Goal: Task Accomplishment & Management: Complete application form

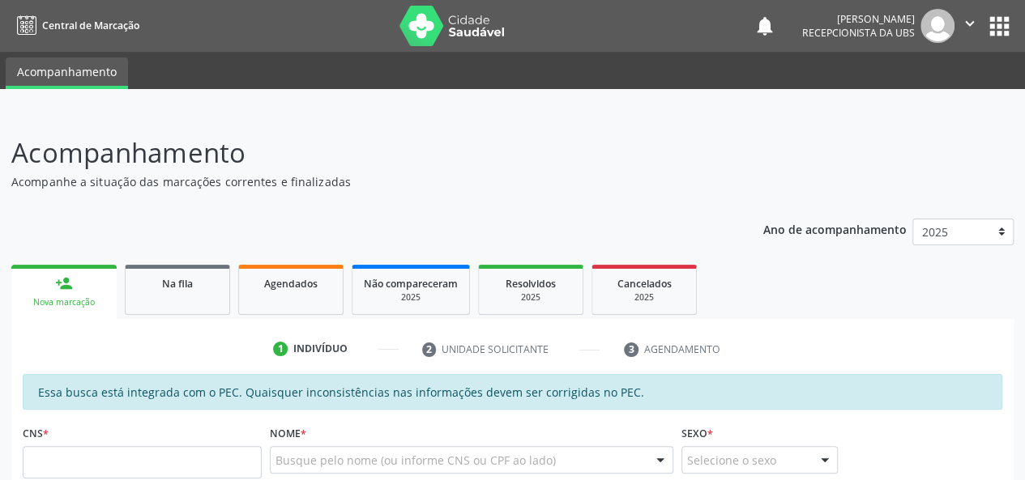
click at [83, 286] on link "person_add Nova marcação" at bounding box center [63, 292] width 105 height 54
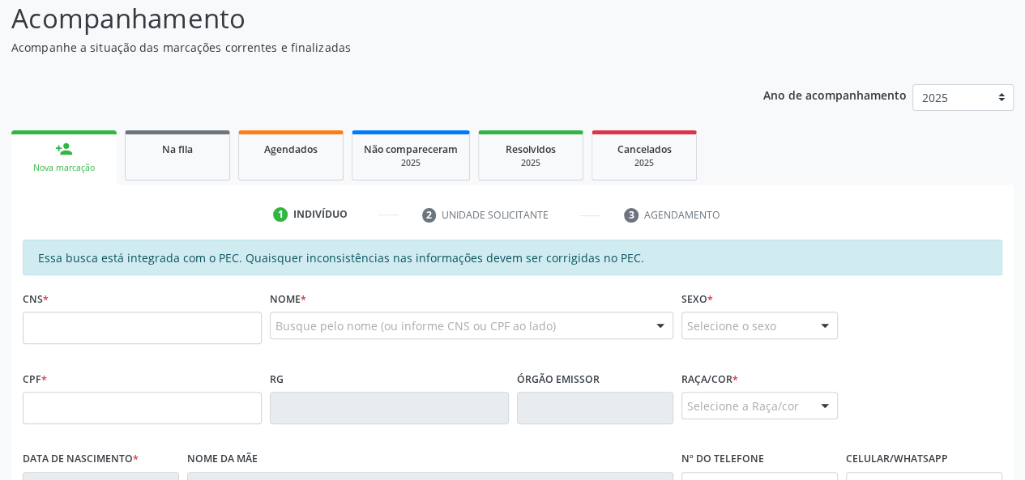
scroll to position [243, 0]
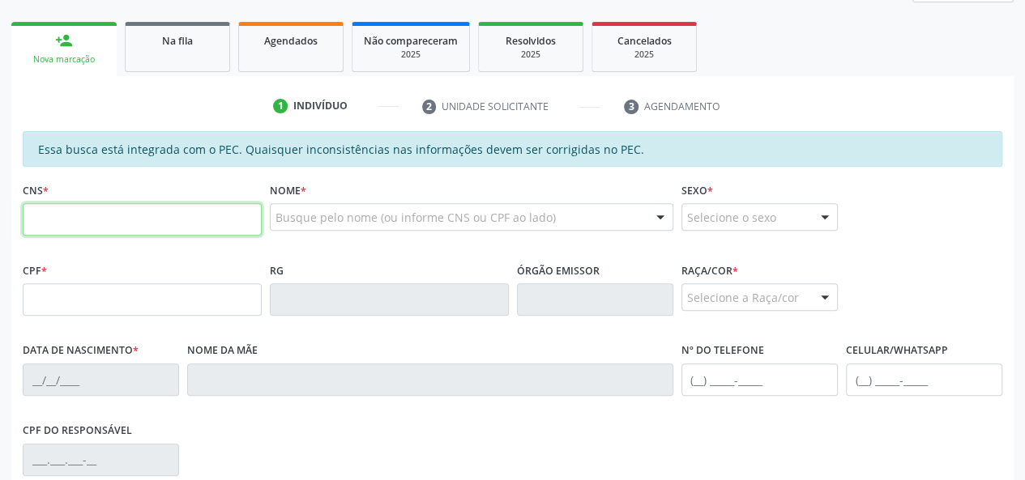
click at [159, 216] on input "text" at bounding box center [142, 219] width 239 height 32
type input "700 5087 5542 9556"
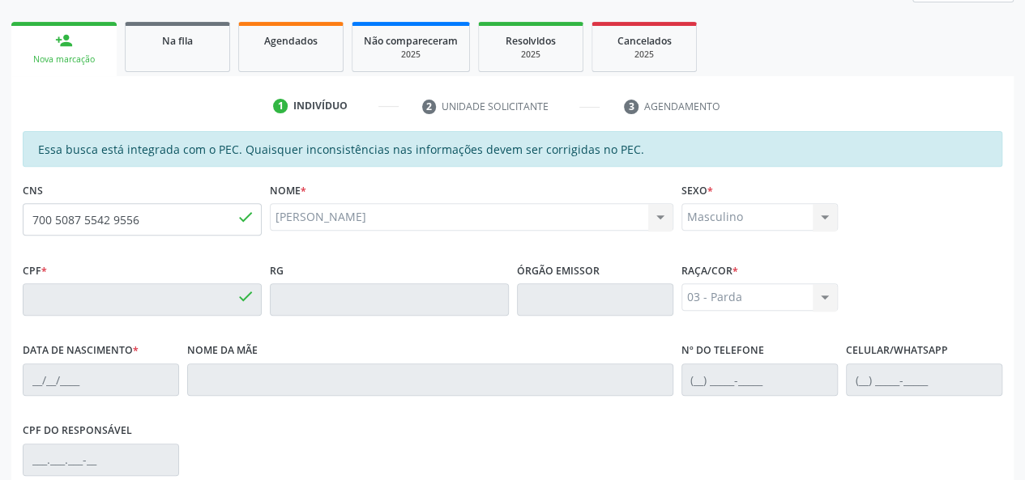
type input "020.522.814-36"
type input "[DATE]"
type input "[PERSON_NAME]"
type input "[PHONE_NUMBER]"
type input "S/N"
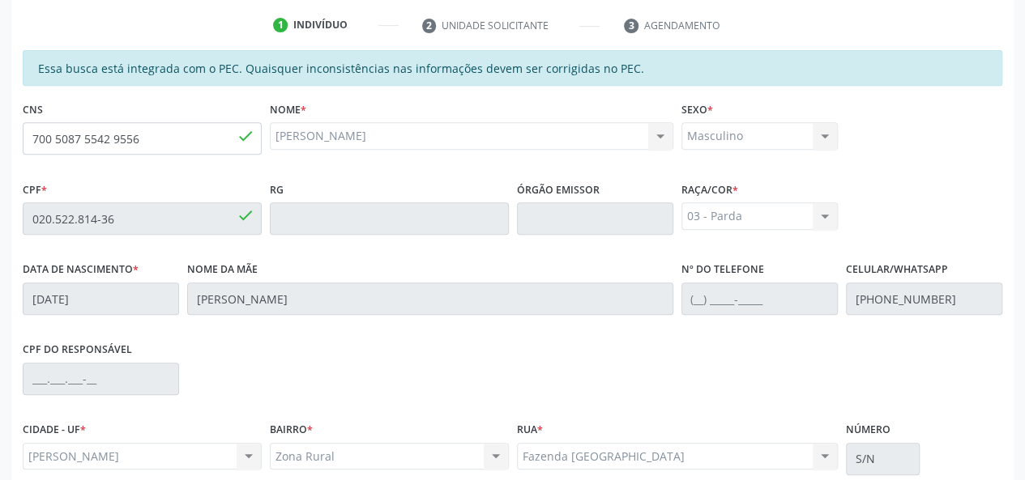
scroll to position [466, 0]
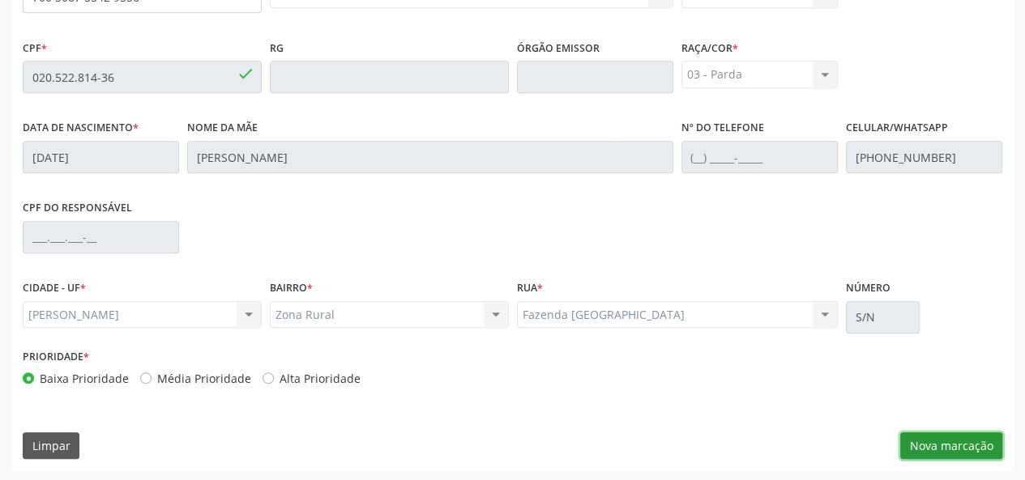
click at [922, 441] on button "Nova marcação" at bounding box center [951, 446] width 102 height 28
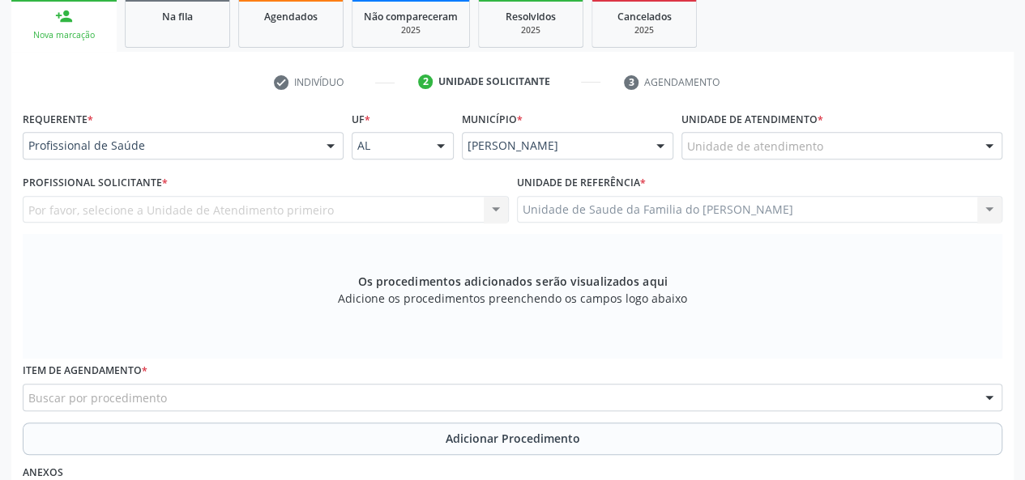
scroll to position [223, 0]
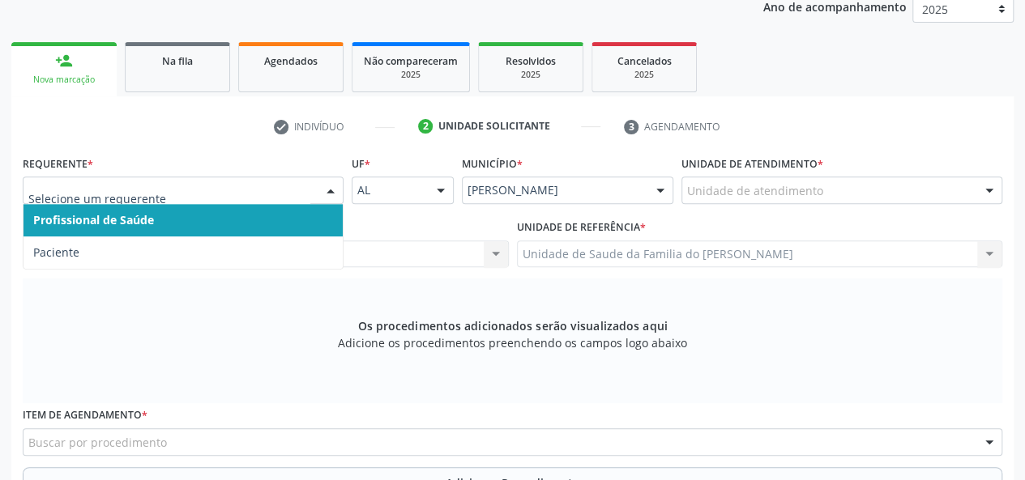
click at [319, 197] on div at bounding box center [330, 191] width 24 height 28
click at [283, 225] on span "Profissional de Saúde" at bounding box center [182, 220] width 319 height 32
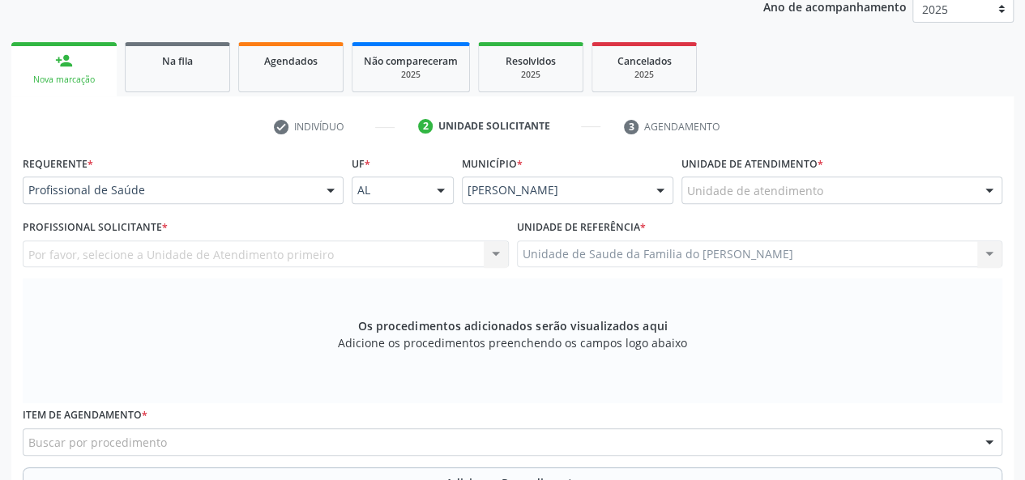
click at [716, 164] on label "Unidade de atendimento *" at bounding box center [752, 163] width 142 height 25
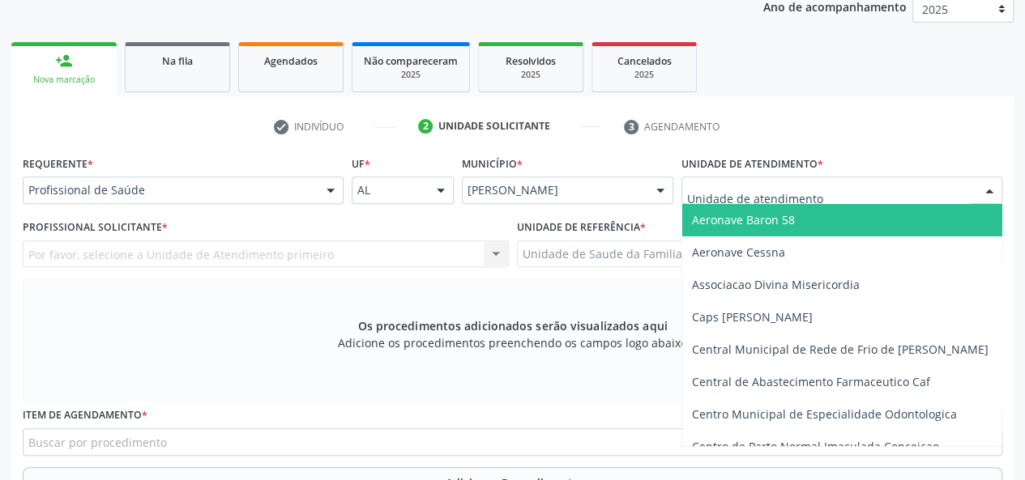
type input "j"
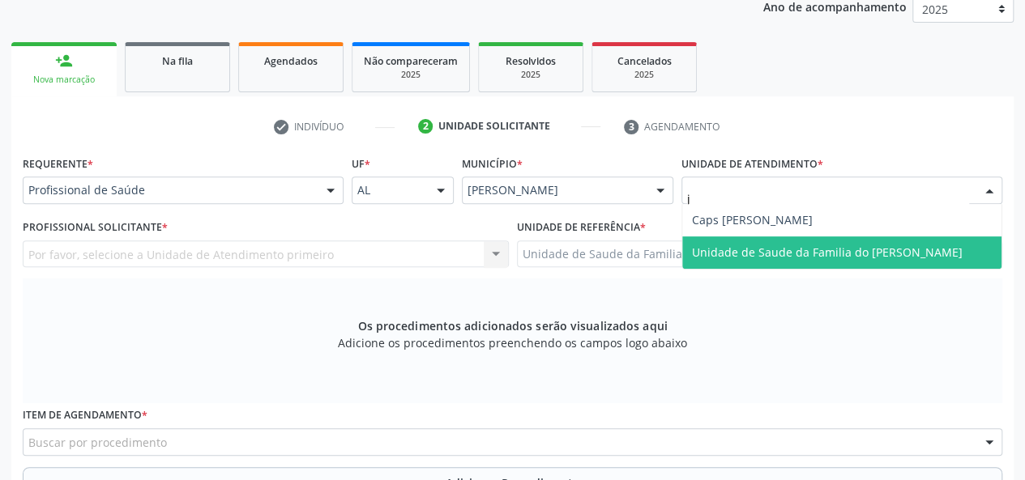
click at [768, 251] on span "Unidade de Saude da Familia do [PERSON_NAME]" at bounding box center [827, 252] width 271 height 15
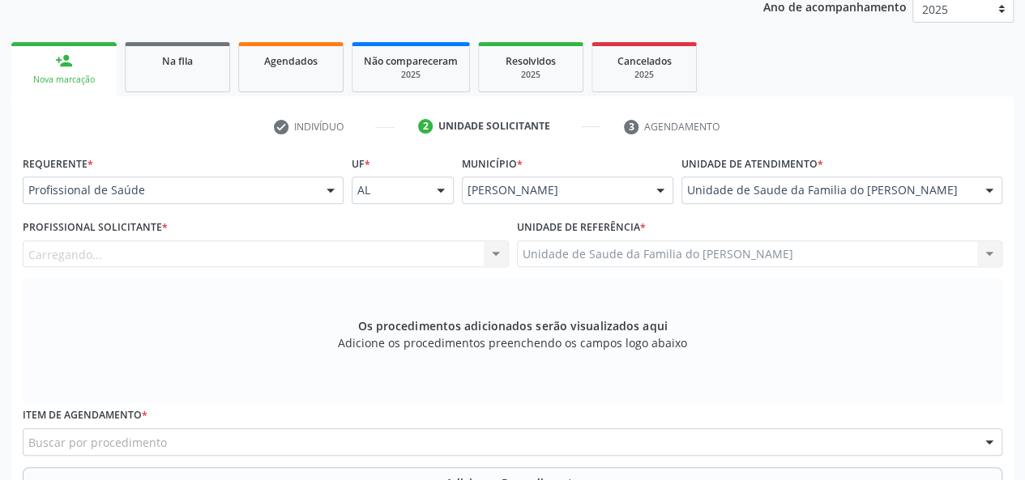
click at [489, 256] on div "Carregando... Nenhum resultado encontrado para: " " Não há nenhuma opção para s…" at bounding box center [266, 255] width 486 height 28
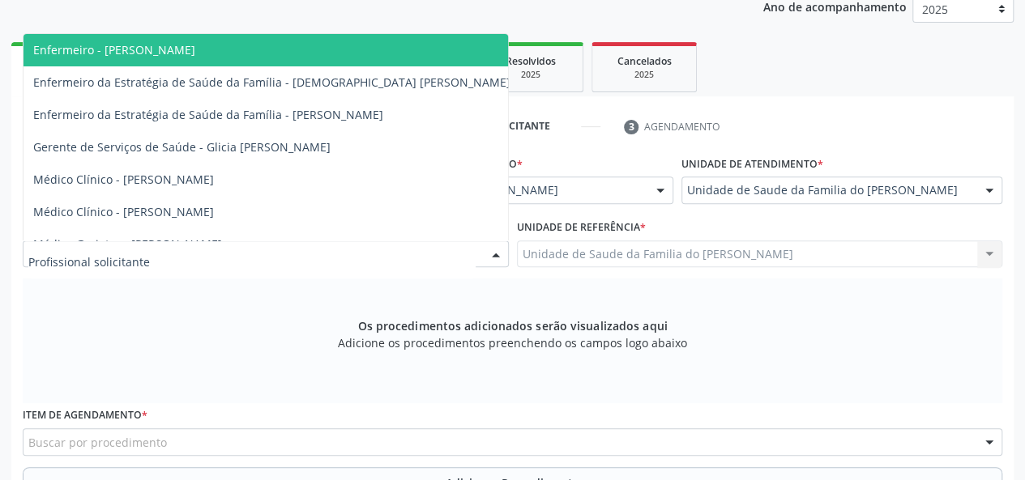
click at [267, 261] on div at bounding box center [266, 255] width 486 height 28
type input "ad"
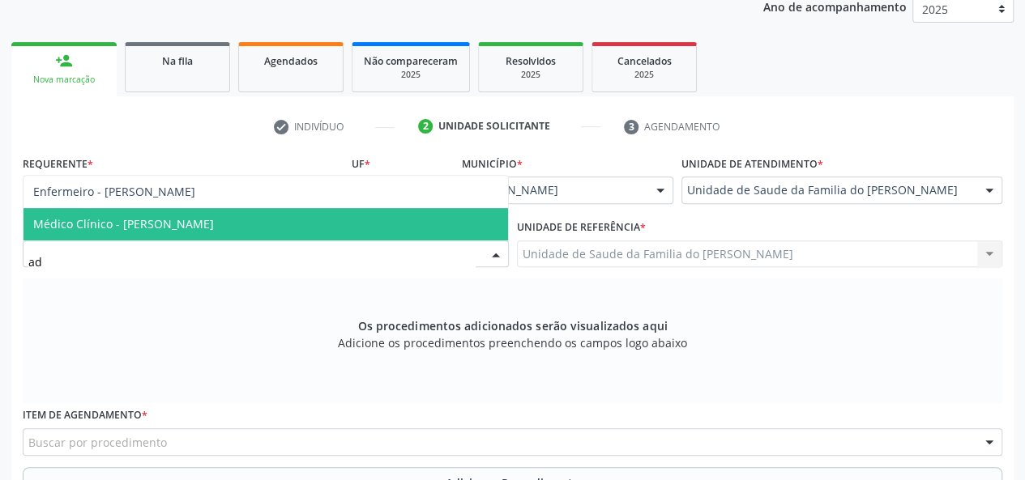
click at [214, 228] on span "Médico Clínico - [PERSON_NAME]" at bounding box center [123, 223] width 181 height 15
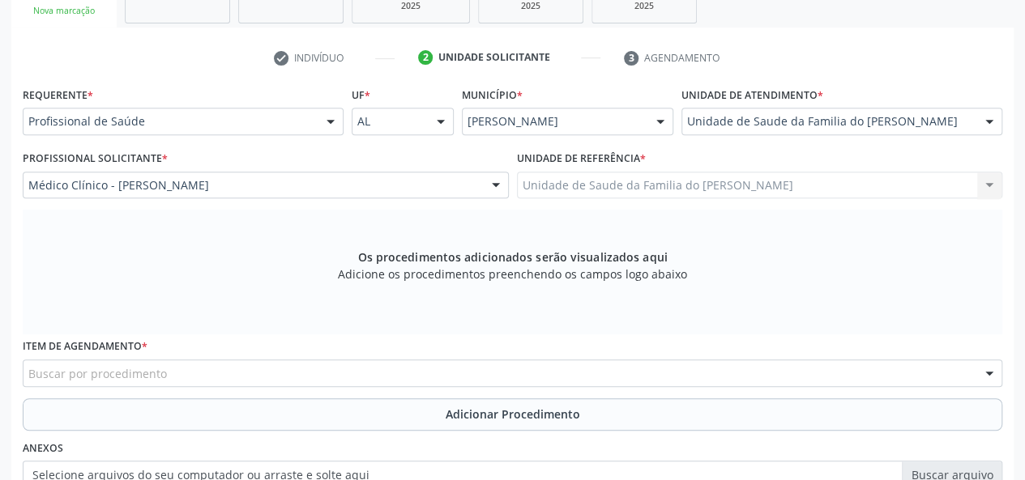
scroll to position [385, 0]
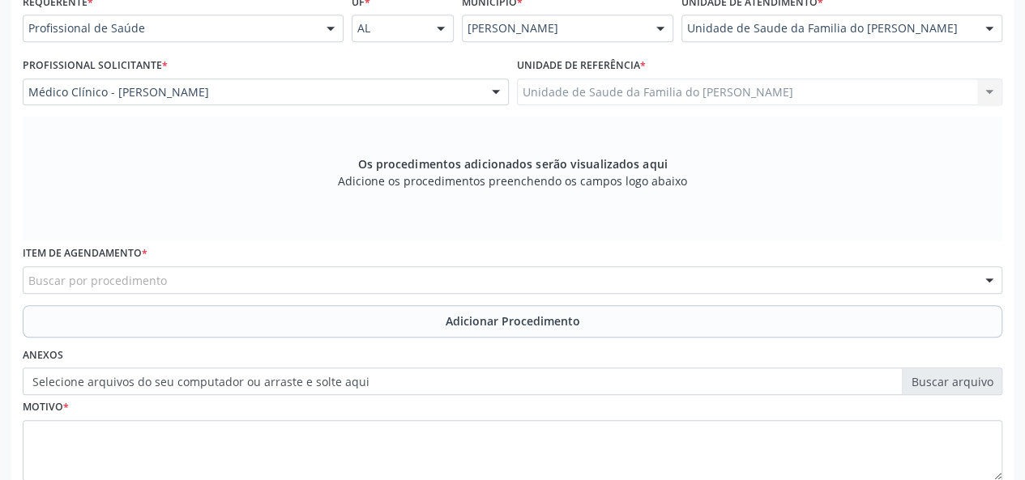
click at [244, 283] on div "Buscar por procedimento" at bounding box center [512, 280] width 979 height 28
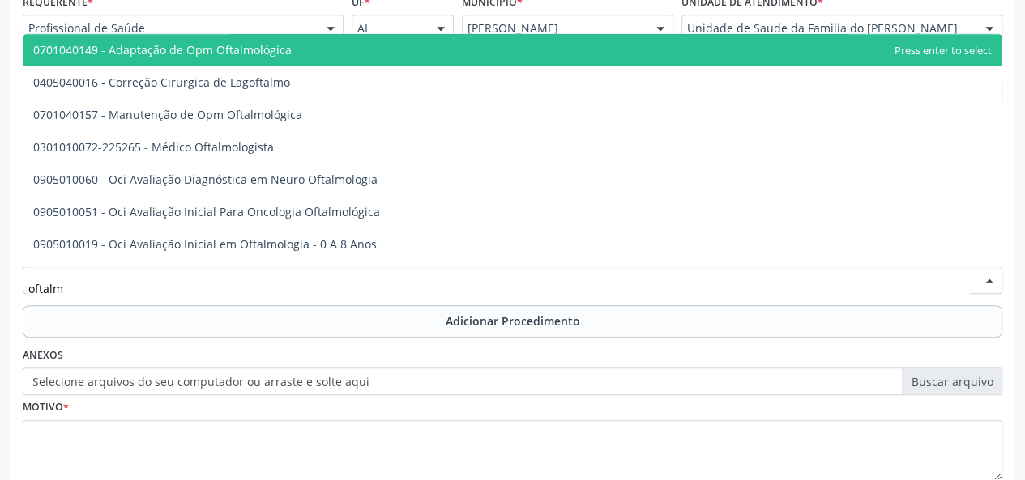
type input "oftalmo"
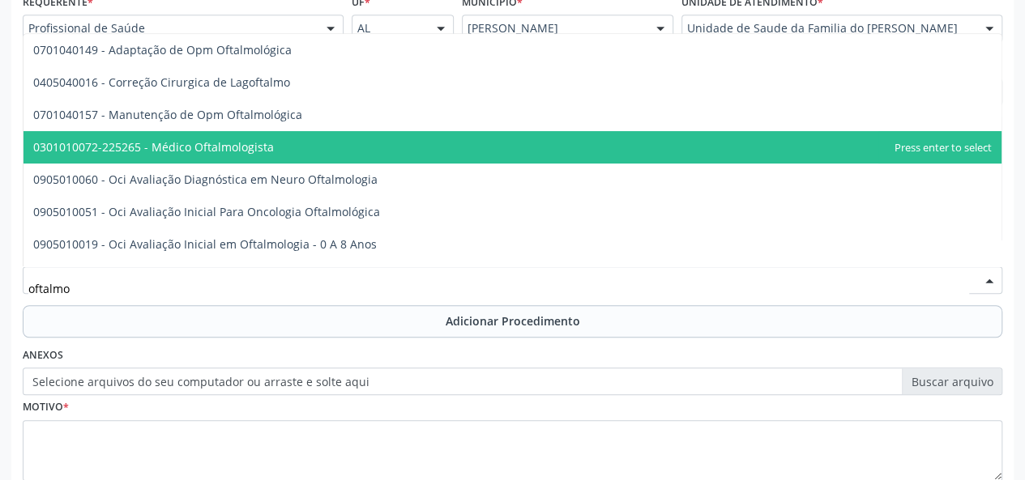
click at [267, 153] on span "0301010072-225265 - Médico Oftalmologista" at bounding box center [153, 146] width 241 height 15
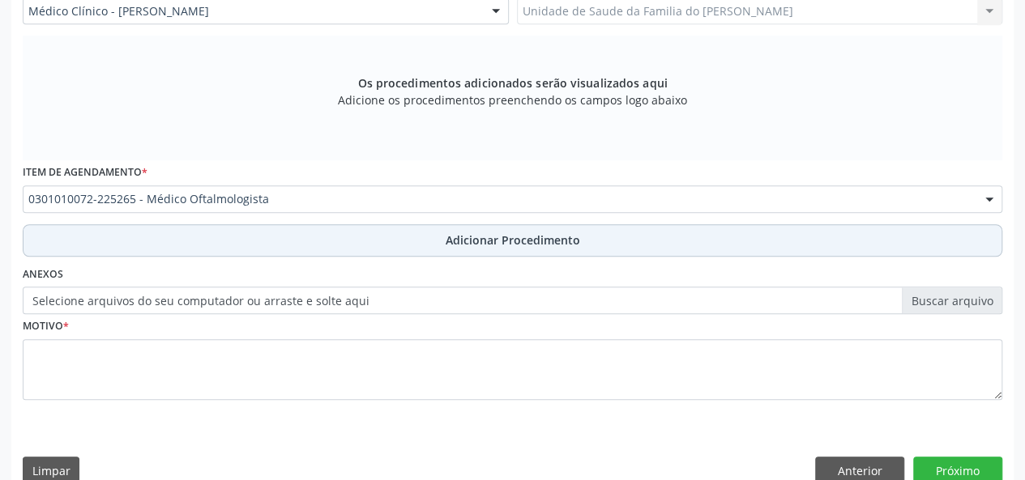
click at [368, 242] on button "Adicionar Procedimento" at bounding box center [512, 240] width 979 height 32
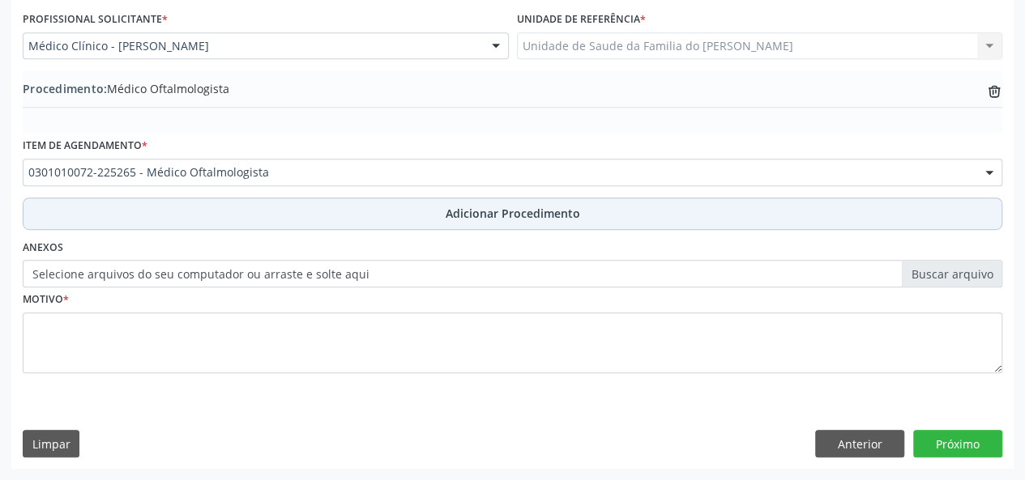
scroll to position [429, 0]
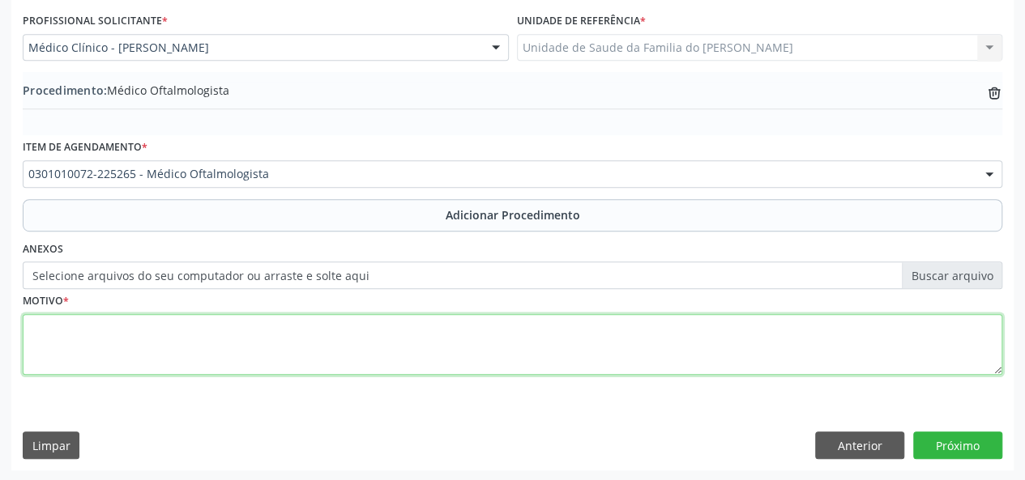
click at [319, 343] on textarea at bounding box center [512, 345] width 979 height 62
click at [66, 328] on textarea "deficiencia visual" at bounding box center [512, 345] width 979 height 62
click at [38, 327] on textarea "deficiência visual" at bounding box center [512, 345] width 979 height 62
click at [38, 327] on textarea "d Deficiência visual" at bounding box center [512, 345] width 979 height 62
type textarea "Deficiência visual"
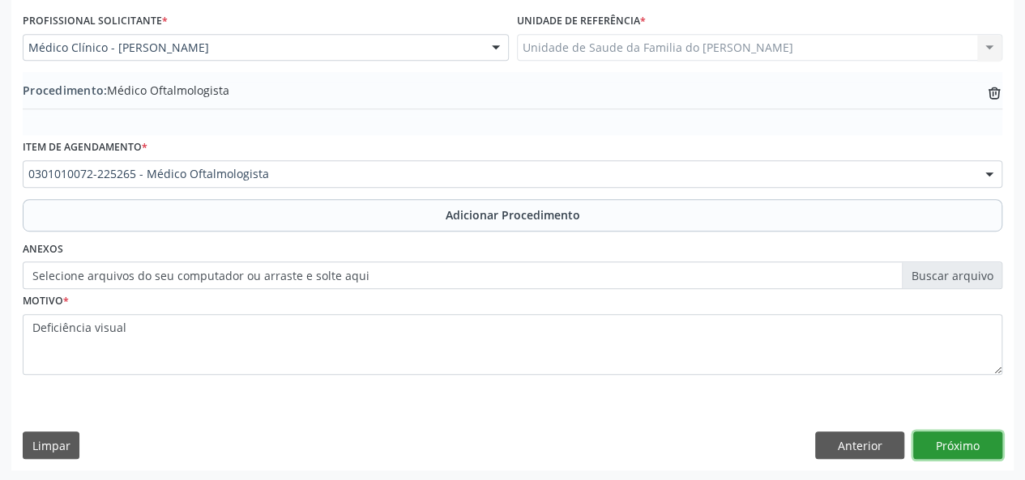
click at [957, 448] on button "Próximo" at bounding box center [957, 446] width 89 height 28
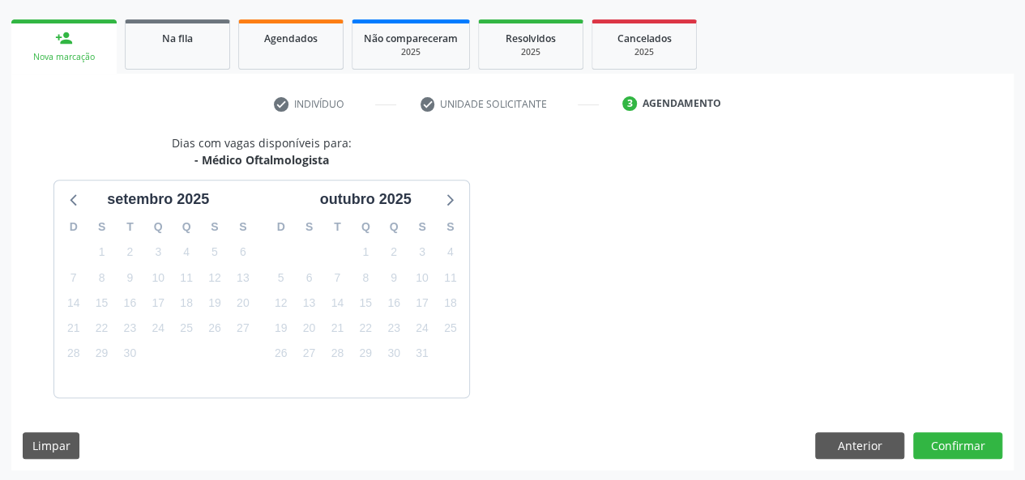
scroll to position [293, 0]
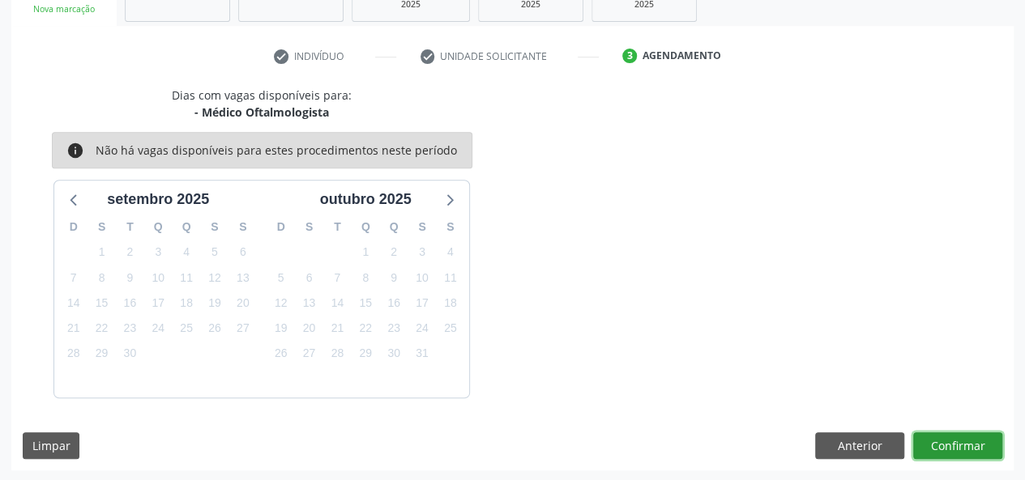
click at [957, 448] on button "Confirmar" at bounding box center [957, 446] width 89 height 28
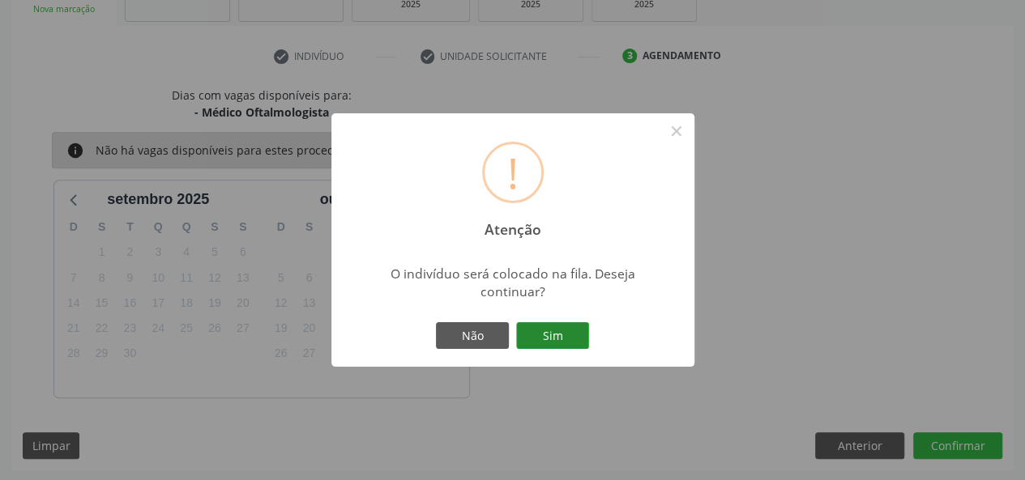
click at [560, 334] on button "Sim" at bounding box center [552, 336] width 73 height 28
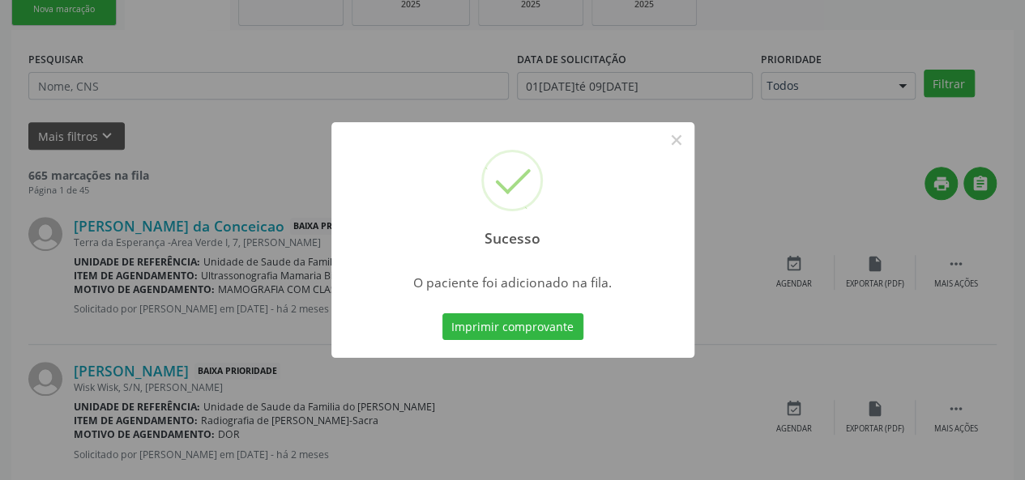
scroll to position [76, 0]
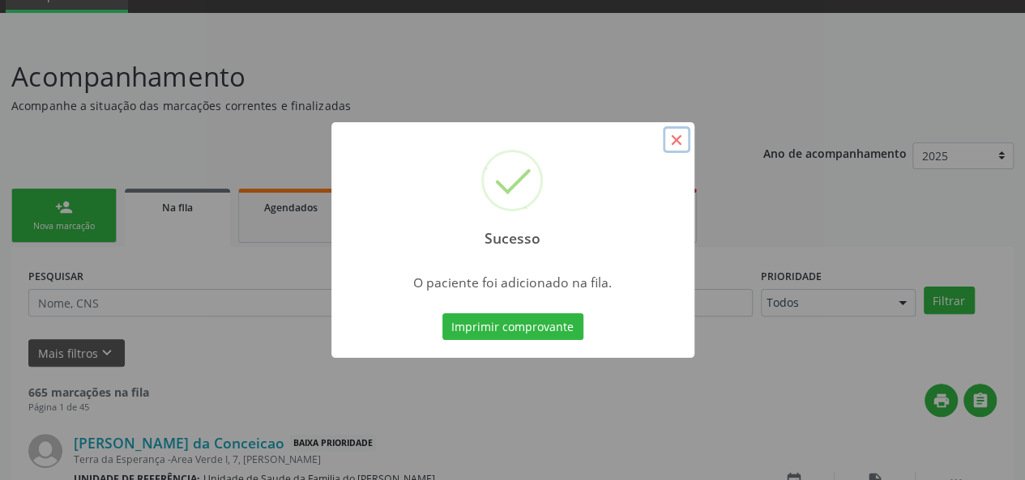
click at [672, 131] on button "×" at bounding box center [676, 140] width 28 height 28
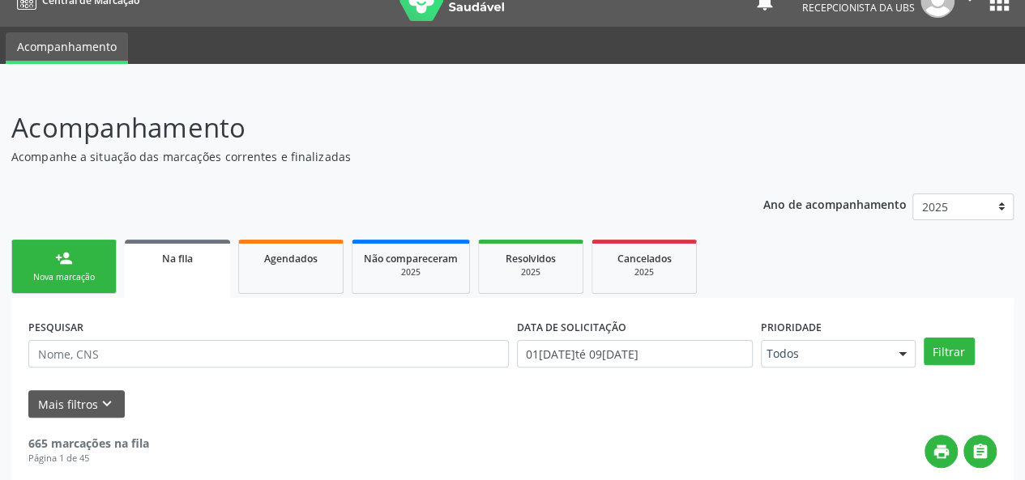
scroll to position [0, 0]
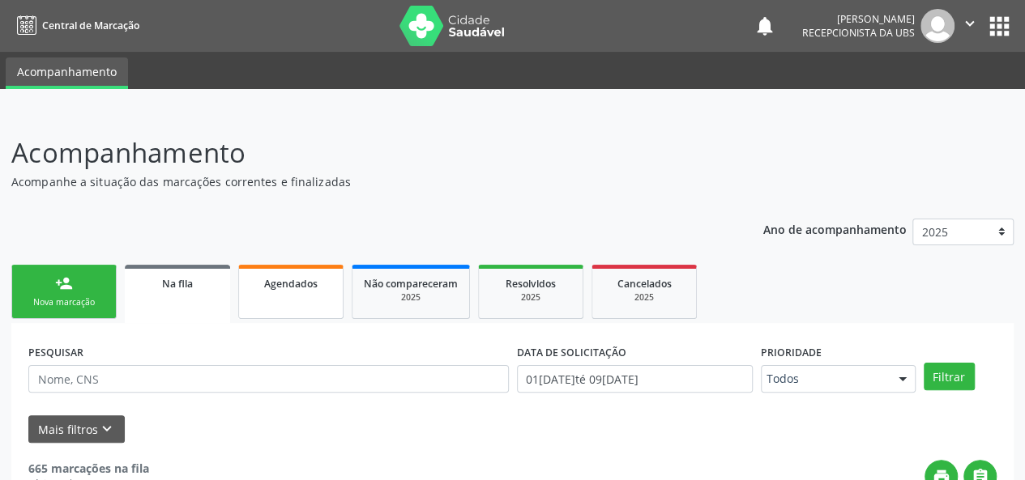
click at [299, 289] on span "Agendados" at bounding box center [290, 284] width 53 height 14
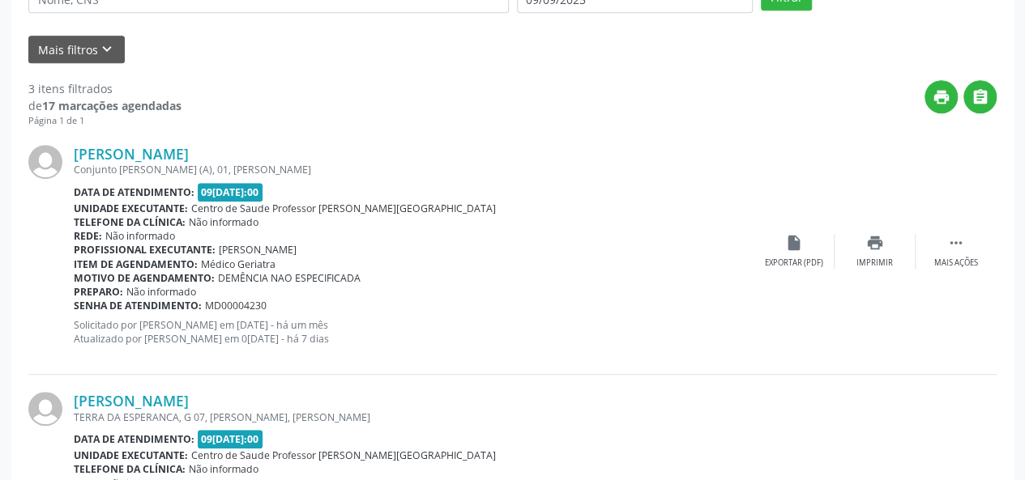
scroll to position [405, 0]
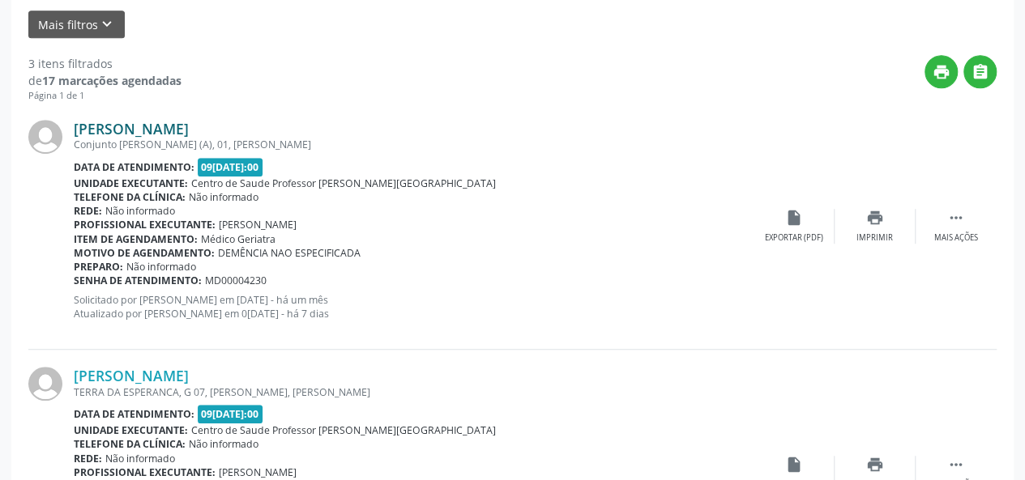
click at [162, 132] on link "[PERSON_NAME]" at bounding box center [131, 129] width 115 height 18
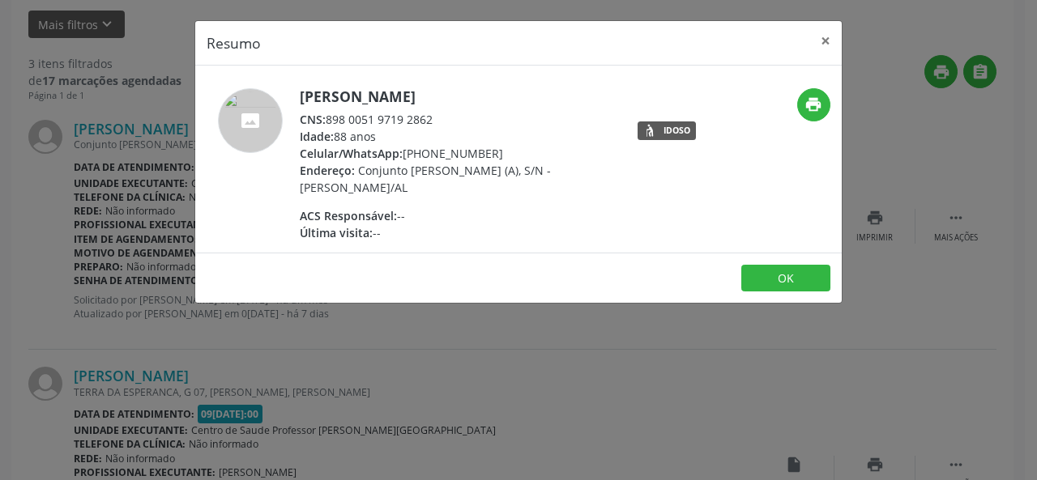
drag, startPoint x: 442, startPoint y: 118, endPoint x: 322, endPoint y: 119, distance: 120.7
click at [322, 119] on div "CNS: 898 0051 9719 2862" at bounding box center [457, 119] width 315 height 17
copy div ": 898 0051 9719 2862"
click at [822, 39] on button "×" at bounding box center [825, 41] width 32 height 40
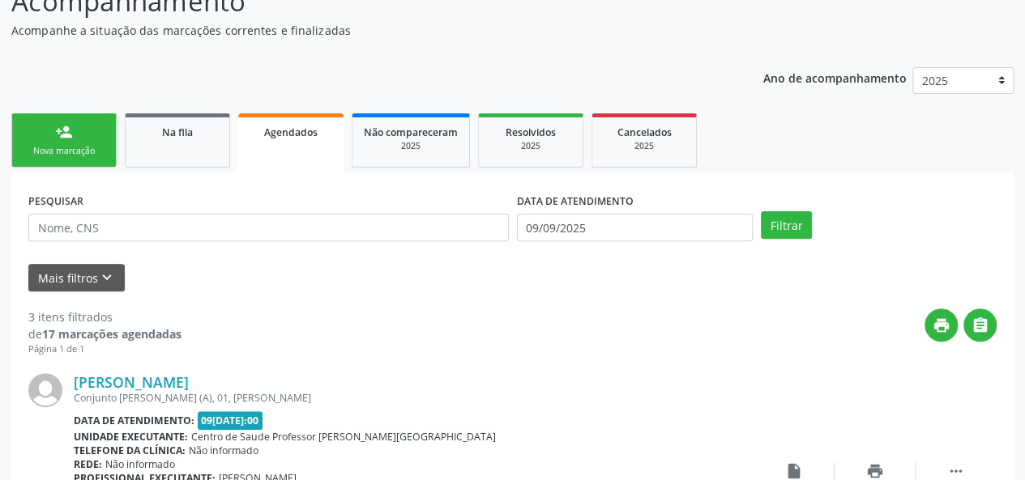
scroll to position [66, 0]
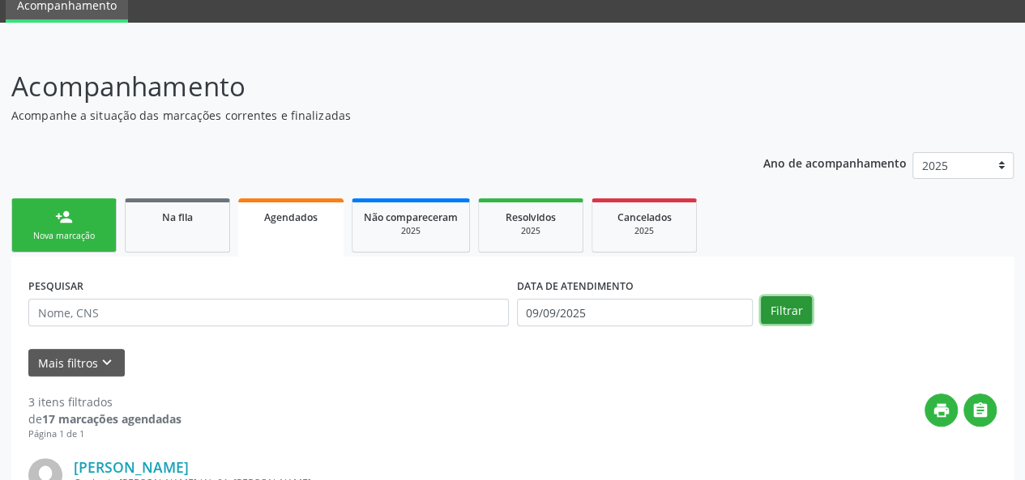
click at [784, 313] on button "Filtrar" at bounding box center [785, 310] width 51 height 28
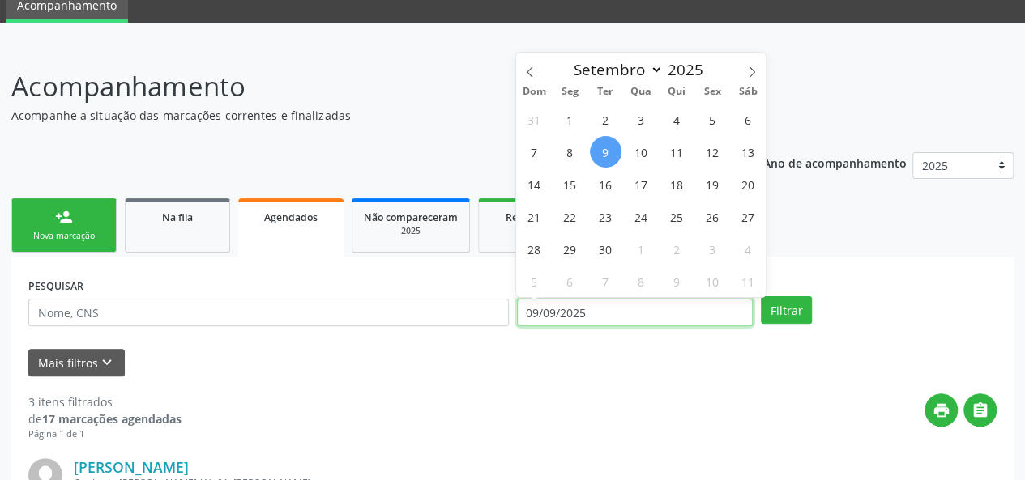
click at [554, 320] on input "09/09/2025" at bounding box center [635, 313] width 236 height 28
click at [530, 69] on icon at bounding box center [529, 71] width 6 height 11
select select "7"
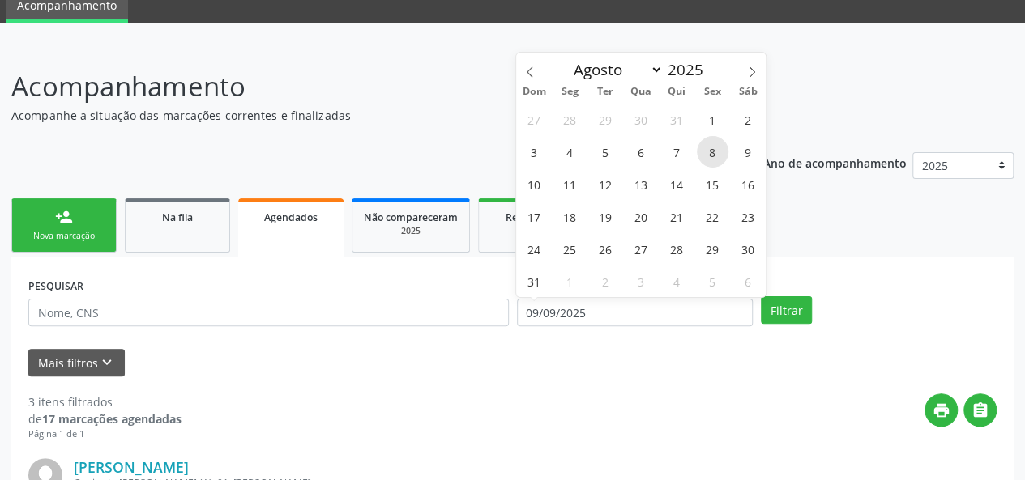
click at [712, 153] on span "8" at bounding box center [713, 152] width 32 height 32
type input "[DATE]"
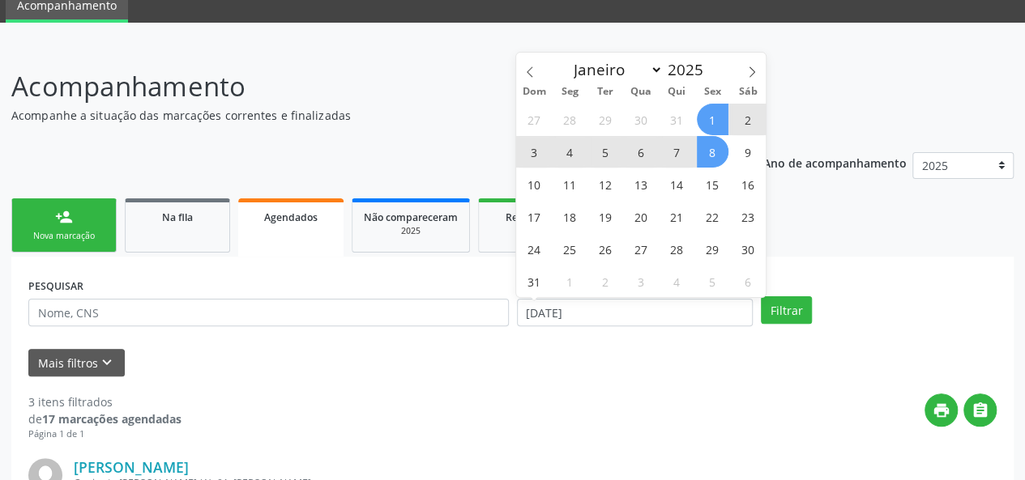
click at [711, 120] on span "1" at bounding box center [713, 120] width 32 height 32
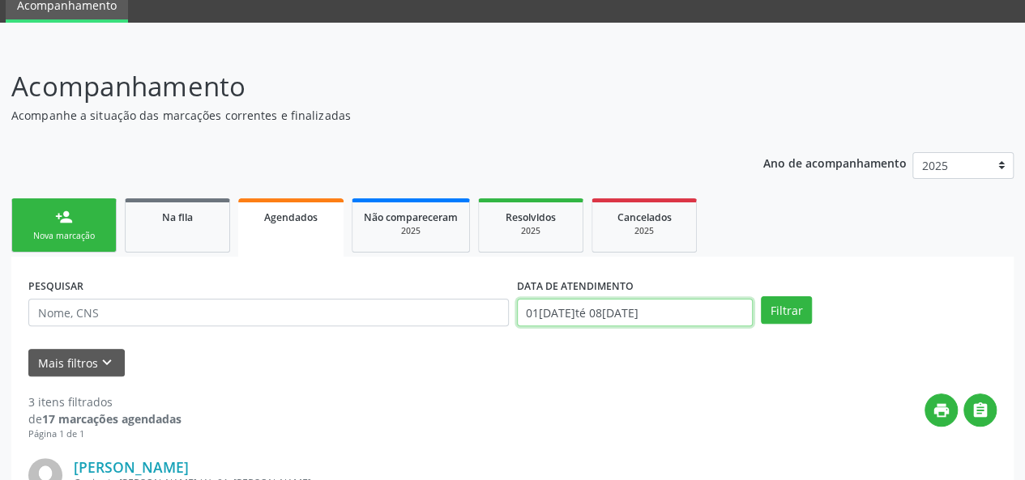
click at [596, 310] on input "01[DATE]té 08[DATE]" at bounding box center [635, 313] width 236 height 28
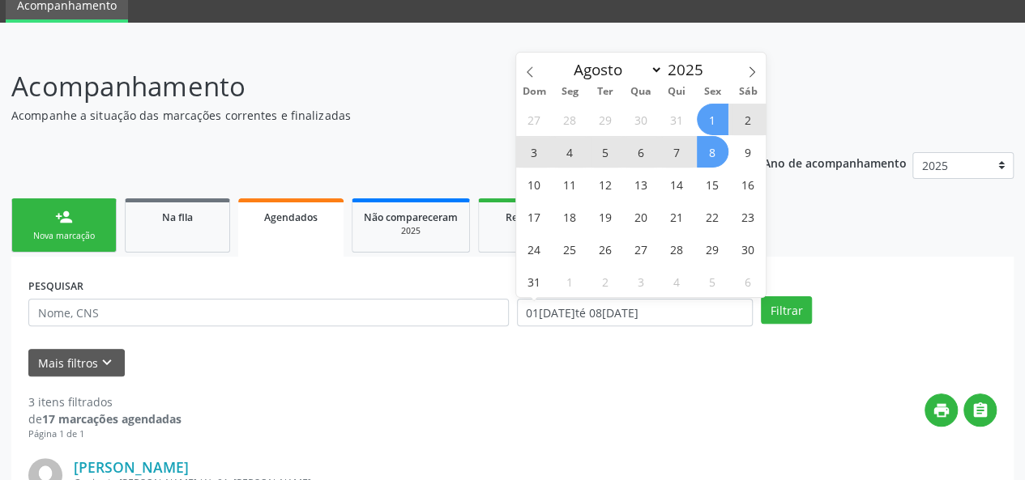
click at [707, 119] on span "1" at bounding box center [713, 120] width 32 height 32
type input "01/08/2025"
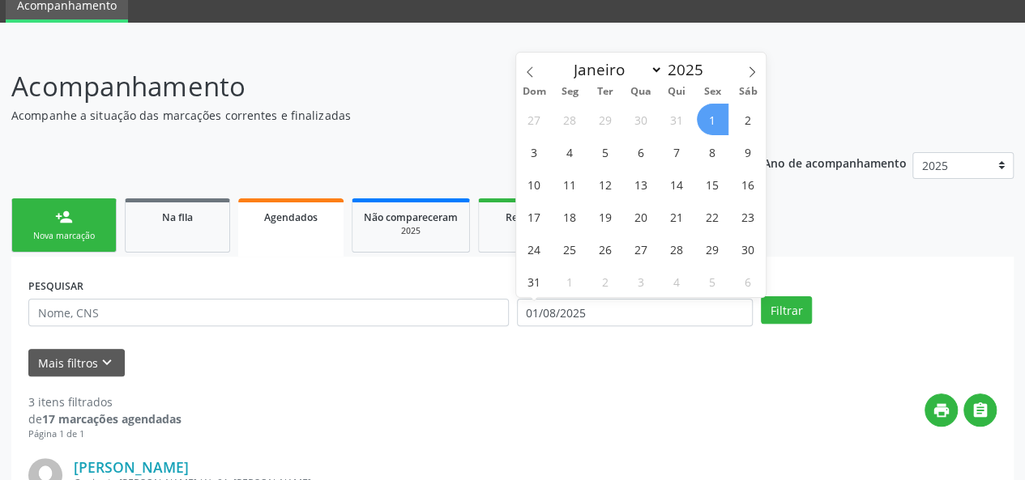
click at [707, 119] on span "1" at bounding box center [713, 120] width 32 height 32
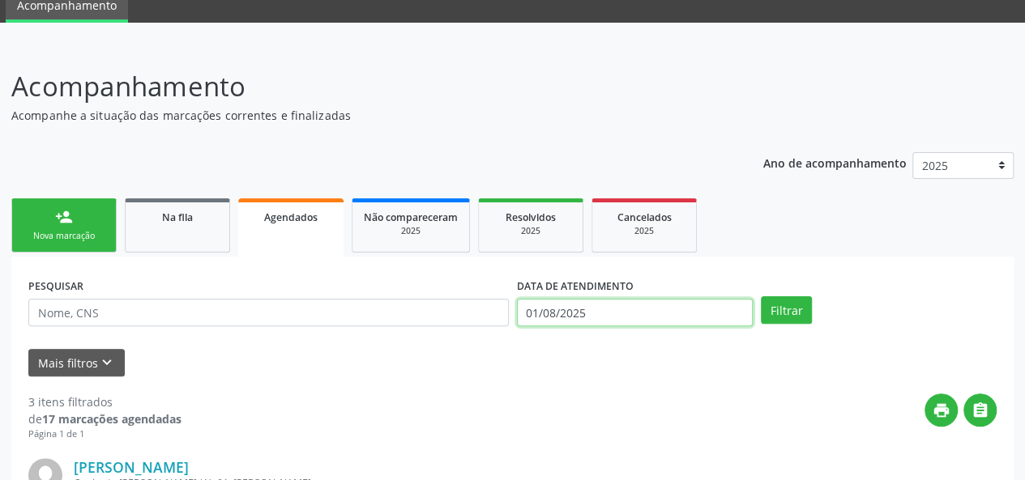
click at [632, 312] on input "01/08/2025" at bounding box center [635, 313] width 236 height 28
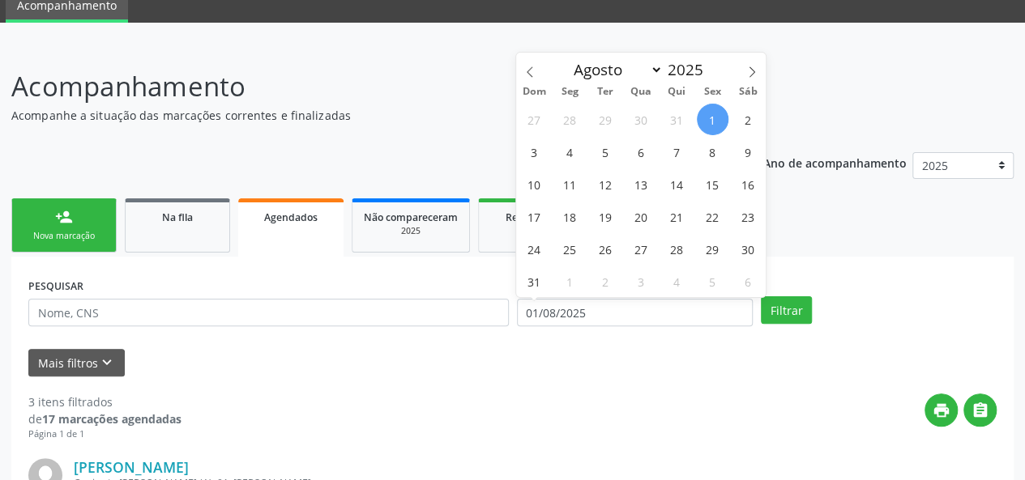
click at [703, 114] on span "1" at bounding box center [713, 120] width 32 height 32
type input "01/08/2025"
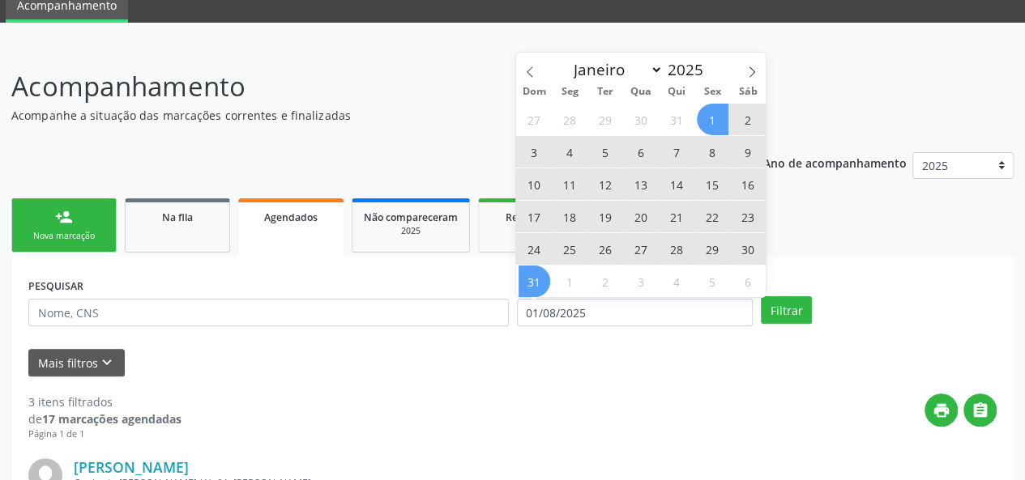
click at [535, 279] on span "31" at bounding box center [534, 282] width 32 height 32
click at [635, 317] on input "01[DATE]té 31[DATE]" at bounding box center [635, 313] width 236 height 28
click at [754, 69] on icon at bounding box center [751, 71] width 11 height 11
select select "8"
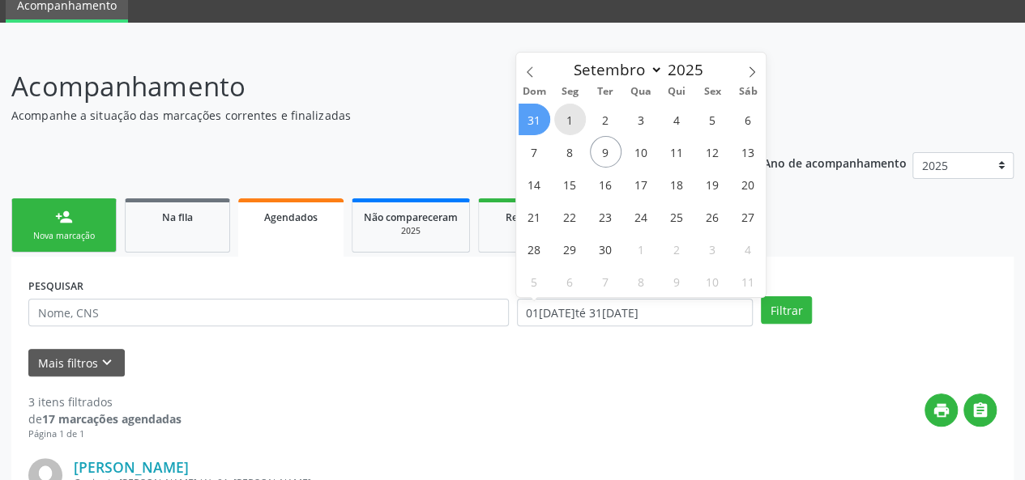
click at [577, 119] on span "1" at bounding box center [570, 120] width 32 height 32
type input "0[DATE]"
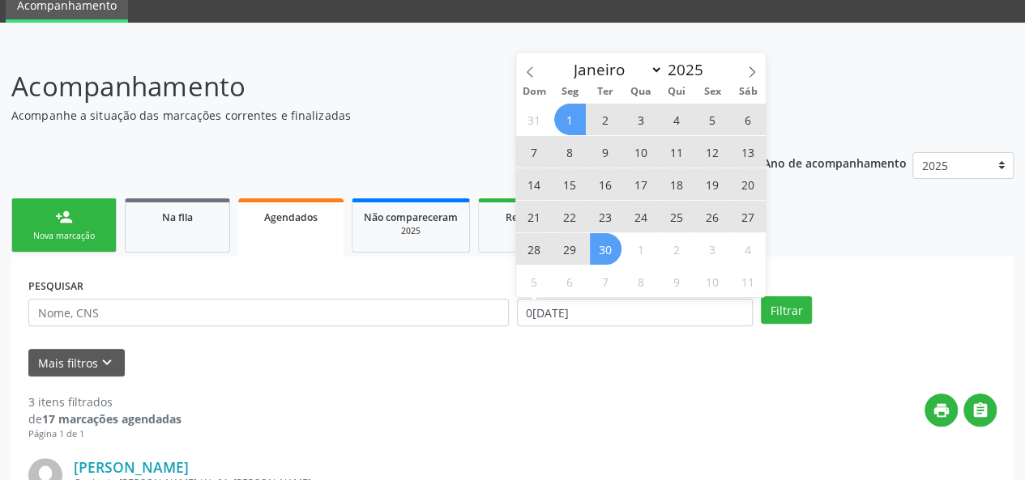
click at [619, 247] on span "30" at bounding box center [606, 249] width 32 height 32
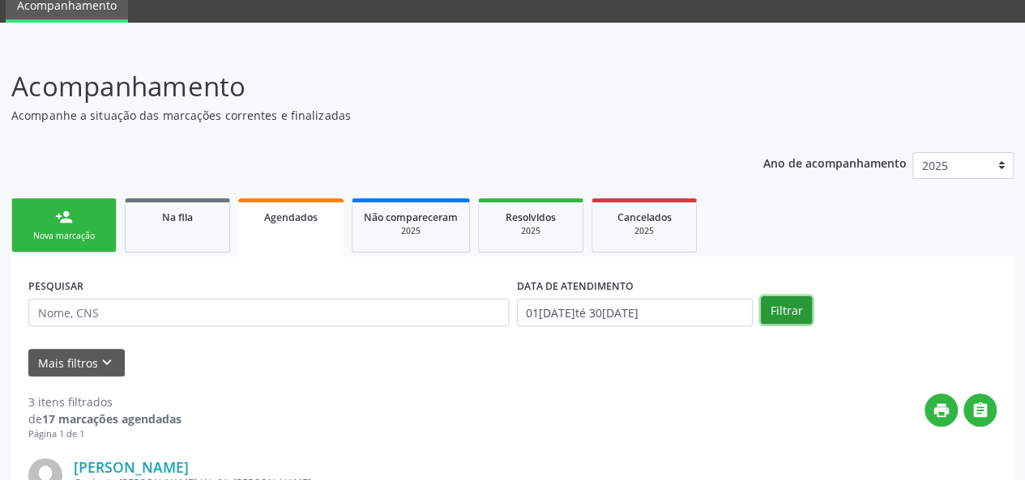
click at [778, 307] on button "Filtrar" at bounding box center [785, 310] width 51 height 28
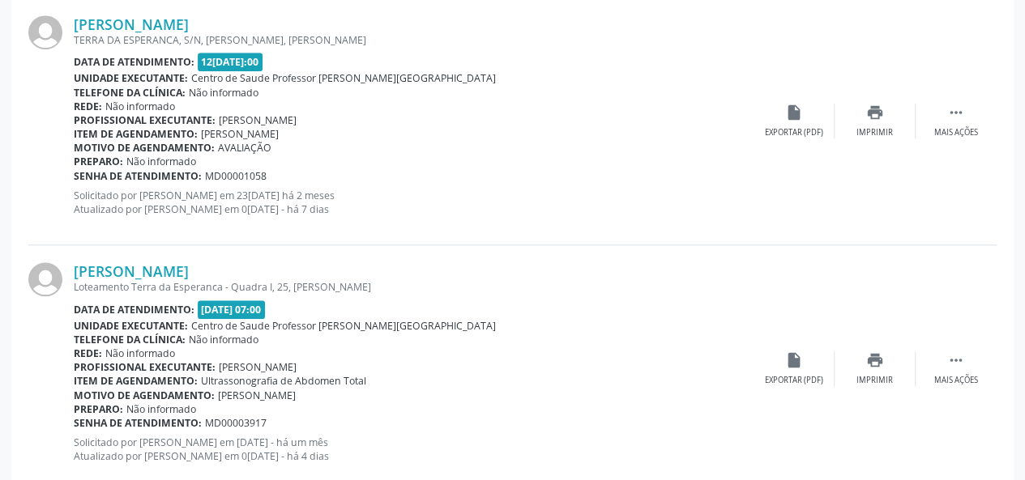
scroll to position [3790, 0]
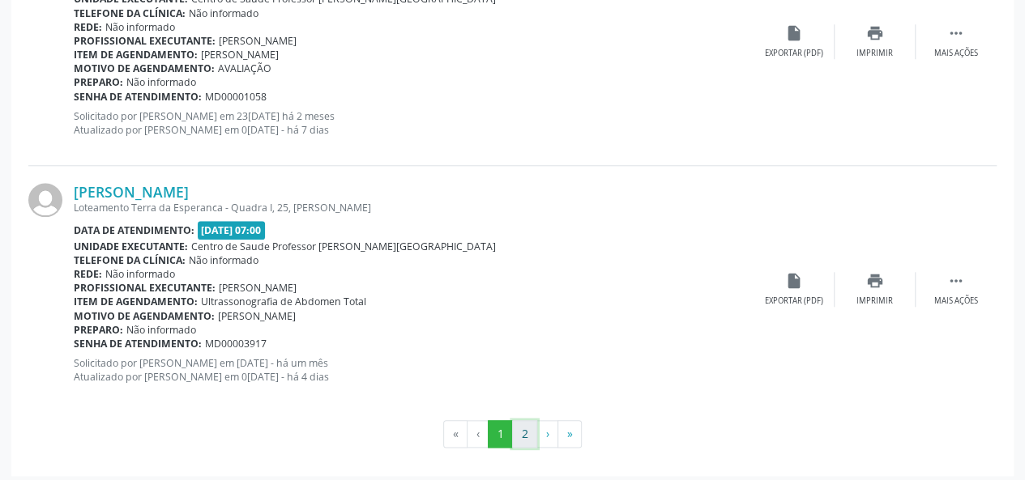
click at [525, 426] on button "2" at bounding box center [524, 434] width 25 height 28
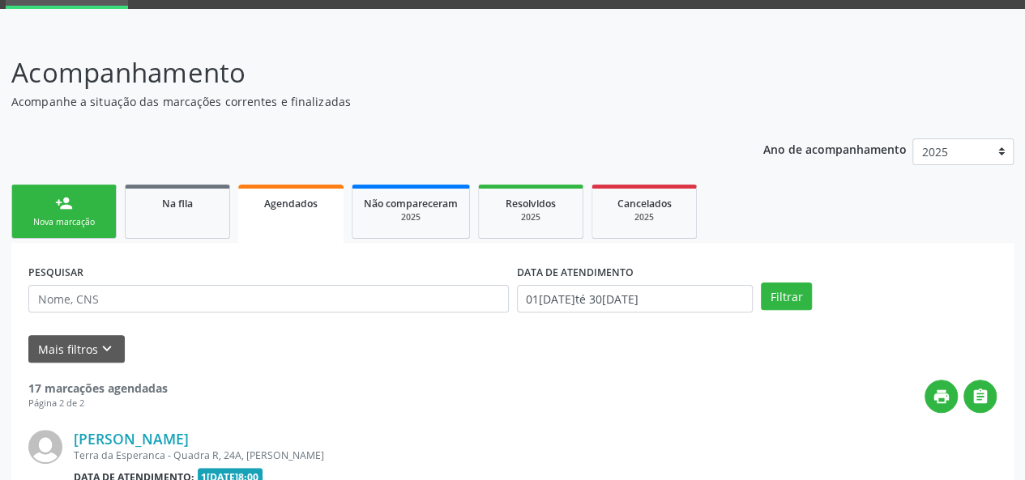
scroll to position [0, 0]
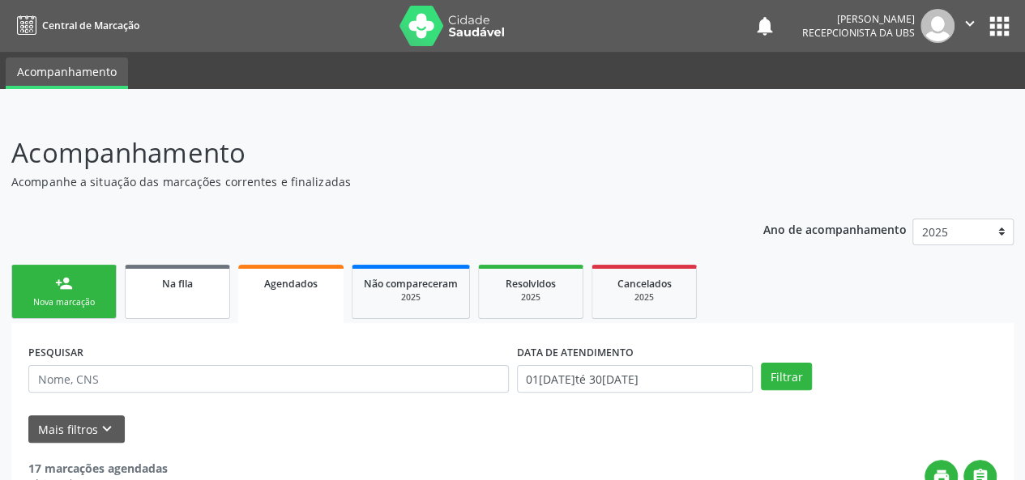
click at [167, 295] on link "Na fila" at bounding box center [177, 292] width 105 height 54
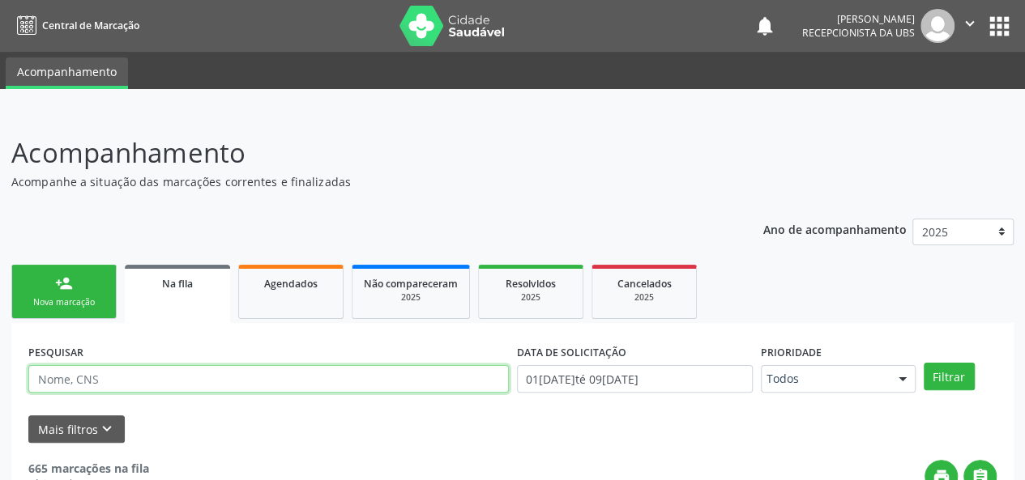
click at [142, 381] on input "text" at bounding box center [268, 379] width 480 height 28
type input "700007729069800"
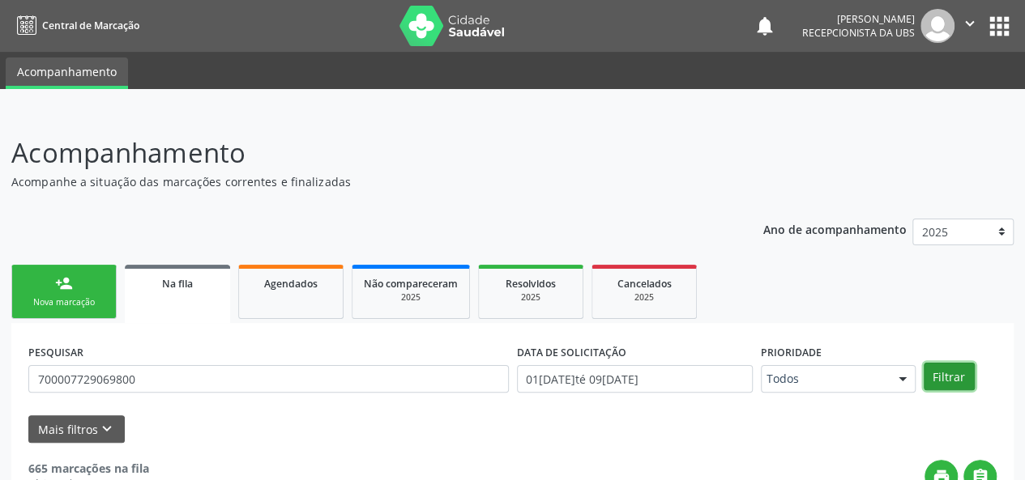
click at [947, 381] on button "Filtrar" at bounding box center [948, 377] width 51 height 28
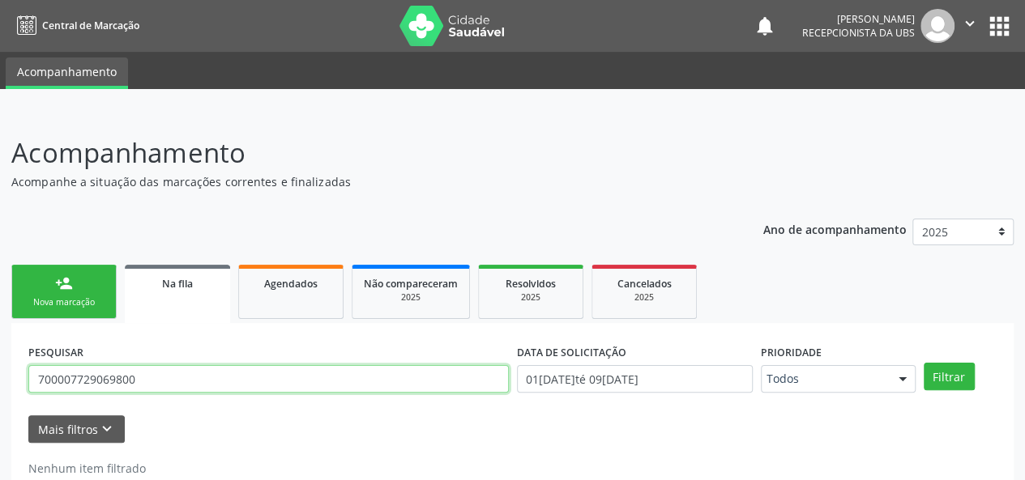
click at [70, 382] on input "700007729069800" at bounding box center [268, 379] width 480 height 28
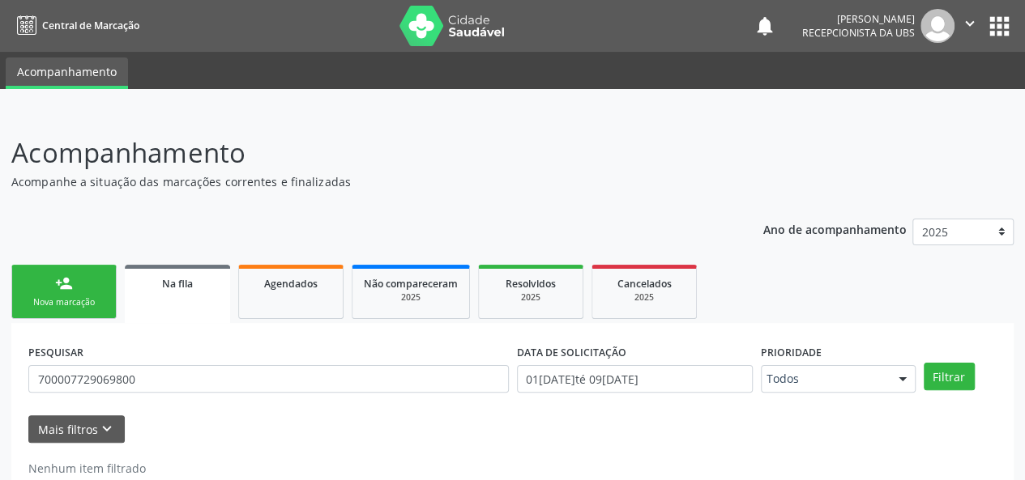
click at [84, 283] on link "person_add Nova marcação" at bounding box center [63, 292] width 105 height 54
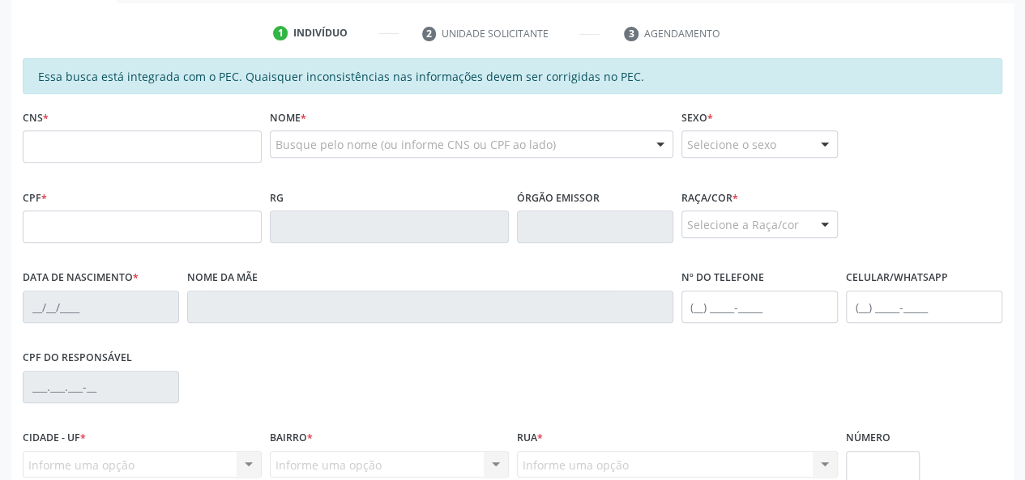
scroll to position [324, 0]
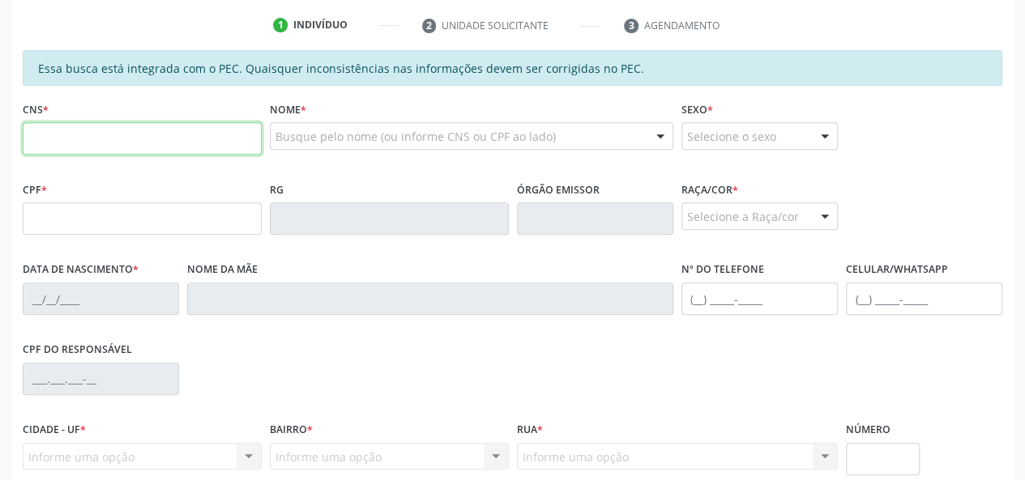
paste input "700 0077 2906 9800"
type input "700 0077 2906 9800"
type input "788.150.374-20"
type input "[DATE]"
type input "[PERSON_NAME]"
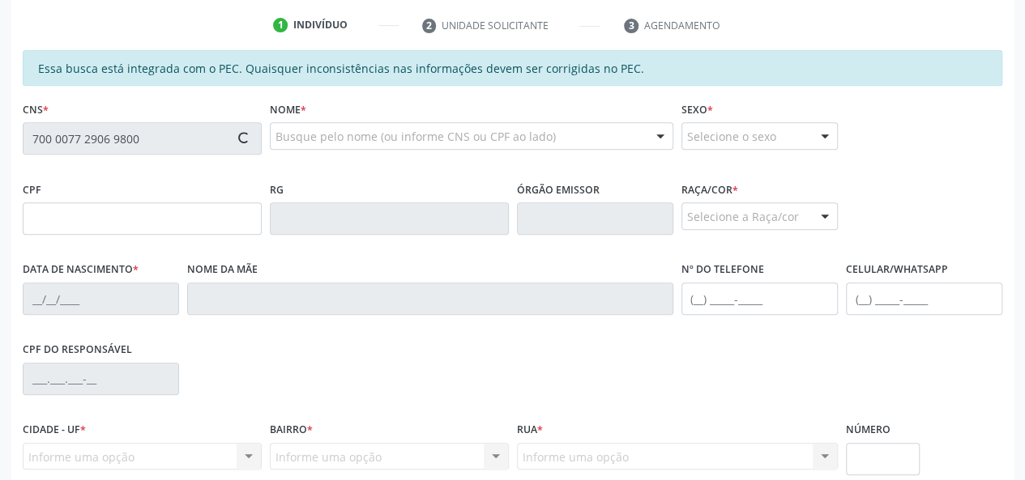
type input "[PHONE_NUMBER]"
type input "S/N"
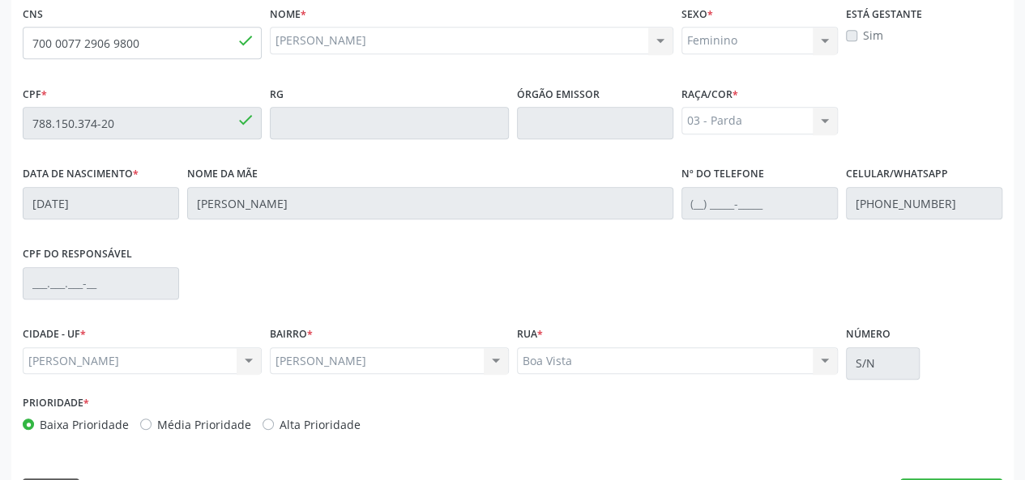
scroll to position [466, 0]
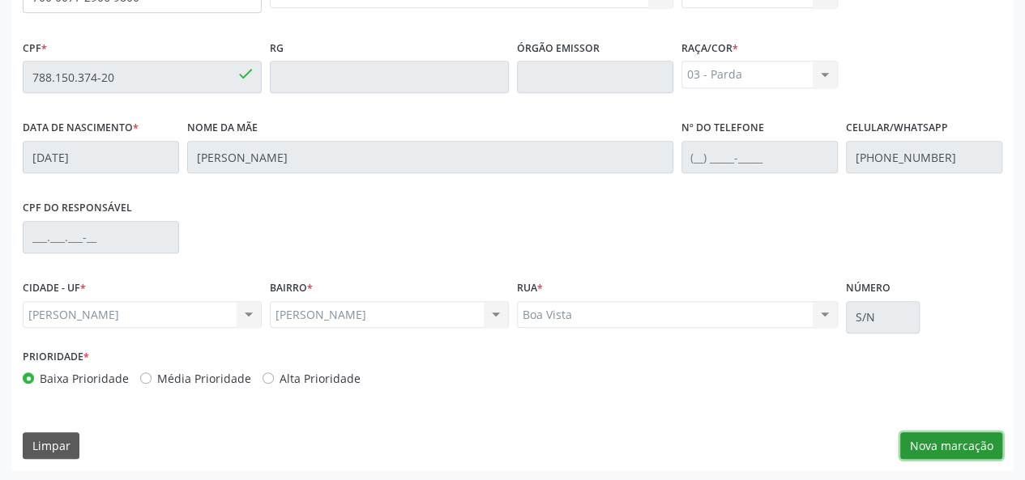
click at [936, 436] on button "Nova marcação" at bounding box center [951, 446] width 102 height 28
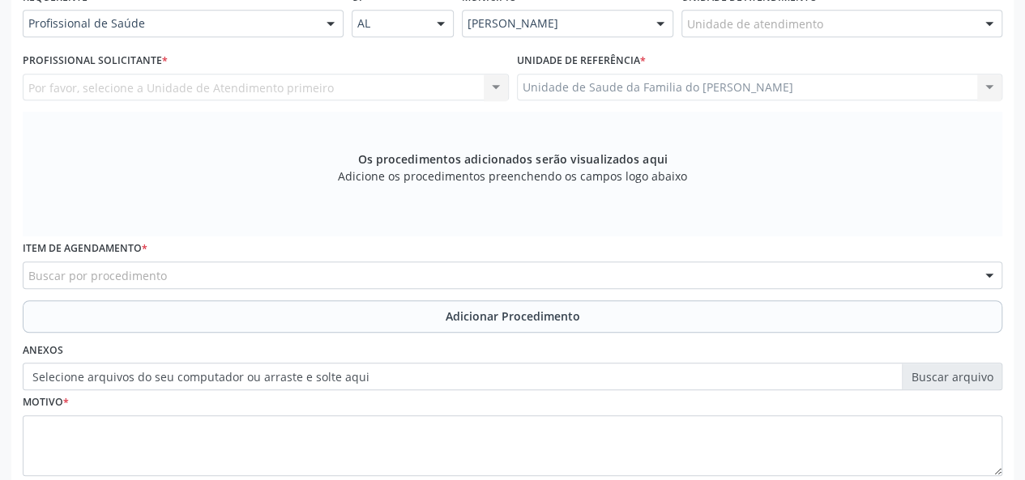
scroll to position [223, 0]
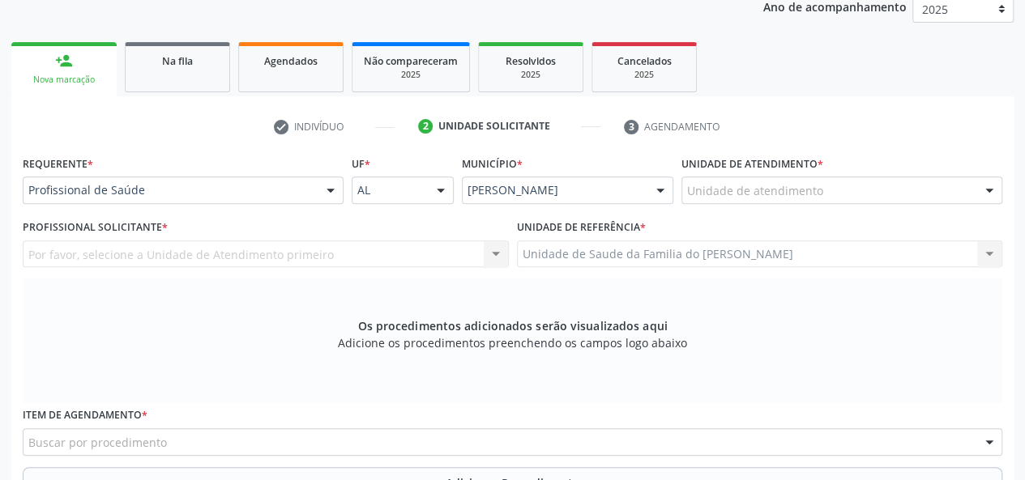
click at [322, 192] on div at bounding box center [330, 191] width 24 height 28
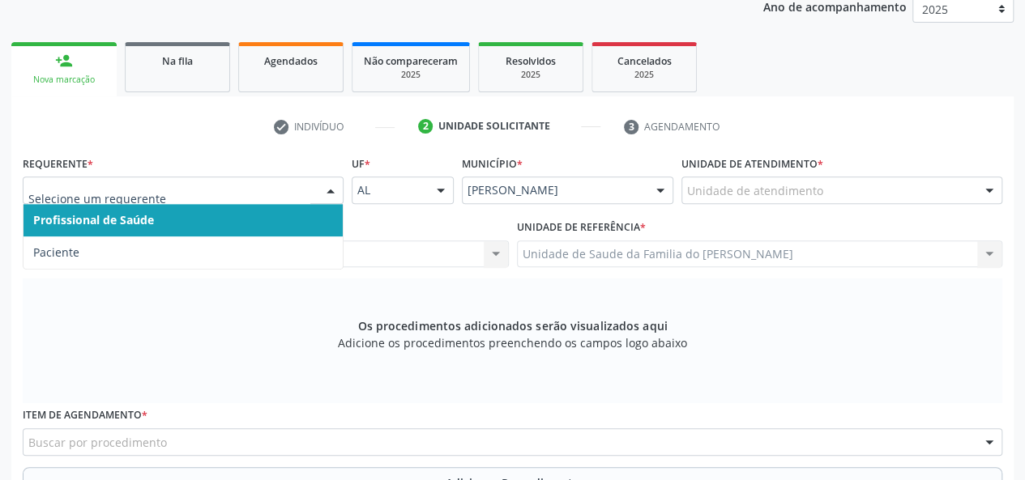
click at [243, 219] on span "Profissional de Saúde" at bounding box center [182, 220] width 319 height 32
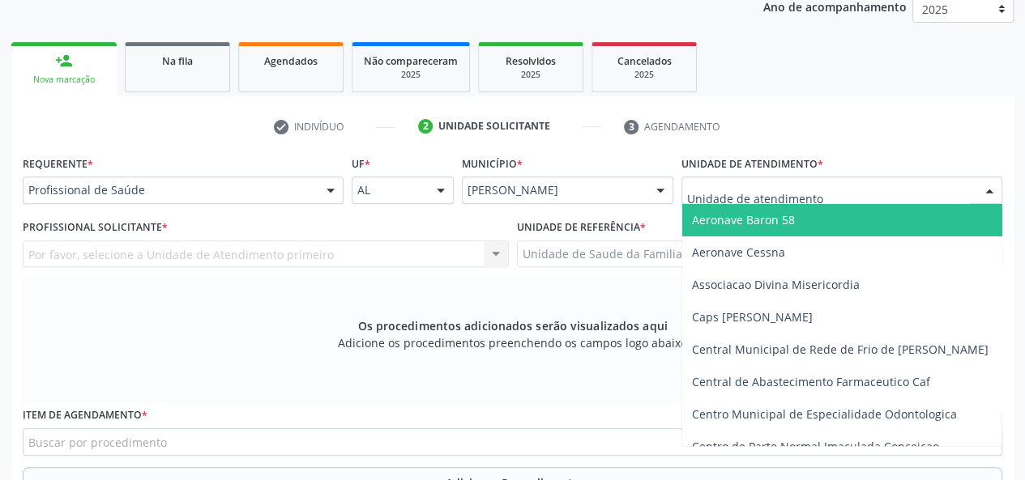
type input "j"
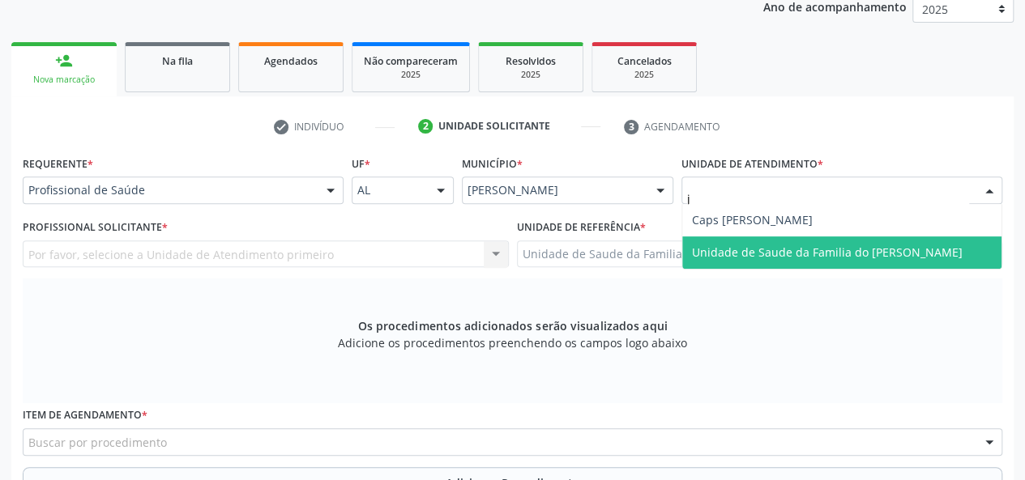
click at [794, 239] on span "Unidade de Saude da Familia do [PERSON_NAME]" at bounding box center [841, 252] width 319 height 32
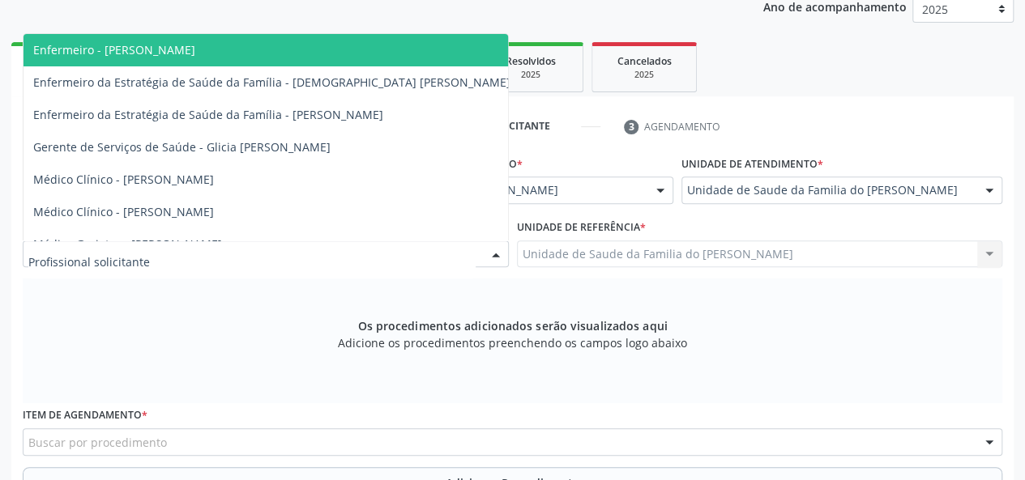
click at [485, 251] on div at bounding box center [496, 255] width 24 height 28
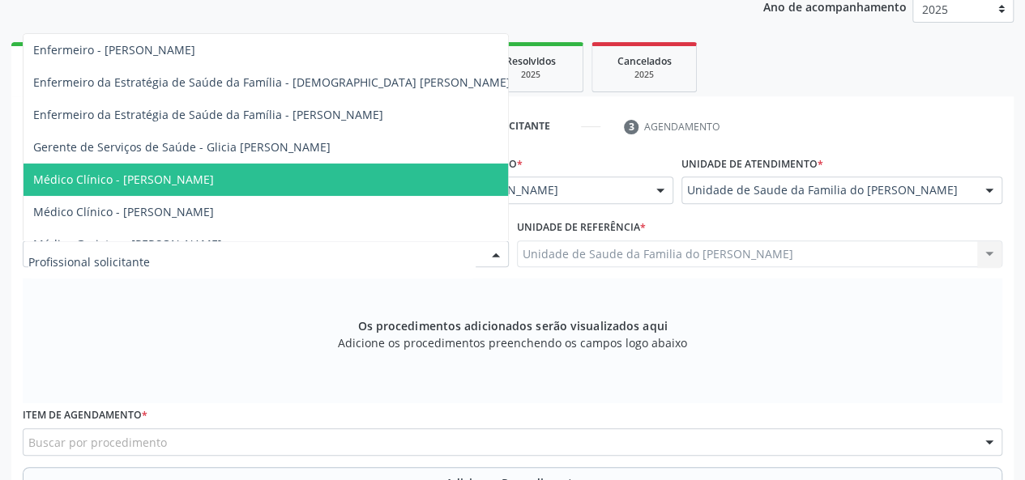
type input "j"
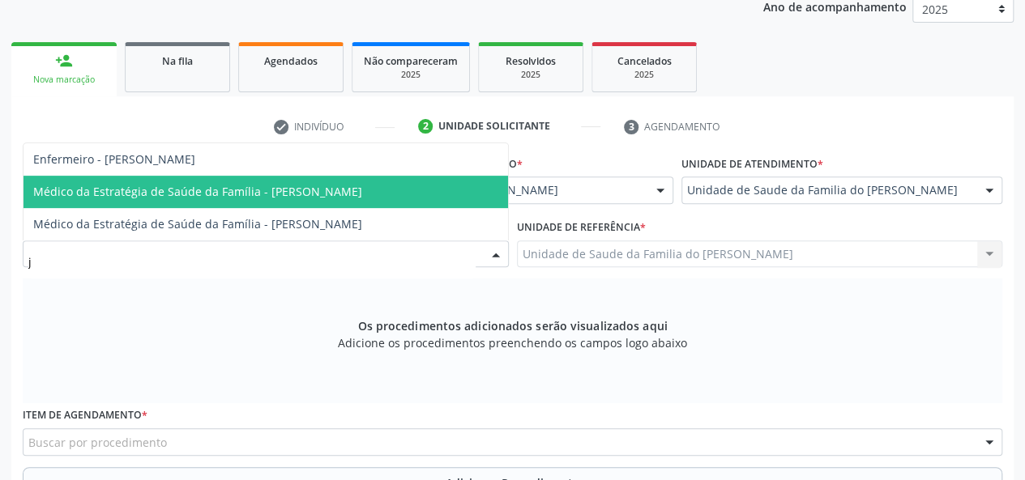
click at [335, 189] on span "Médico da Estratégia de Saúde da Família - [PERSON_NAME]" at bounding box center [197, 191] width 329 height 15
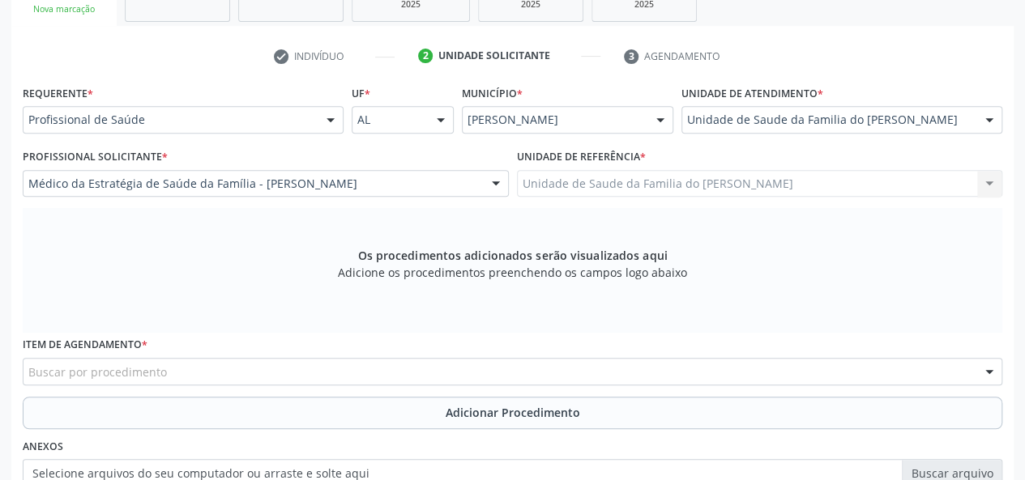
scroll to position [385, 0]
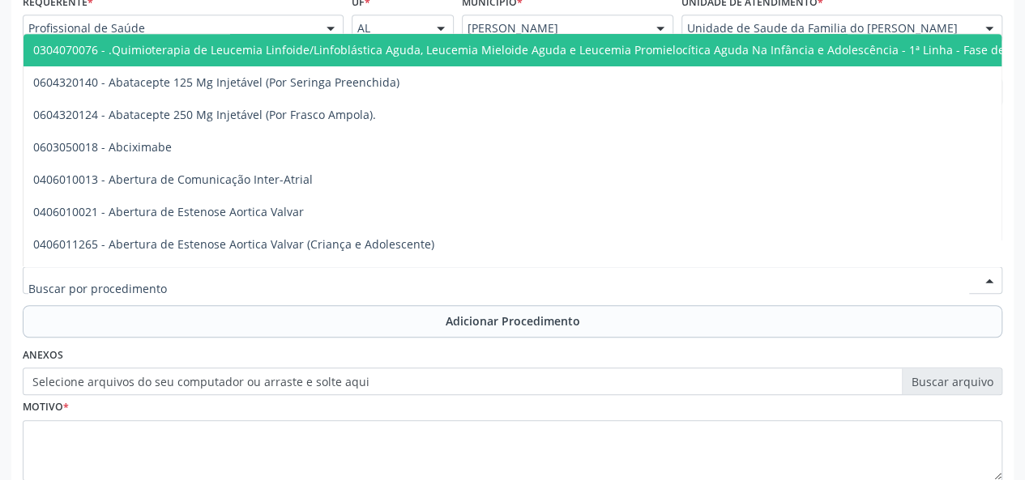
click at [315, 279] on div at bounding box center [512, 280] width 979 height 28
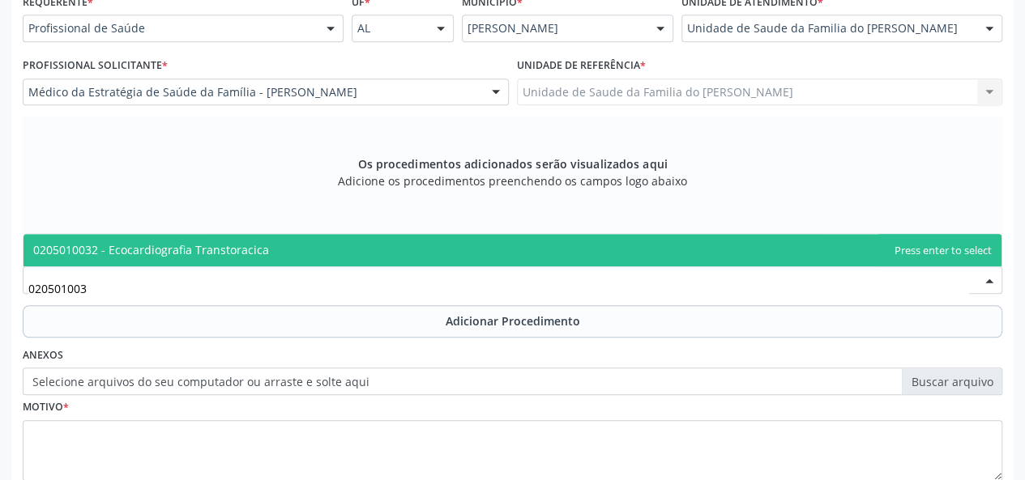
type input "0205010032"
click at [276, 245] on span "0205010032 - Ecocardiografia Transtoracica" at bounding box center [512, 250] width 978 height 32
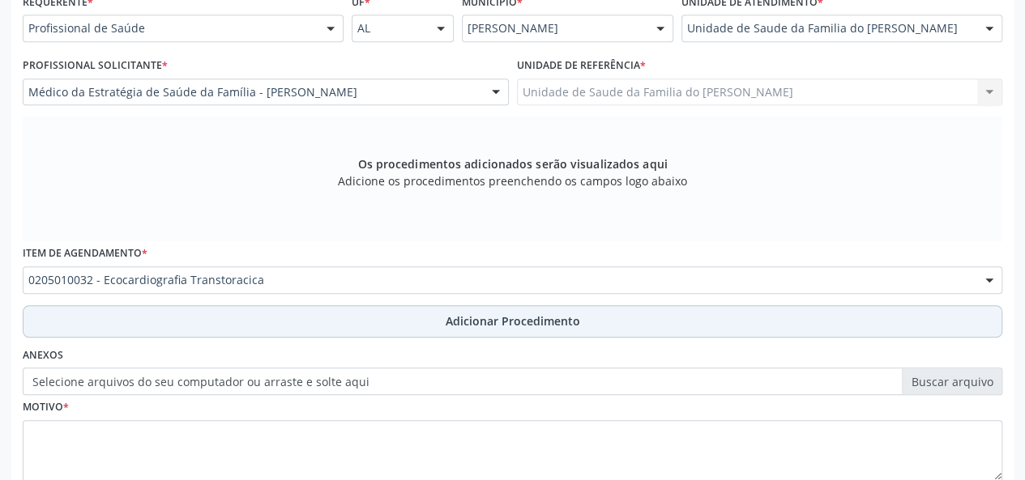
click at [314, 320] on button "Adicionar Procedimento" at bounding box center [512, 321] width 979 height 32
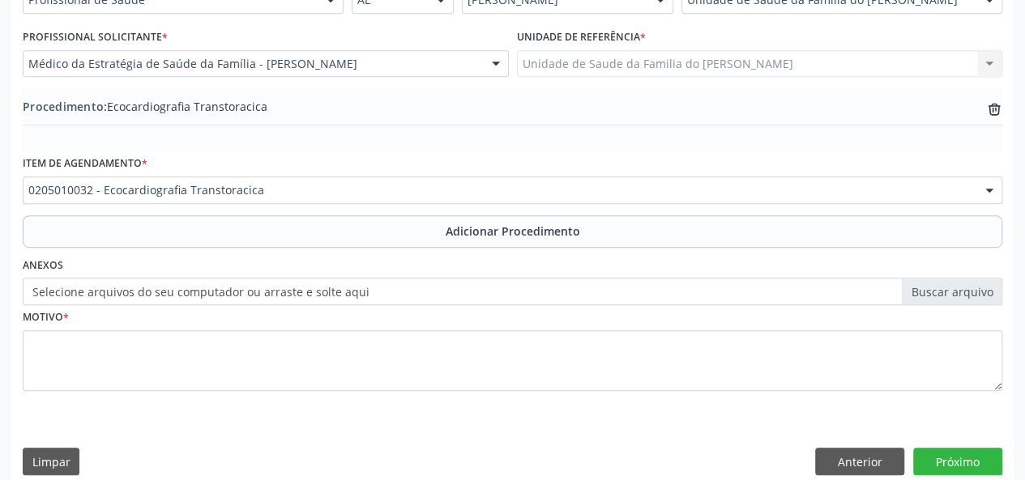
scroll to position [429, 0]
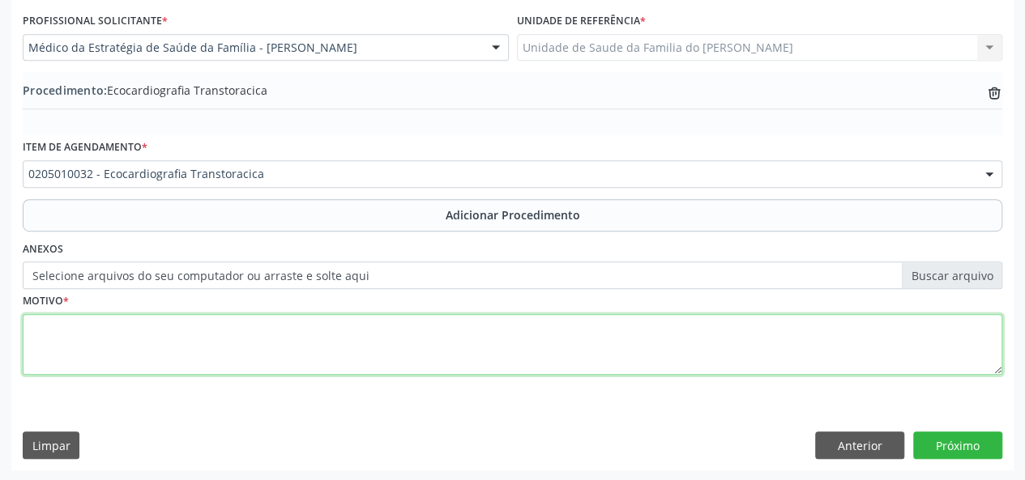
click at [234, 331] on textarea at bounding box center [512, 345] width 979 height 62
click at [178, 320] on textarea "paciente portadora de multiplas comorbidades" at bounding box center [512, 345] width 979 height 62
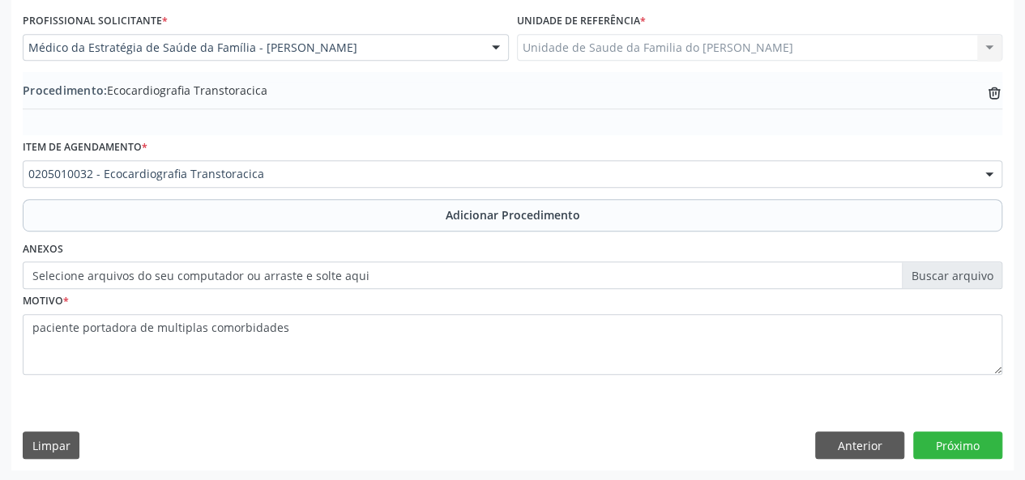
drag, startPoint x: 178, startPoint y: 322, endPoint x: 264, endPoint y: 6, distance: 326.5
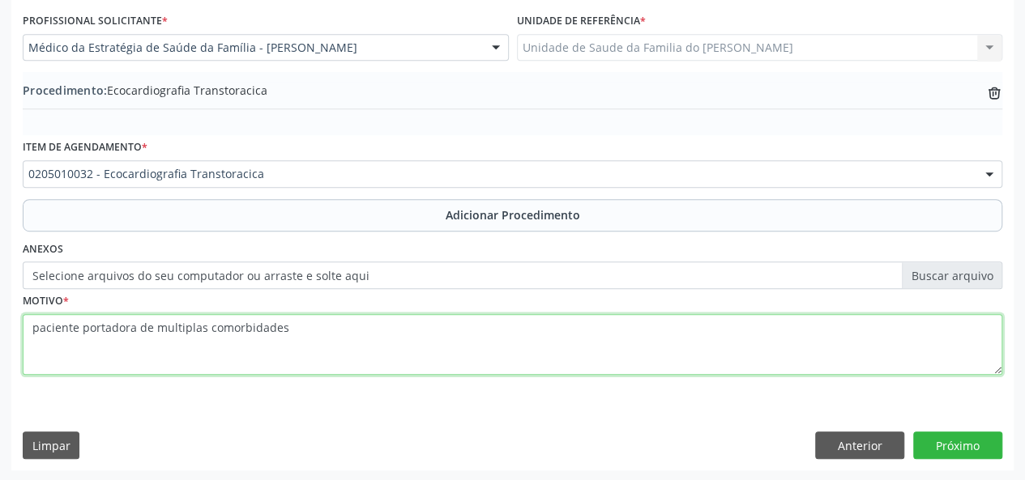
click at [164, 331] on textarea "paciente portadora de multiplas comorbidades" at bounding box center [512, 345] width 979 height 62
click at [245, 330] on textarea "paciente portadora de múltiplas comorbidades" at bounding box center [512, 345] width 979 height 62
type textarea "paciente portadora de múltiplas comodidades"
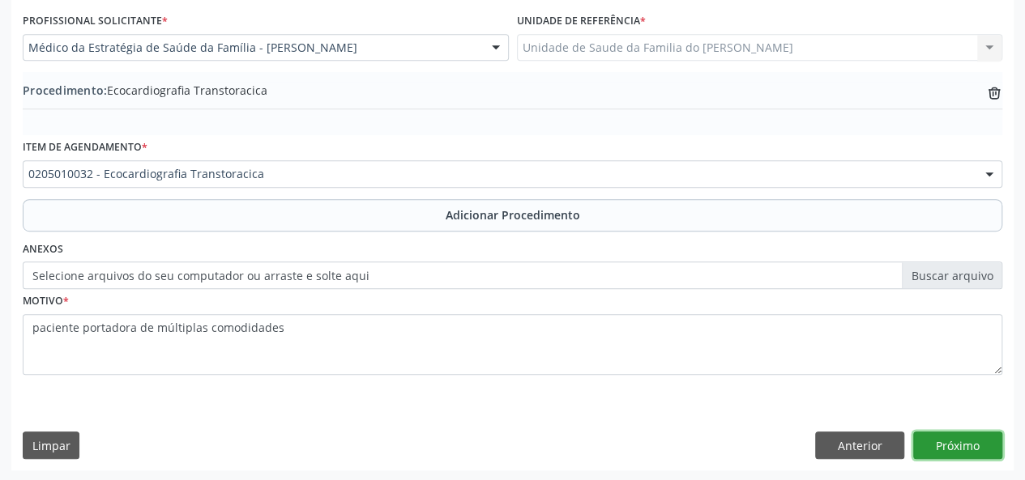
click at [956, 442] on button "Próximo" at bounding box center [957, 446] width 89 height 28
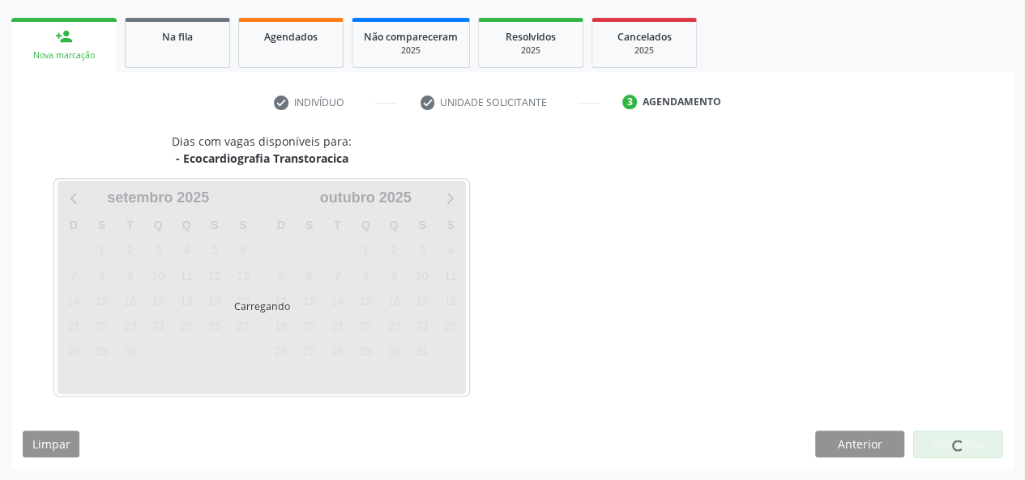
scroll to position [245, 0]
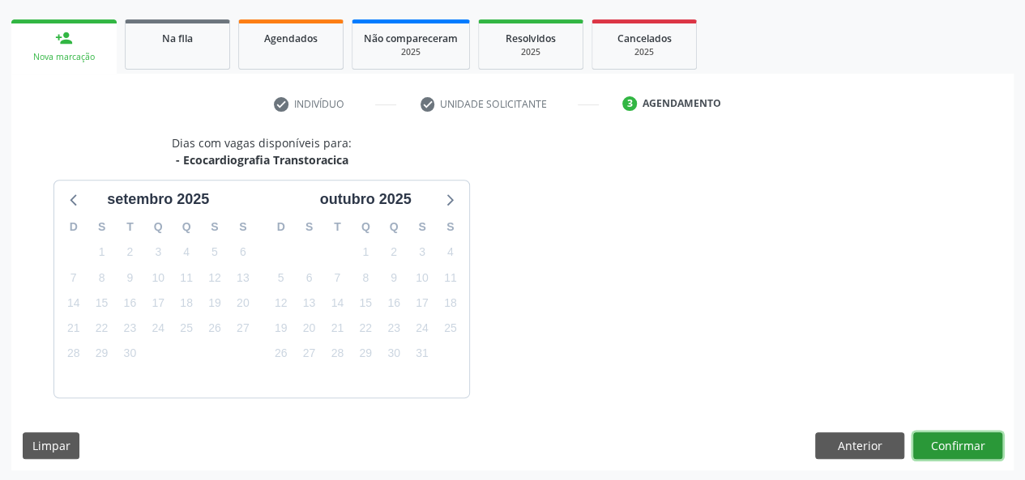
click at [956, 445] on button "Confirmar" at bounding box center [957, 446] width 89 height 28
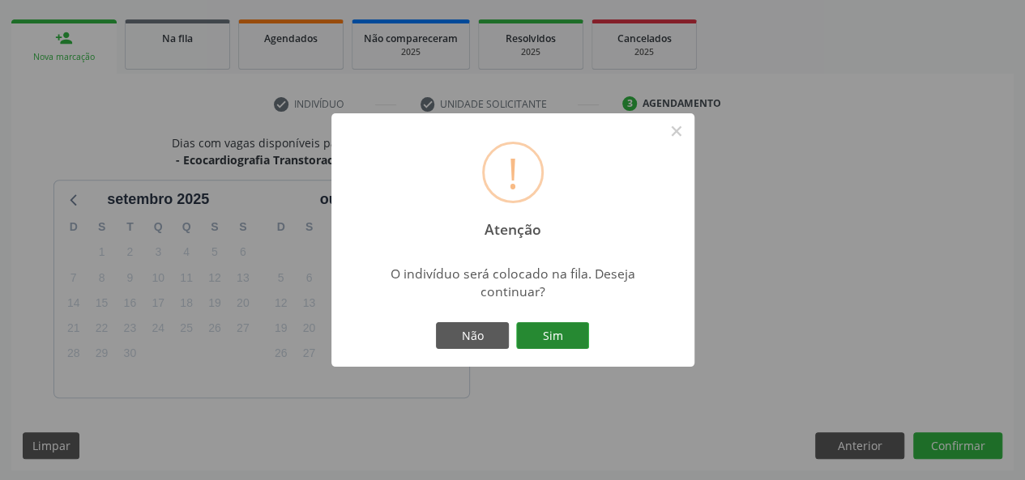
click at [532, 334] on button "Sim" at bounding box center [552, 336] width 73 height 28
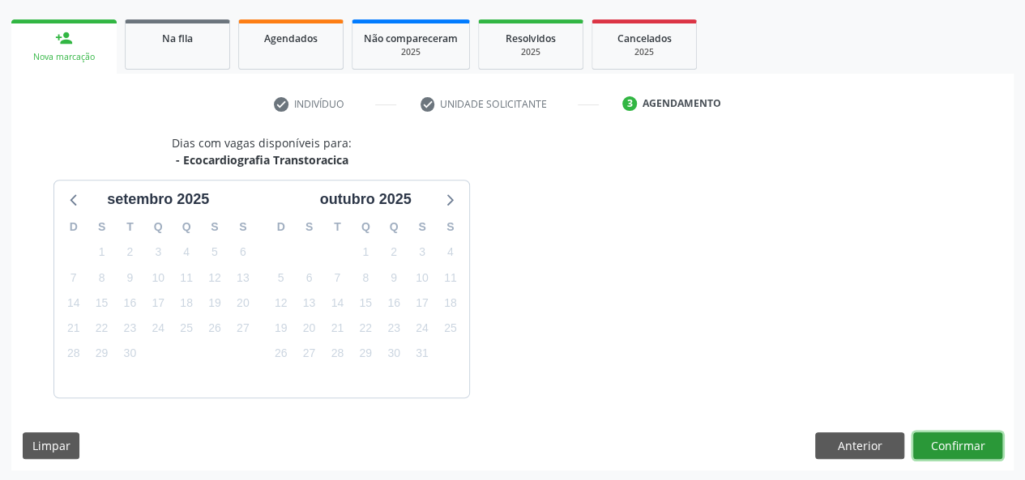
click at [961, 441] on button "Confirmar" at bounding box center [957, 446] width 89 height 28
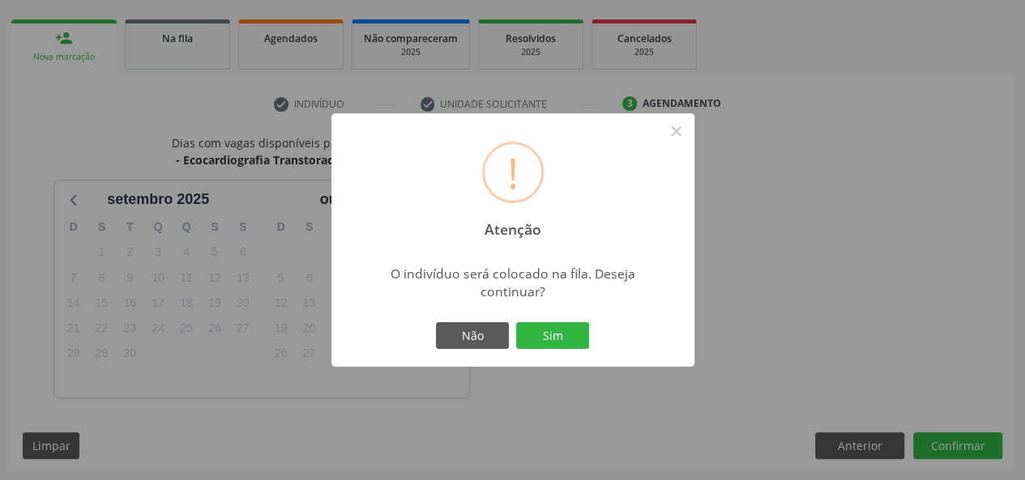
drag, startPoint x: 543, startPoint y: 338, endPoint x: 484, endPoint y: 417, distance: 99.5
click at [544, 347] on button "Sim" at bounding box center [552, 336] width 73 height 28
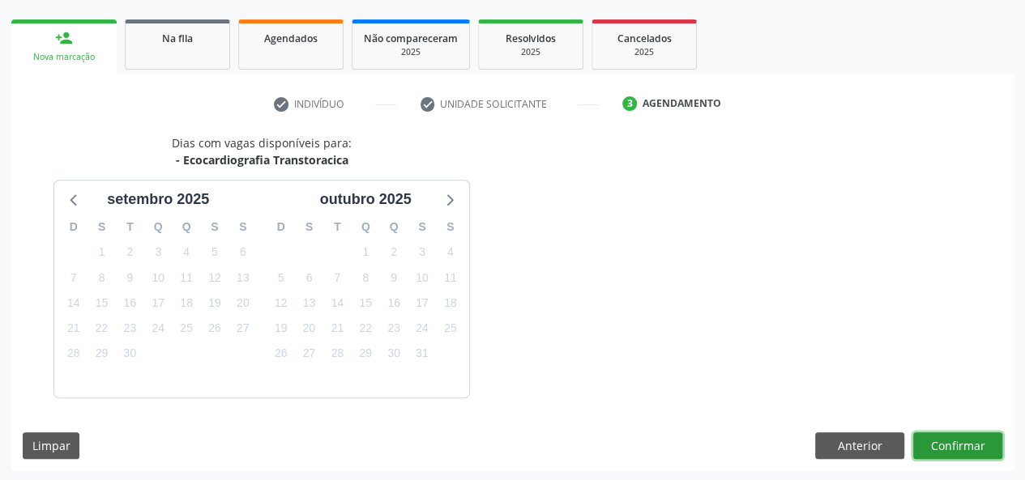
click at [951, 446] on button "Confirmar" at bounding box center [957, 446] width 89 height 28
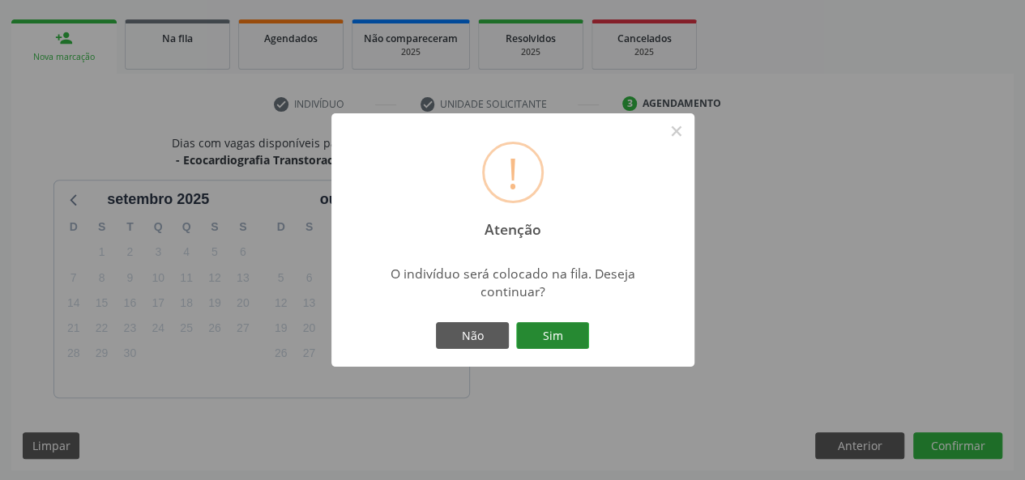
click at [538, 326] on button "Sim" at bounding box center [552, 336] width 73 height 28
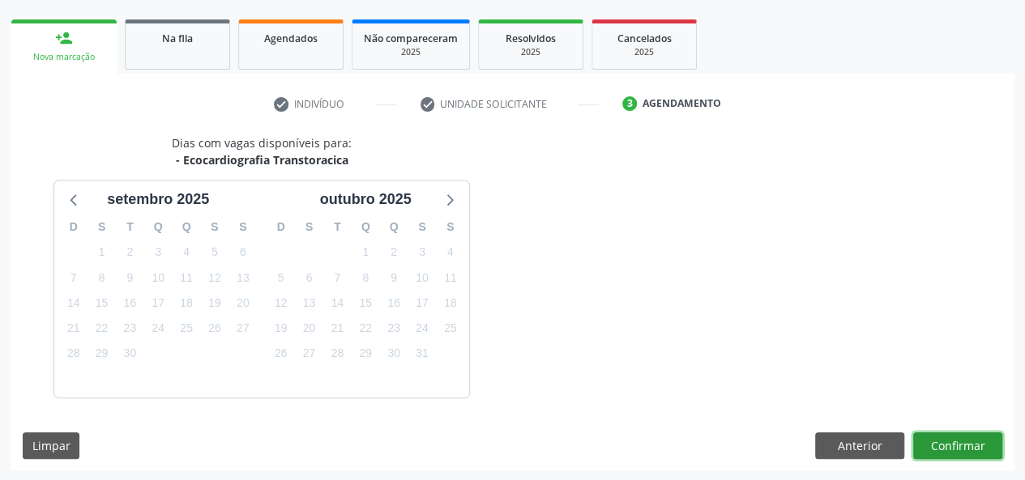
click at [959, 445] on button "Confirmar" at bounding box center [957, 446] width 89 height 28
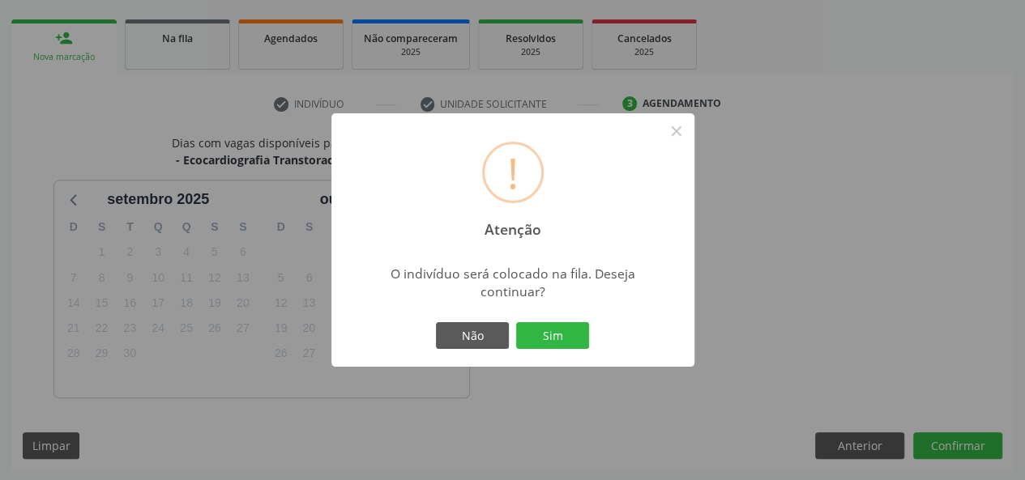
click at [556, 333] on button "Sim" at bounding box center [552, 336] width 73 height 28
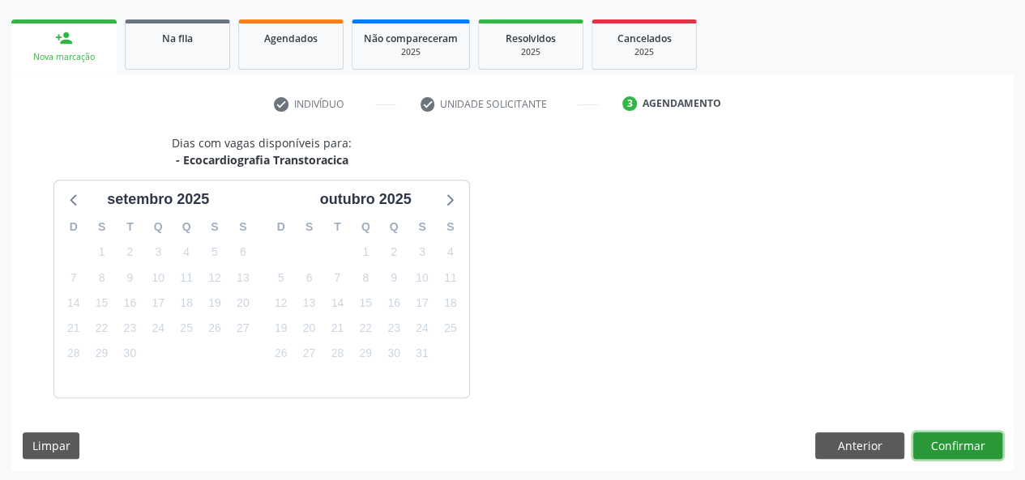
click at [945, 445] on button "Confirmar" at bounding box center [957, 446] width 89 height 28
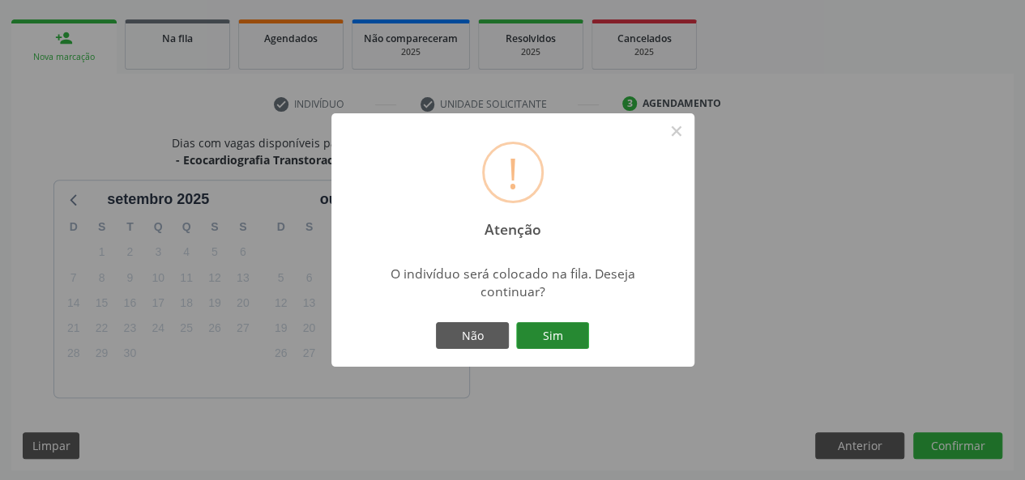
click at [569, 338] on button "Sim" at bounding box center [552, 336] width 73 height 28
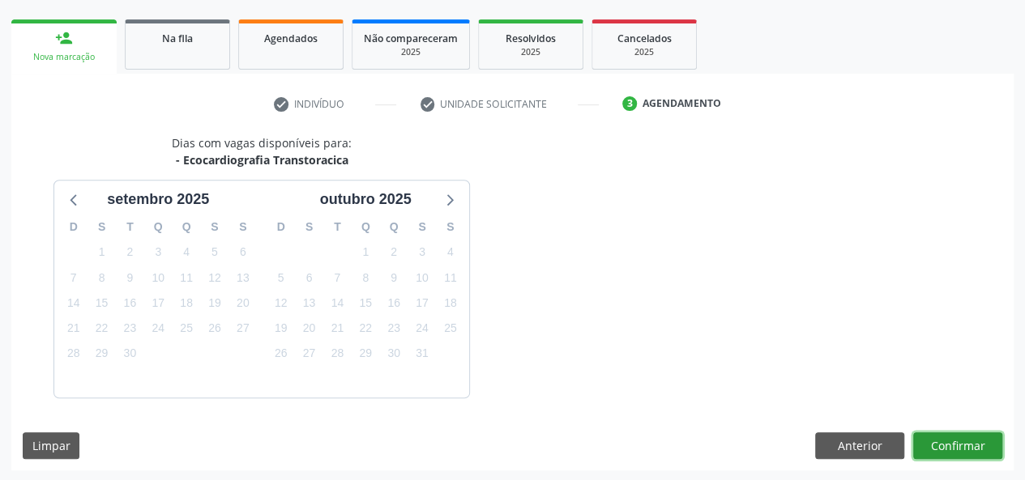
click at [965, 440] on button "Confirmar" at bounding box center [957, 446] width 89 height 28
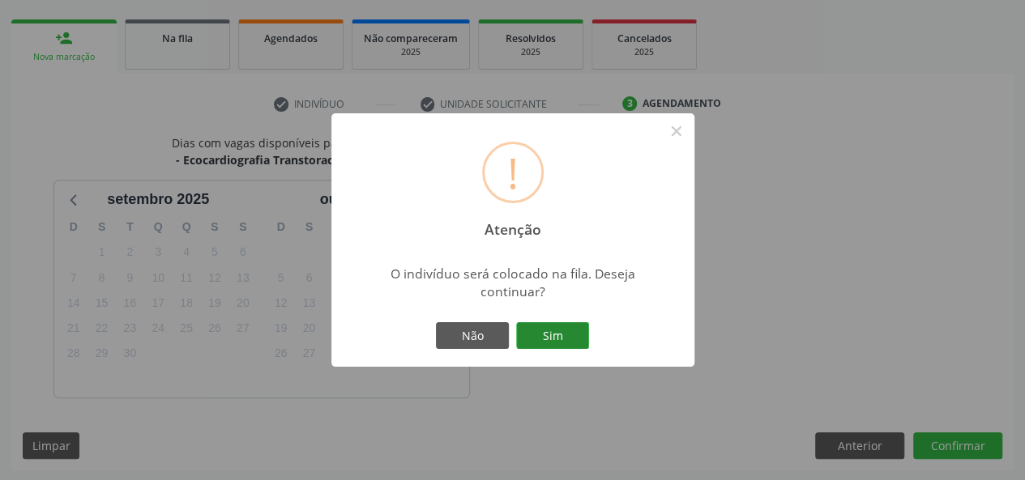
click at [549, 334] on button "Sim" at bounding box center [552, 336] width 73 height 28
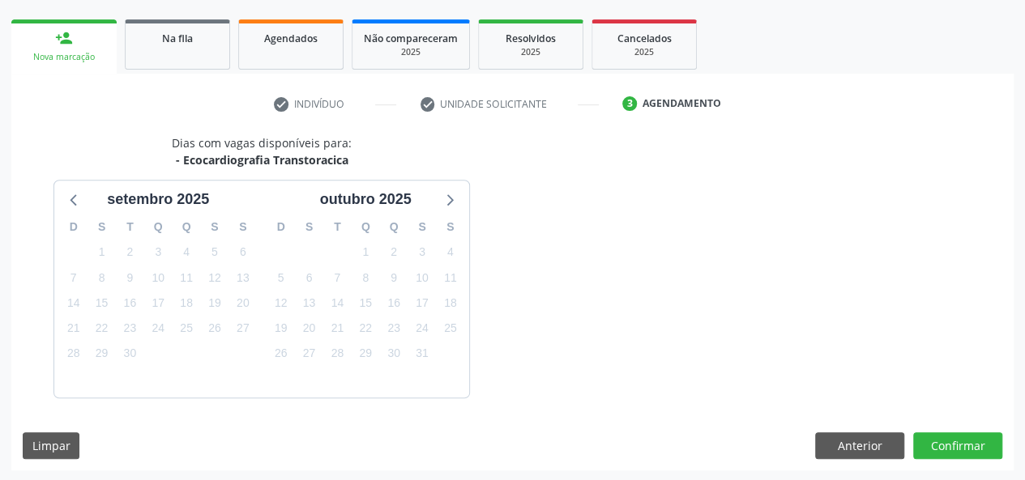
click at [547, 334] on div "Dias com vagas disponíveis para: - Ecocardiografia Transtoracica se[DATE] S T Q…" at bounding box center [512, 265] width 1002 height 263
click at [973, 454] on button "Confirmar" at bounding box center [957, 446] width 89 height 28
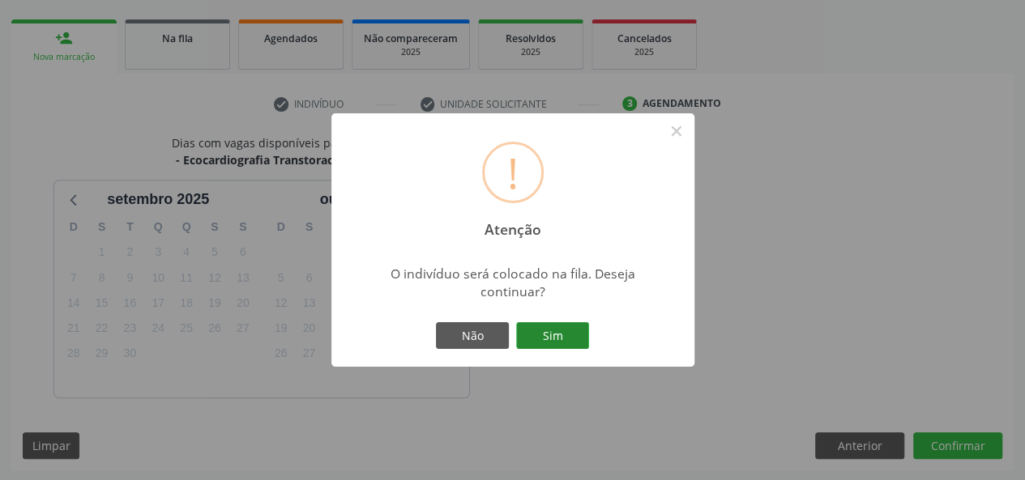
click at [541, 337] on button "Sim" at bounding box center [552, 336] width 73 height 28
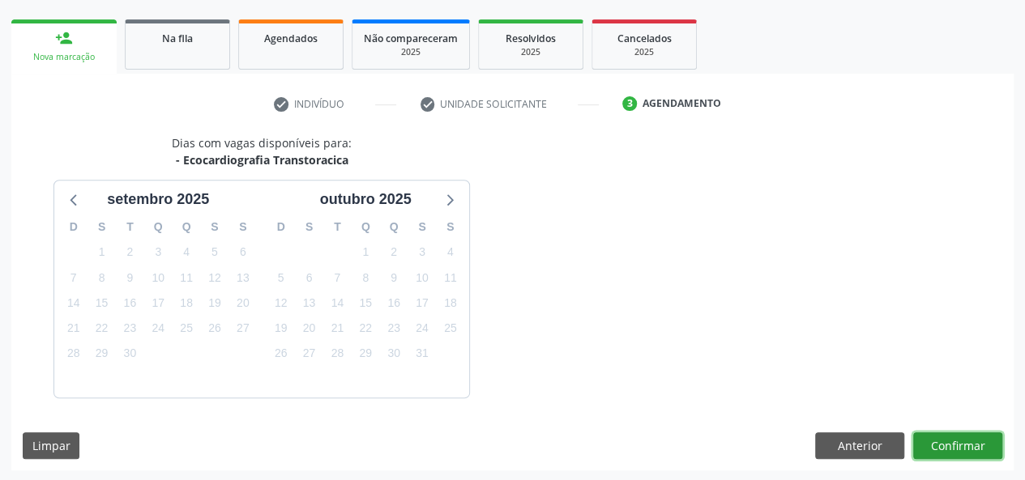
scroll to position [164, 0]
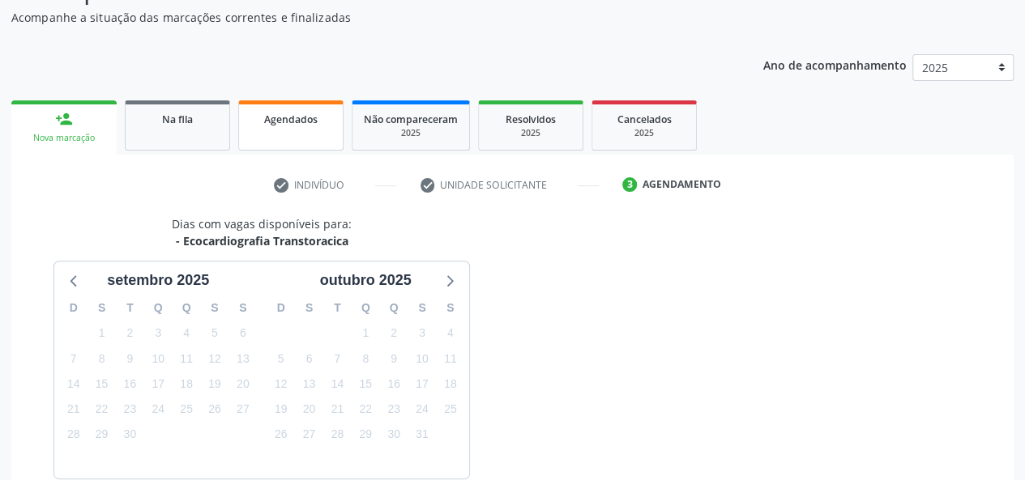
click at [283, 127] on link "Agendados" at bounding box center [290, 125] width 105 height 50
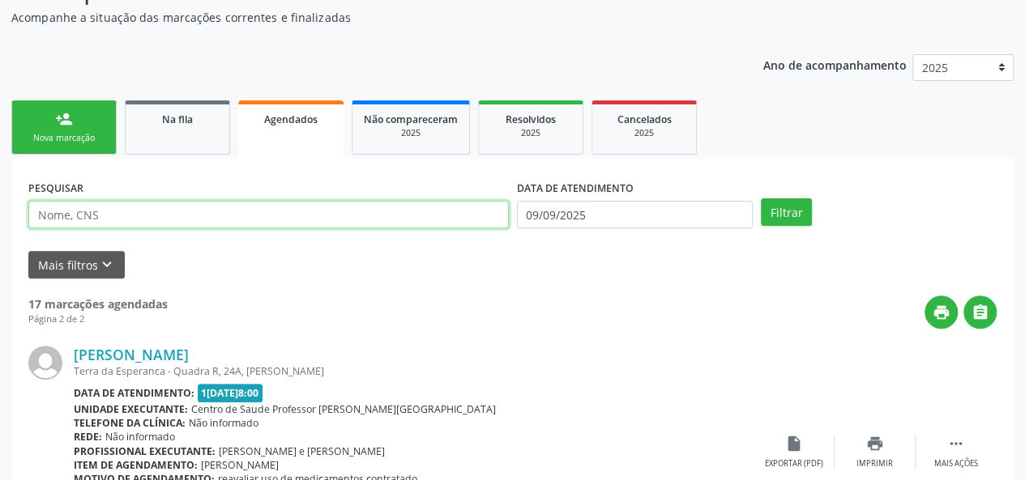
click at [149, 215] on input "text" at bounding box center [268, 215] width 480 height 28
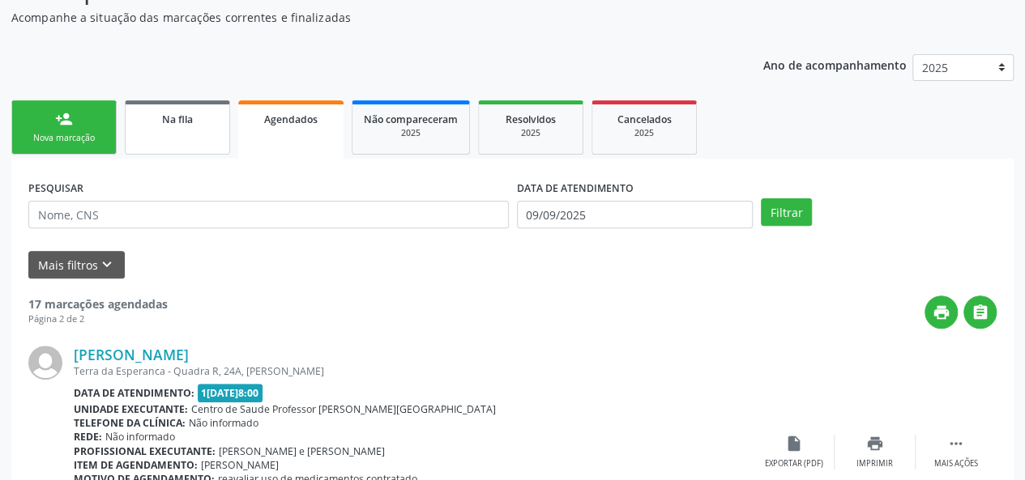
click at [148, 118] on div "Na fila" at bounding box center [177, 118] width 81 height 17
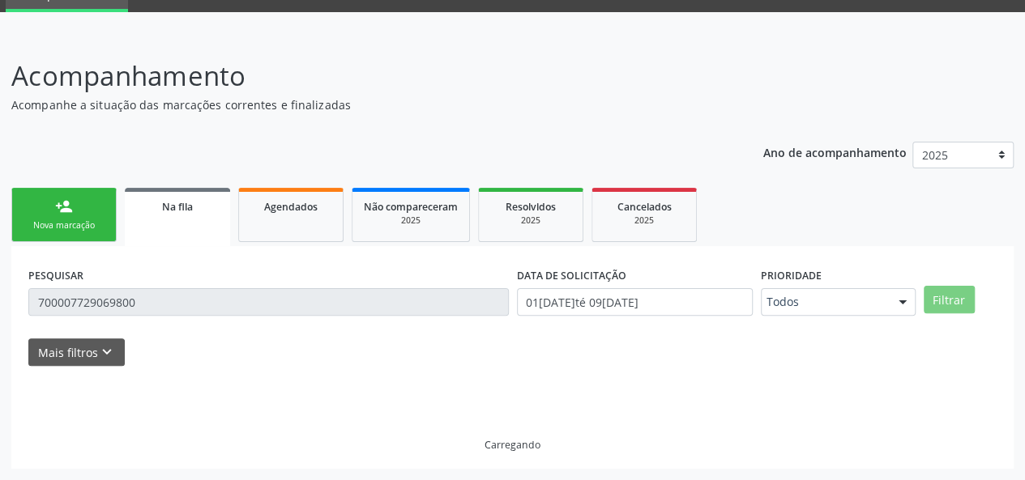
scroll to position [41, 0]
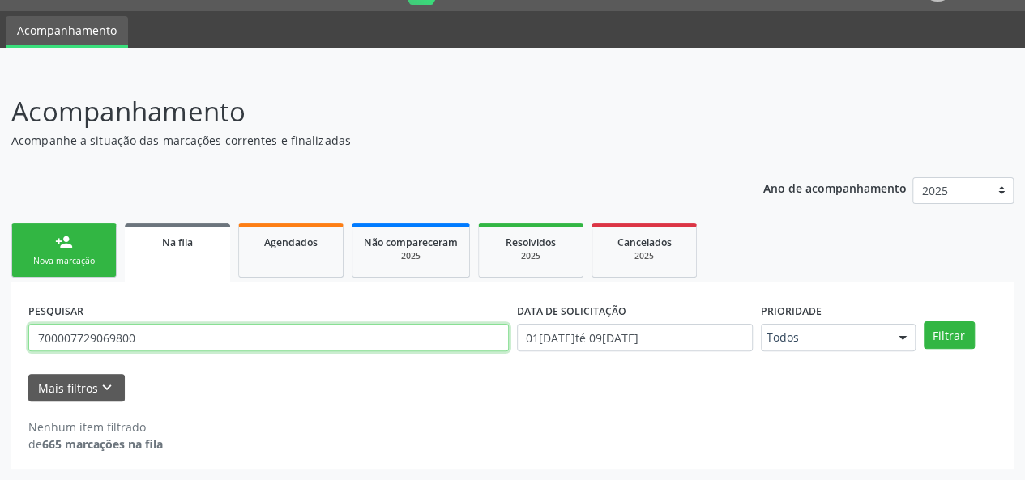
click at [97, 334] on input "700007729069800" at bounding box center [268, 338] width 480 height 28
drag, startPoint x: 96, startPoint y: 334, endPoint x: 78, endPoint y: 337, distance: 18.8
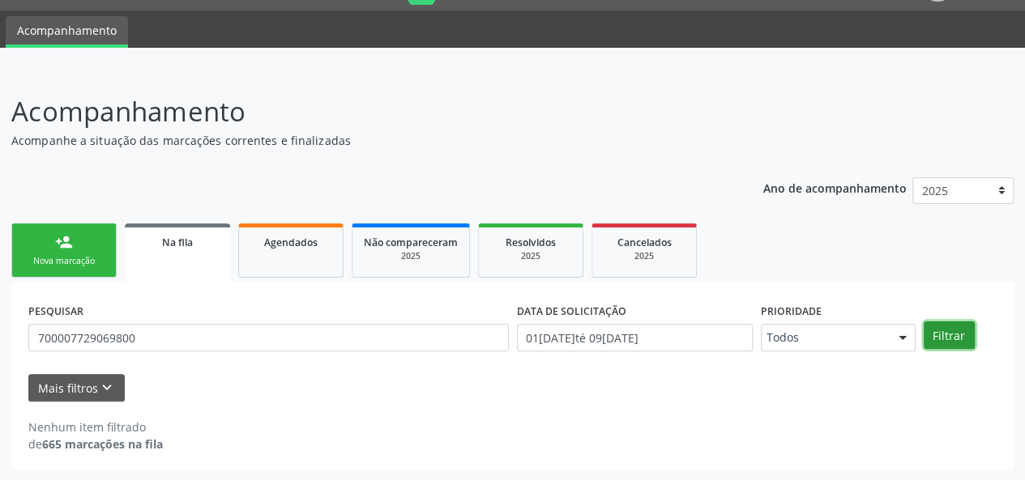
click at [938, 328] on button "Filtrar" at bounding box center [948, 336] width 51 height 28
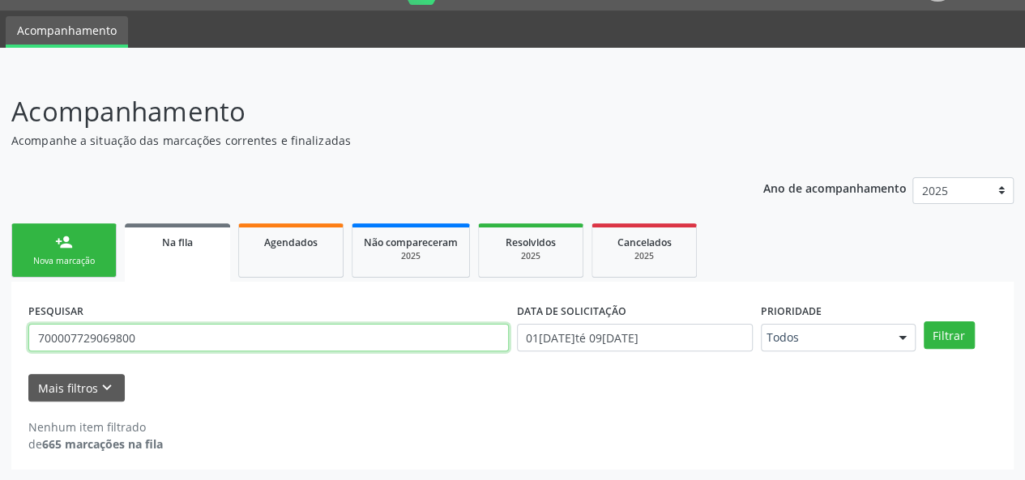
drag, startPoint x: 186, startPoint y: 328, endPoint x: 0, endPoint y: 335, distance: 186.4
click at [0, 335] on div "Acompanhamento Acompanhe a situação das marcações correntes e finalizadas Relat…" at bounding box center [512, 275] width 1025 height 411
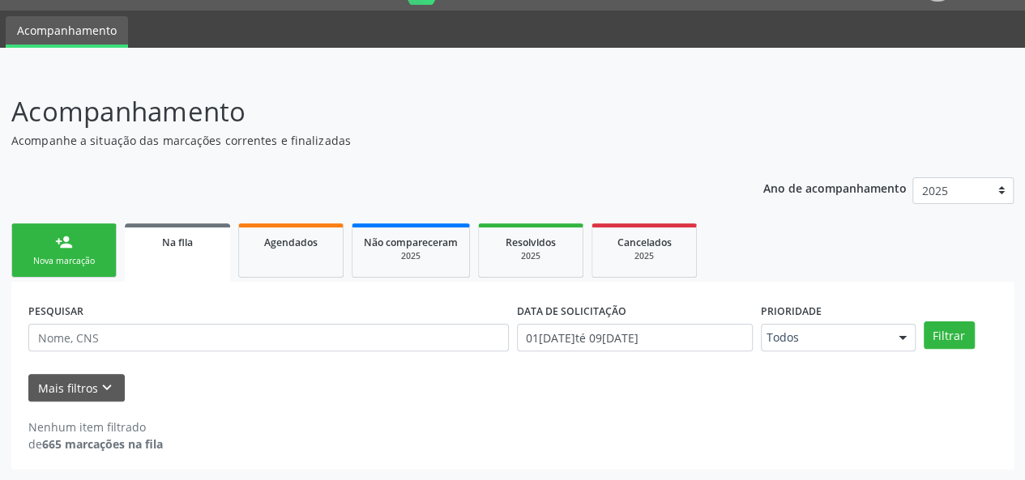
click at [100, 244] on link "person_add Nova marcação" at bounding box center [63, 251] width 105 height 54
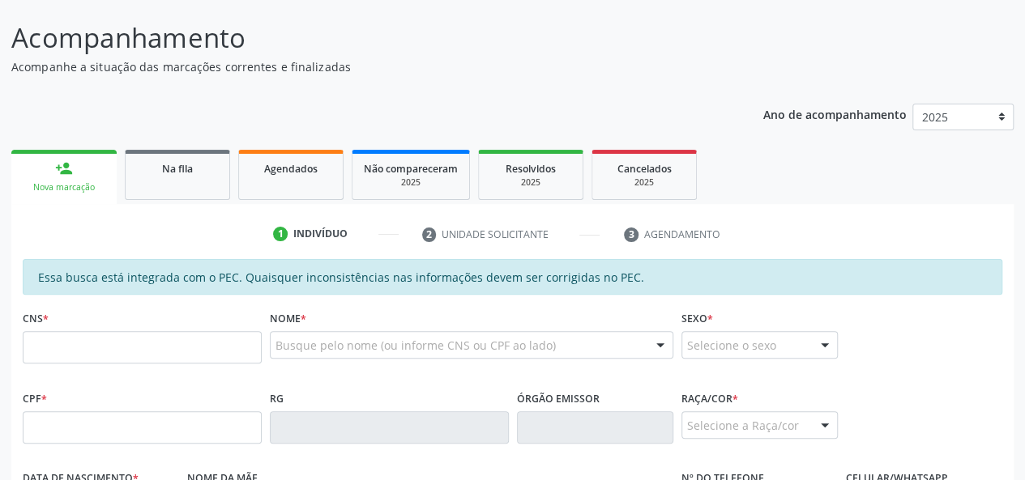
scroll to position [122, 0]
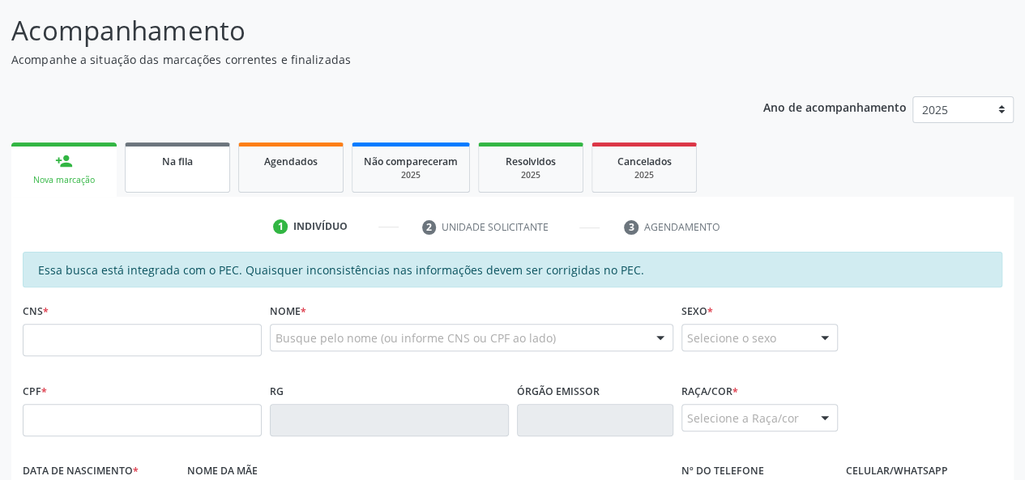
click at [168, 160] on span "Na fila" at bounding box center [177, 162] width 31 height 14
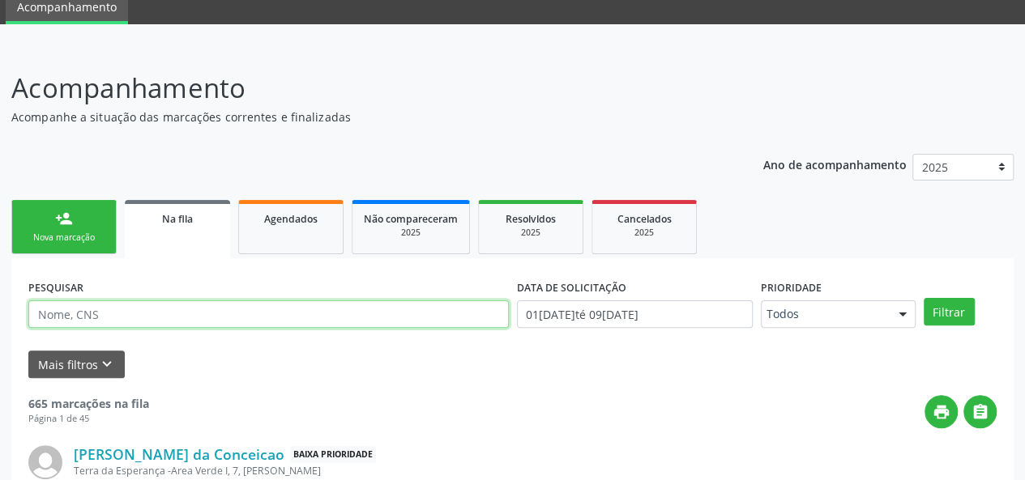
scroll to position [41, 0]
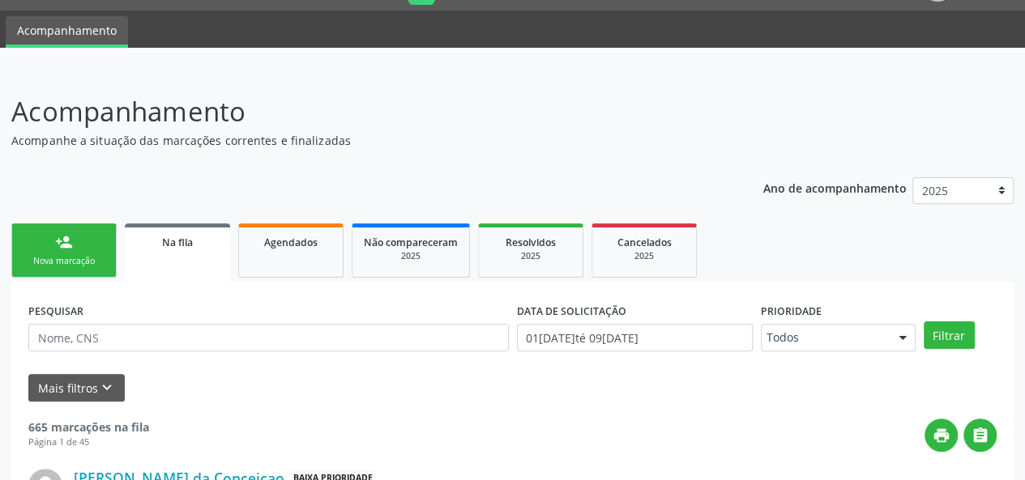
click at [188, 243] on span "Na fila" at bounding box center [177, 243] width 31 height 14
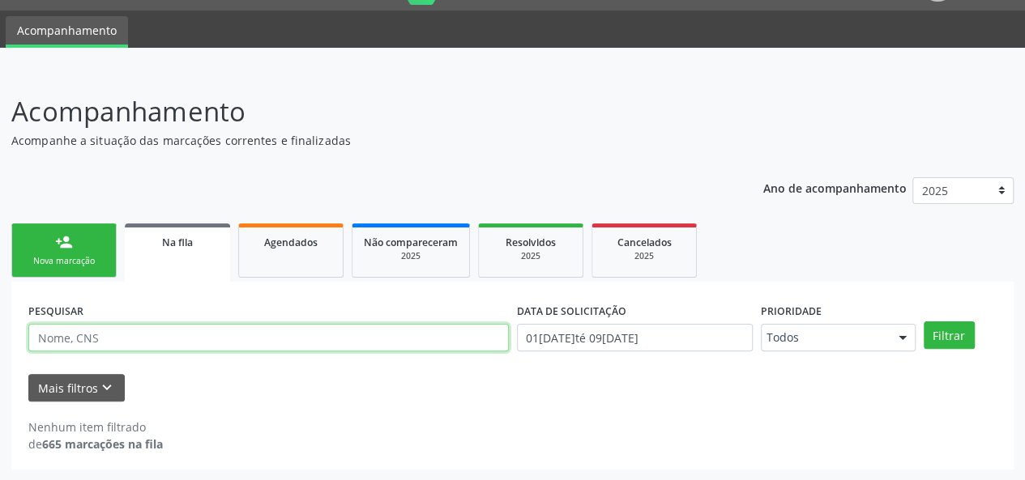
paste input "700007729069800"
type input "700007729069800"
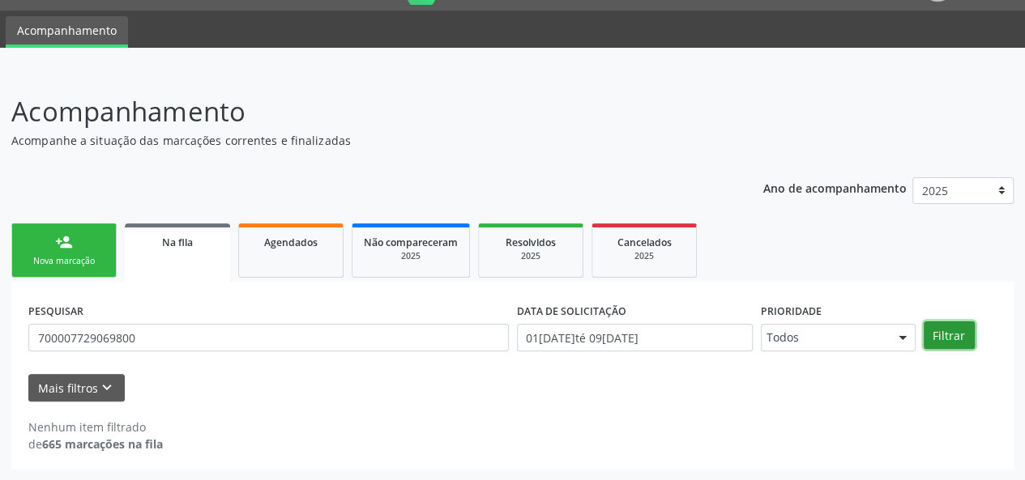
click at [941, 334] on button "Filtrar" at bounding box center [948, 336] width 51 height 28
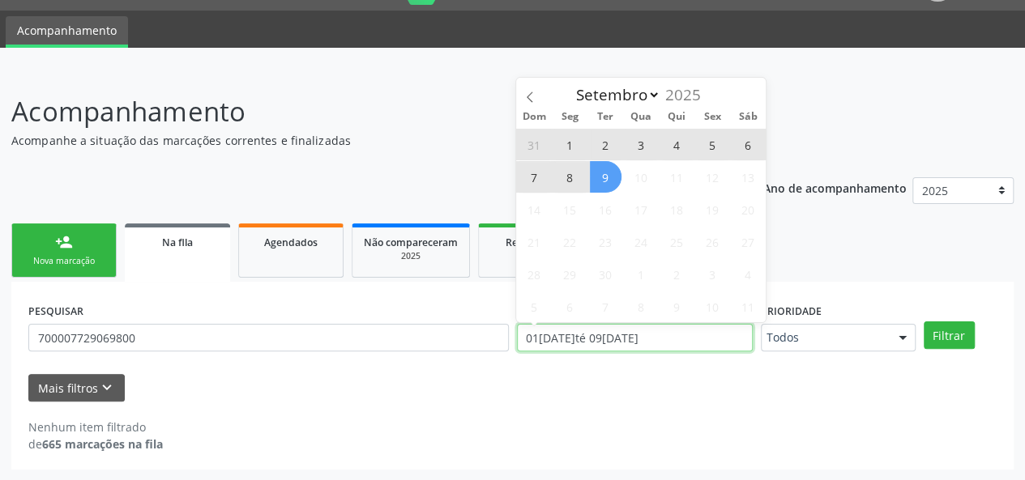
click at [719, 348] on input "01[DATE]té 09[DATE]" at bounding box center [635, 338] width 236 height 28
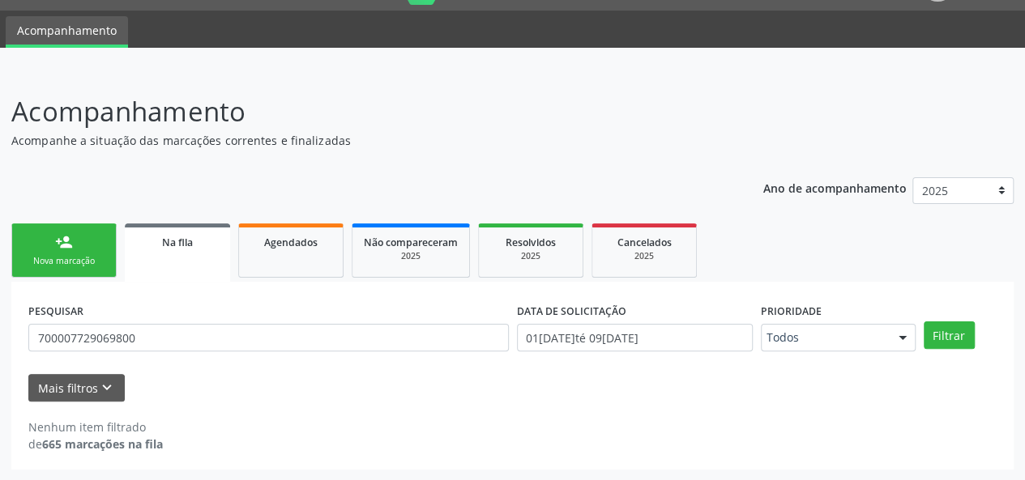
click at [858, 51] on div at bounding box center [512, 59] width 1025 height 23
click at [740, 219] on ul "person_add Nova marcação Na fila Agendados Não compareceram 2025 Resolvidos 202…" at bounding box center [512, 250] width 1002 height 62
click at [240, 404] on div "Nenhum item filtrado de 665 marcações na fila" at bounding box center [512, 427] width 968 height 51
drag, startPoint x: 187, startPoint y: 331, endPoint x: 0, endPoint y: 329, distance: 187.1
click at [0, 329] on div "Acompanhamento Acompanhe a situação das marcações correntes e finalizadas Relat…" at bounding box center [512, 275] width 1025 height 411
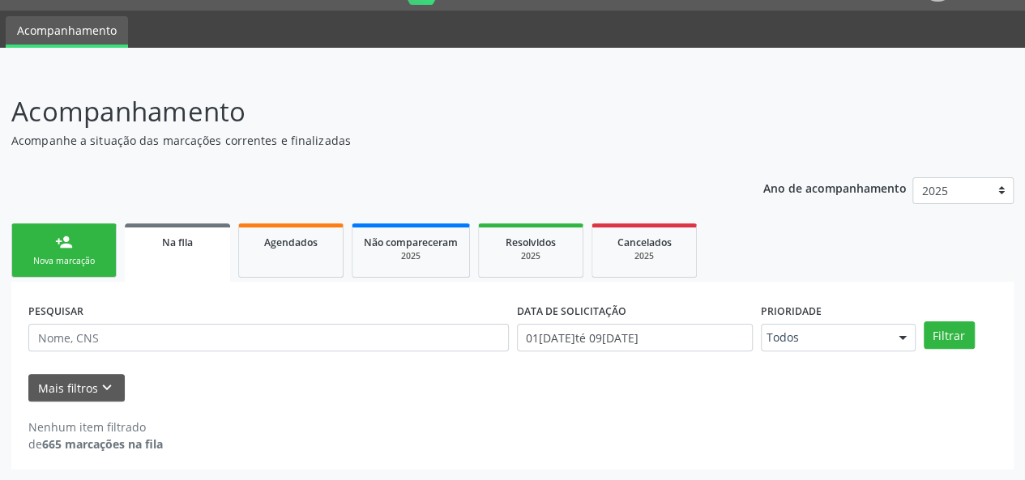
drag, startPoint x: 370, startPoint y: 385, endPoint x: 403, endPoint y: 325, distance: 68.1
click at [371, 385] on div "Mais filtros keyboard_arrow_down" at bounding box center [512, 388] width 976 height 28
click at [458, 82] on div "Acompanhamento Acompanhe a situação das marcações correntes e finalizadas Relat…" at bounding box center [512, 275] width 1025 height 411
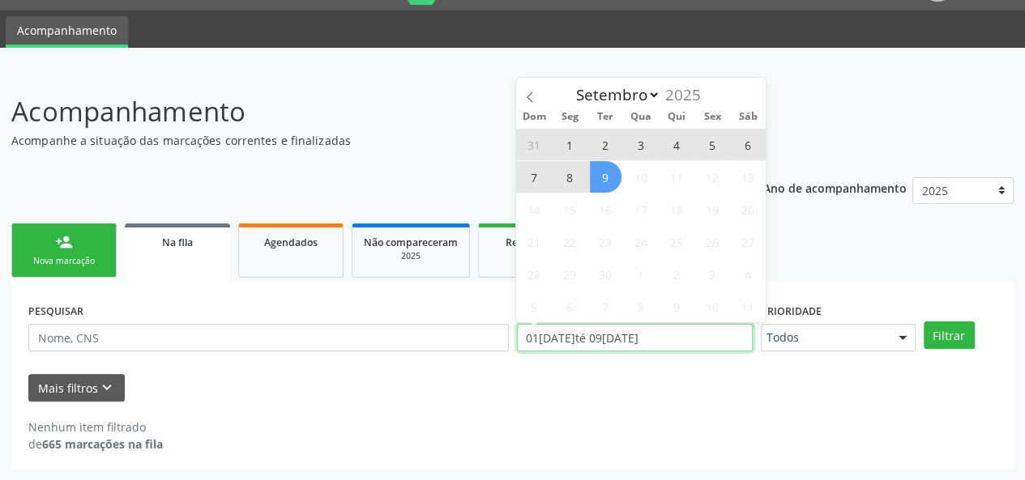
click at [605, 334] on input "01[DATE]té 09[DATE]" at bounding box center [635, 338] width 236 height 28
select select "8"
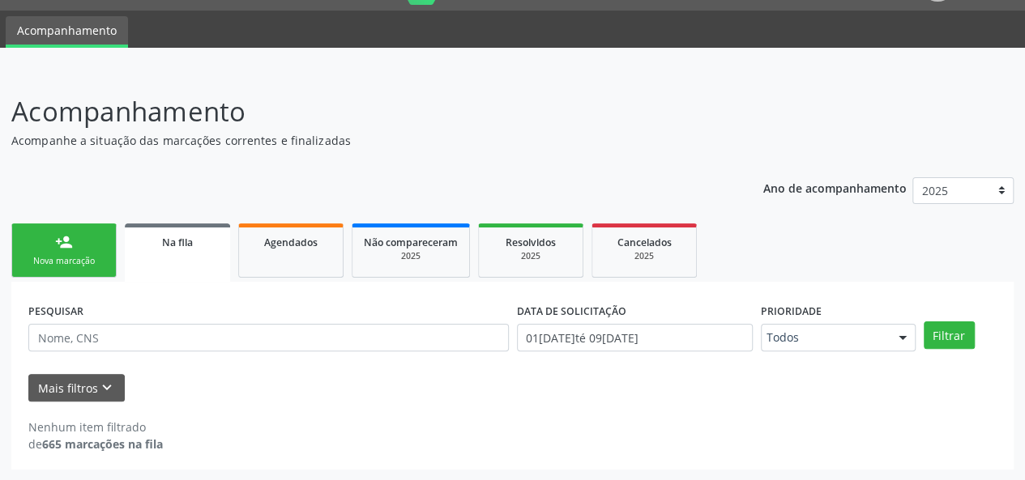
click at [526, 411] on div "Nenhum item filtrado de 665 marcações na fila" at bounding box center [512, 427] width 968 height 51
click at [680, 335] on input "01[DATE]té 09[DATE]" at bounding box center [635, 338] width 236 height 28
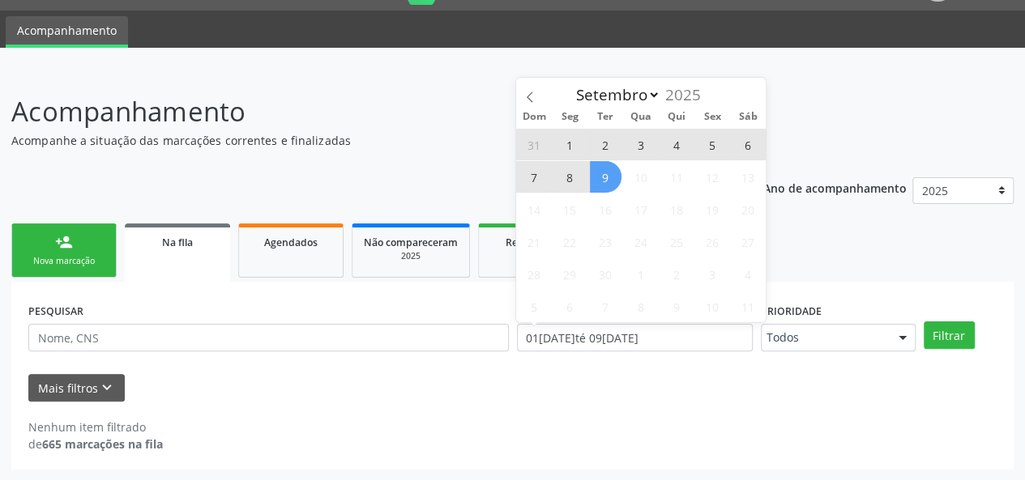
drag, startPoint x: 611, startPoint y: 168, endPoint x: 536, endPoint y: 120, distance: 88.5
click at [536, 120] on div "Dom Seg Ter Qua Qui Sex Sáb 31 1 2 3 4 5 6 7 8 9 10 11 12 13 14 15 16 17 18 19 …" at bounding box center [640, 213] width 249 height 217
click at [435, 84] on div "Acompanhamento Acompanhe a situação das marcações correntes e finalizadas Relat…" at bounding box center [512, 275] width 1025 height 411
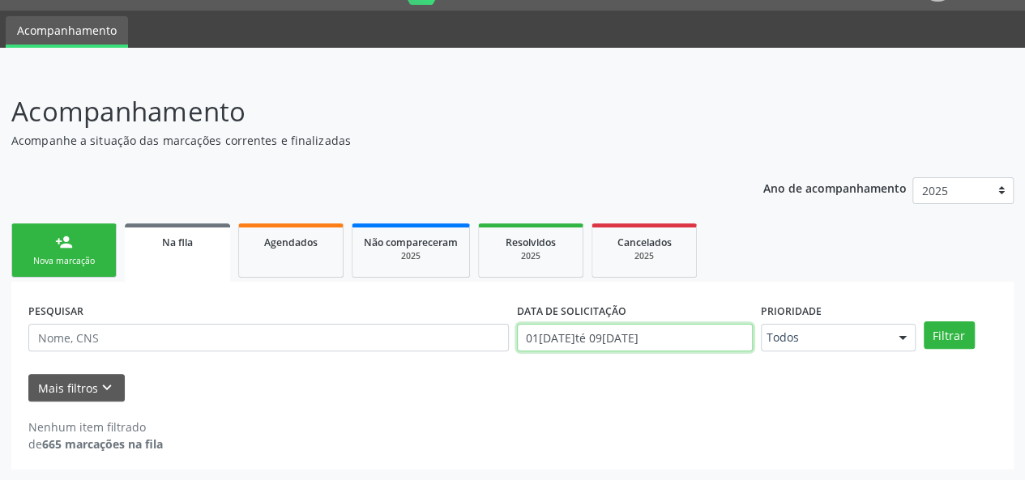
click at [738, 338] on input "01[DATE]té 09[DATE]" at bounding box center [635, 338] width 236 height 28
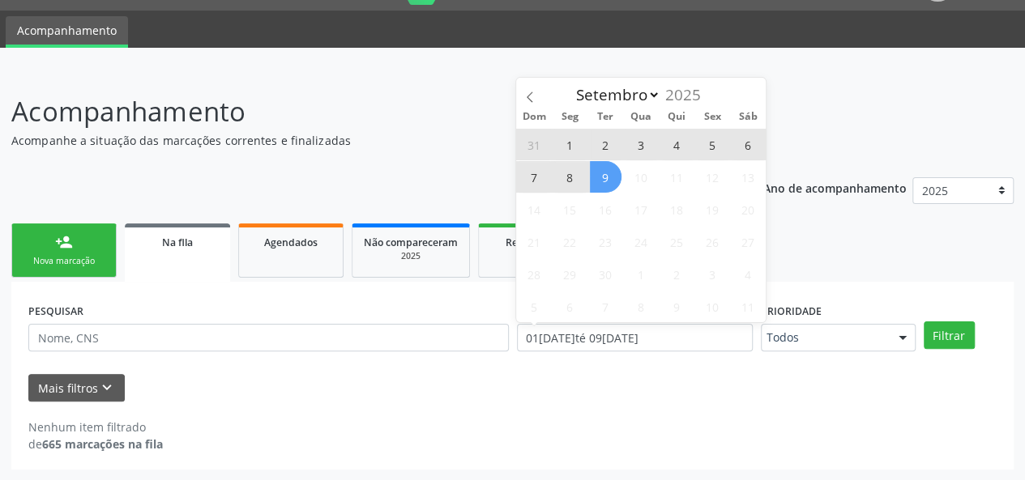
click at [713, 432] on div "Nenhum item filtrado de 665 marcações na fila" at bounding box center [512, 436] width 968 height 34
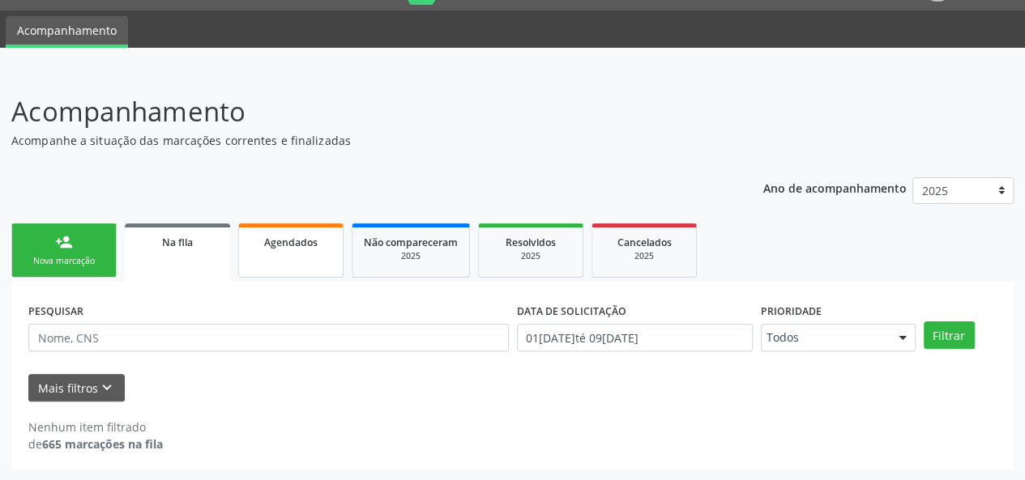
click at [295, 258] on link "Agendados" at bounding box center [290, 251] width 105 height 54
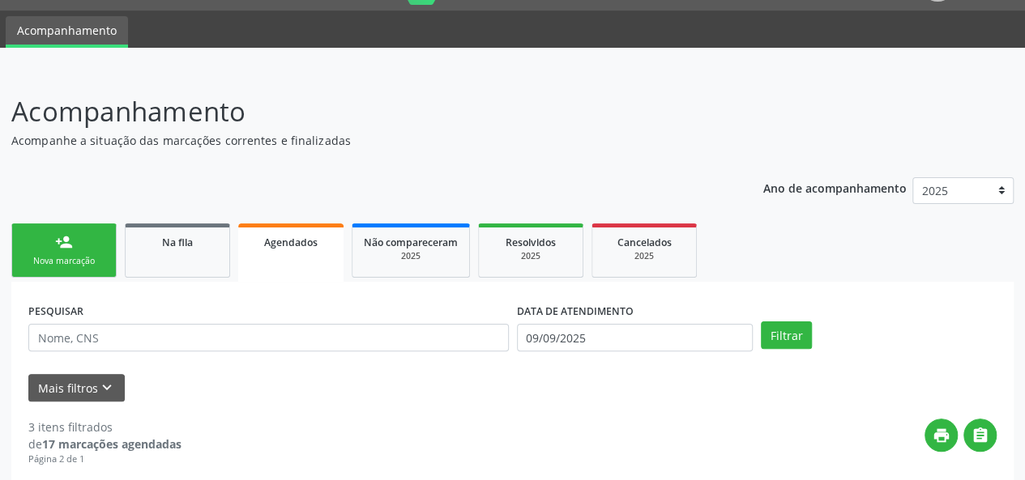
scroll to position [55, 0]
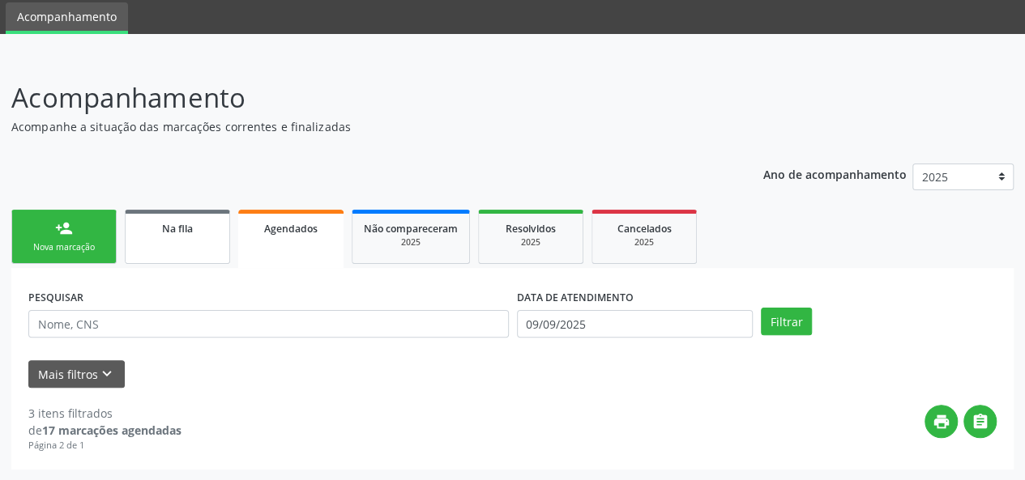
click at [190, 238] on link "Na fila" at bounding box center [177, 237] width 105 height 54
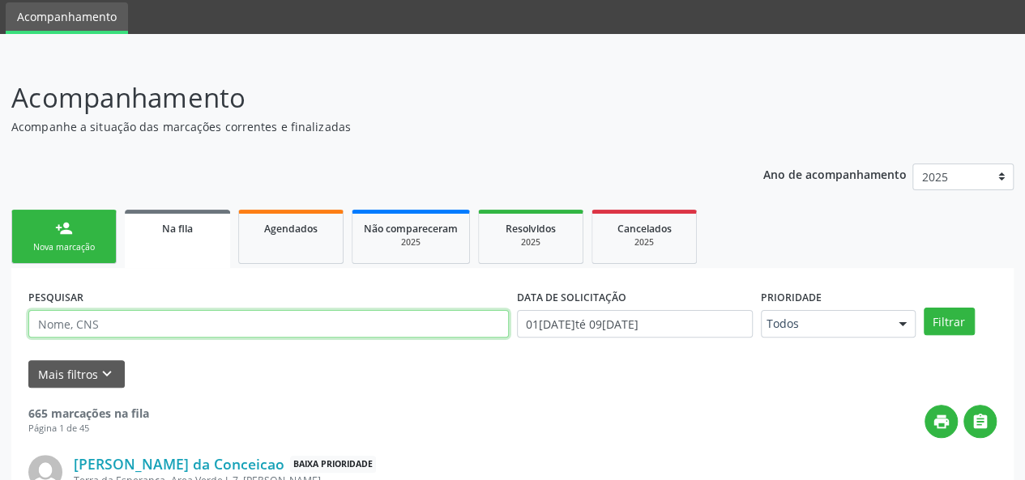
paste input "700007729069800"
type input "700007729069800"
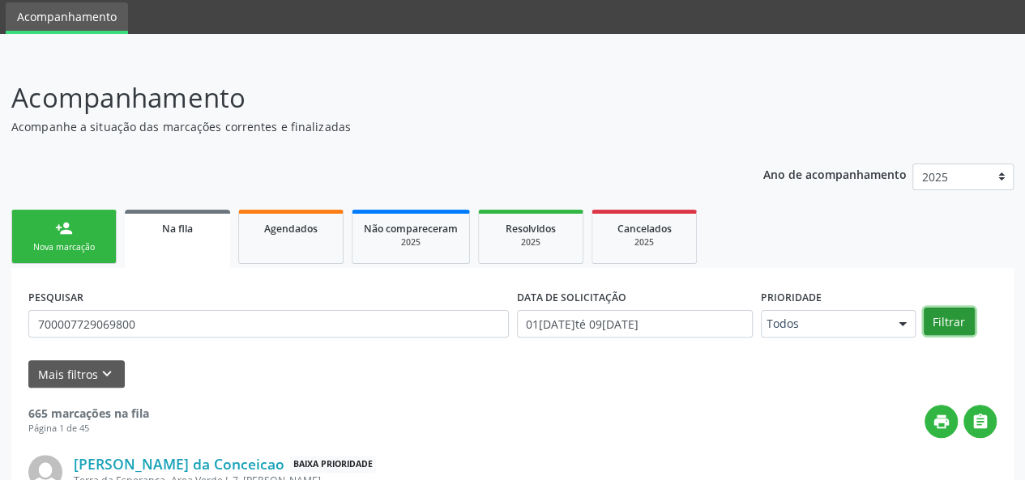
click at [956, 326] on button "Filtrar" at bounding box center [948, 322] width 51 height 28
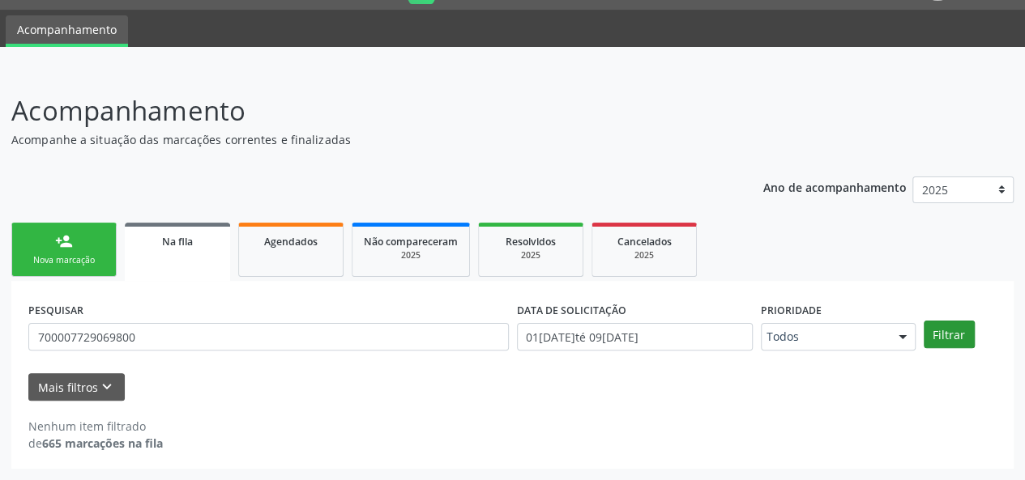
scroll to position [41, 0]
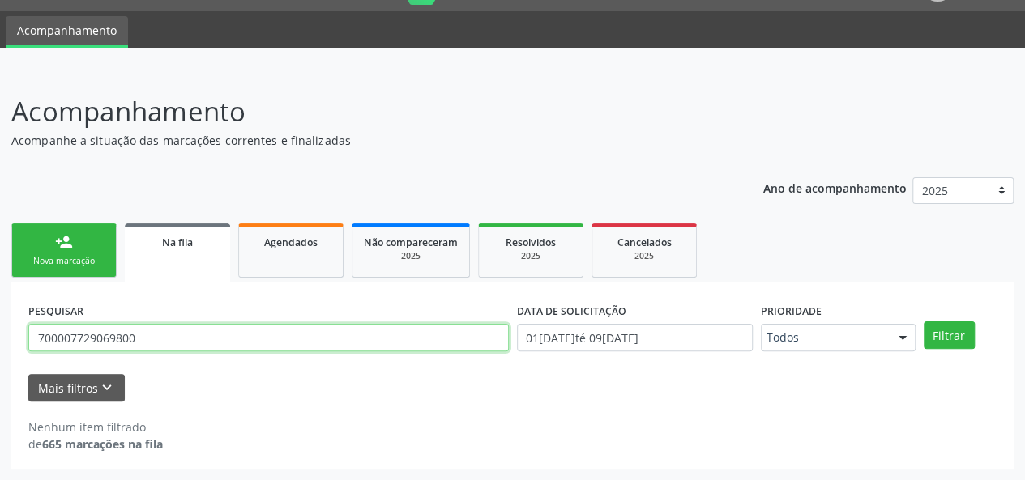
drag, startPoint x: 177, startPoint y: 344, endPoint x: 165, endPoint y: 372, distance: 29.8
click at [177, 349] on input "700007729069800" at bounding box center [268, 338] width 480 height 28
click at [322, 250] on link "Agendados" at bounding box center [290, 251] width 105 height 54
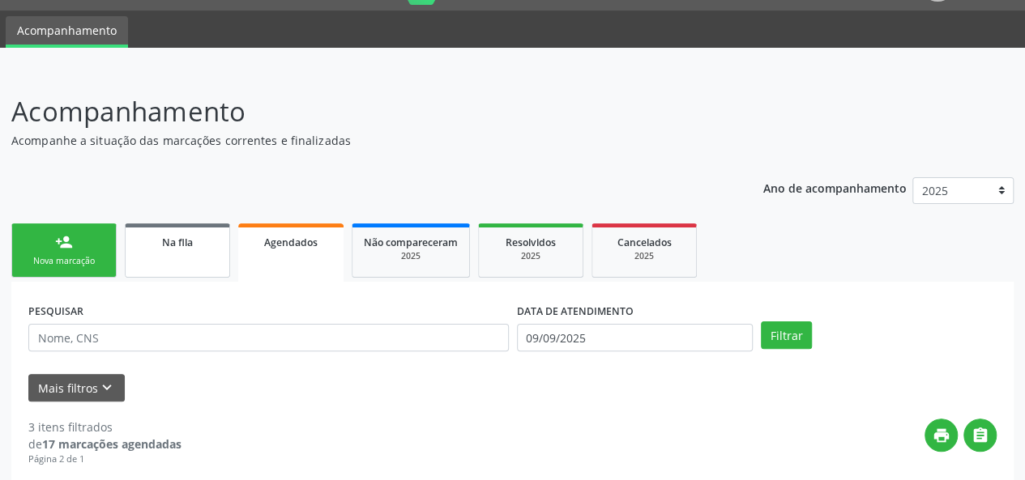
click at [202, 249] on div "Na fila" at bounding box center [177, 241] width 81 height 17
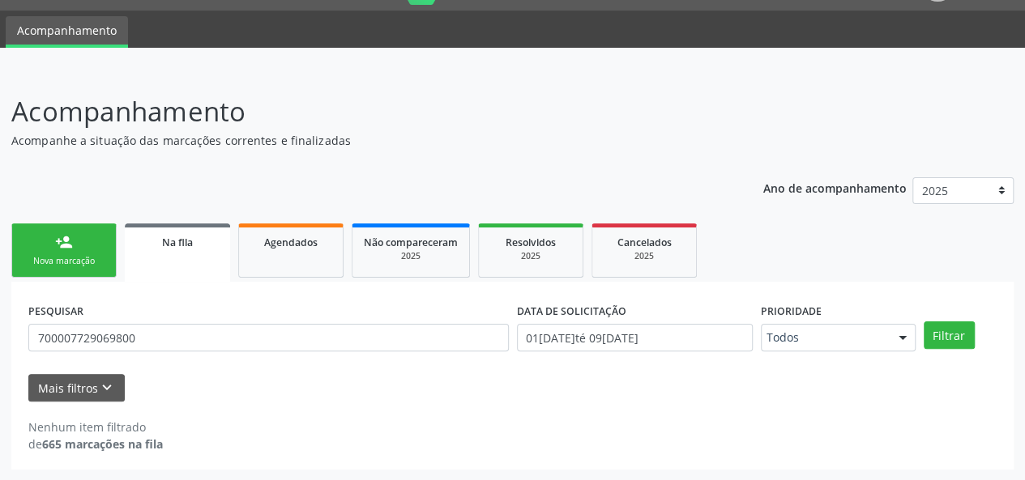
click at [93, 237] on link "person_add Nova marcação" at bounding box center [63, 251] width 105 height 54
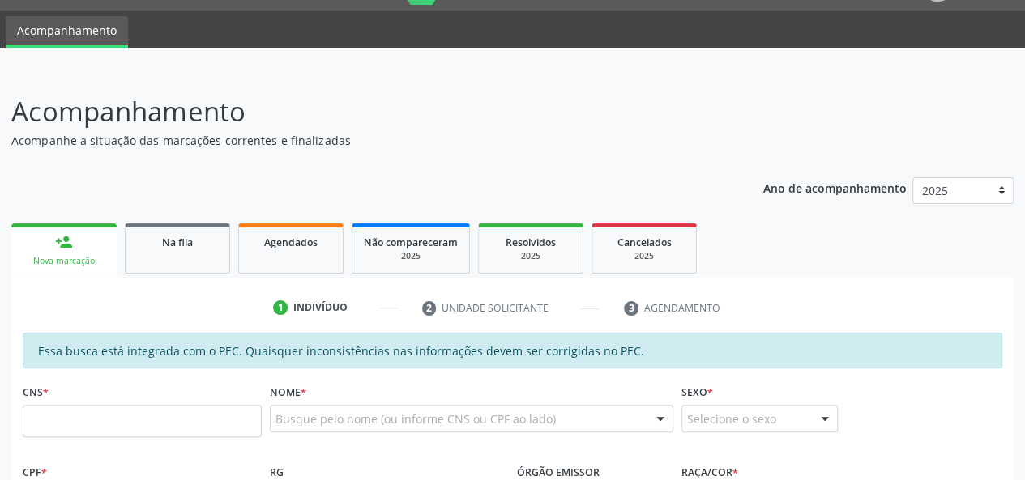
scroll to position [203, 0]
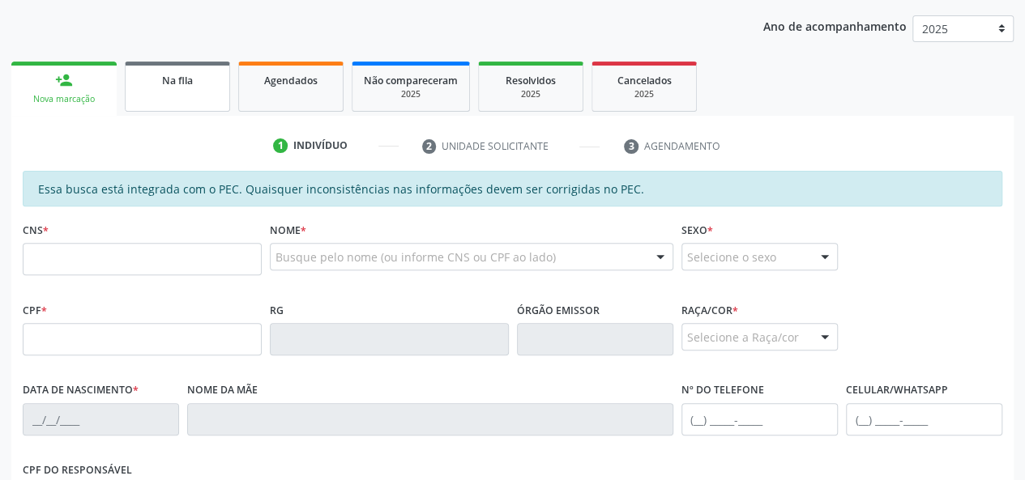
click at [174, 88] on link "Na fila" at bounding box center [177, 87] width 105 height 50
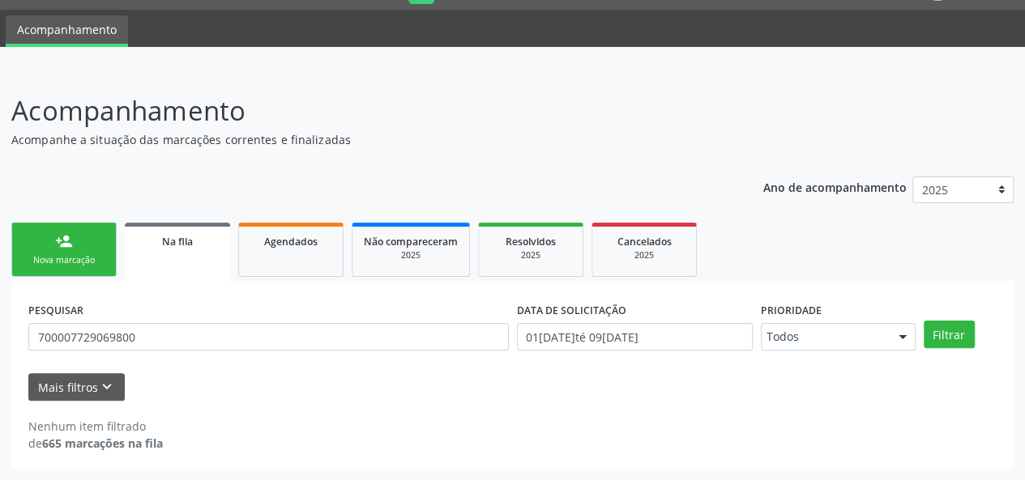
scroll to position [41, 0]
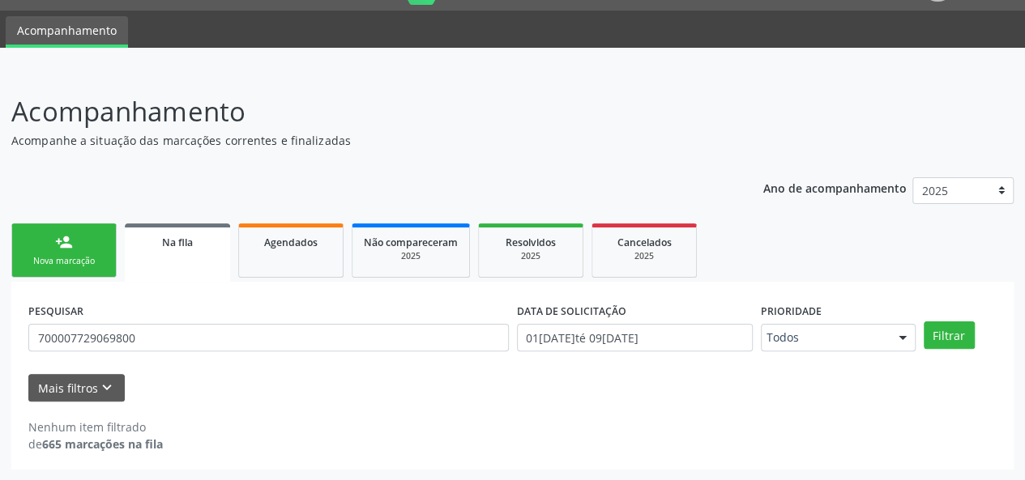
click at [87, 242] on link "person_add Nova marcação" at bounding box center [63, 251] width 105 height 54
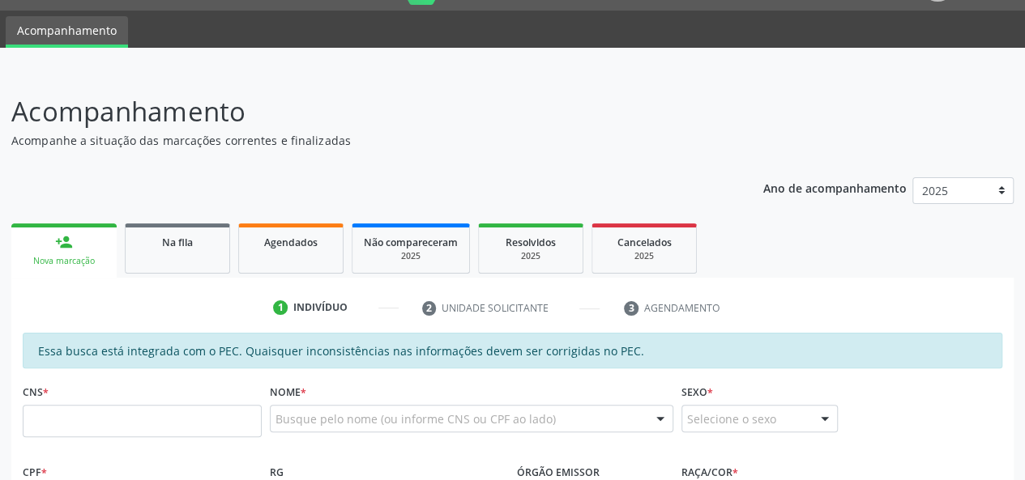
scroll to position [122, 0]
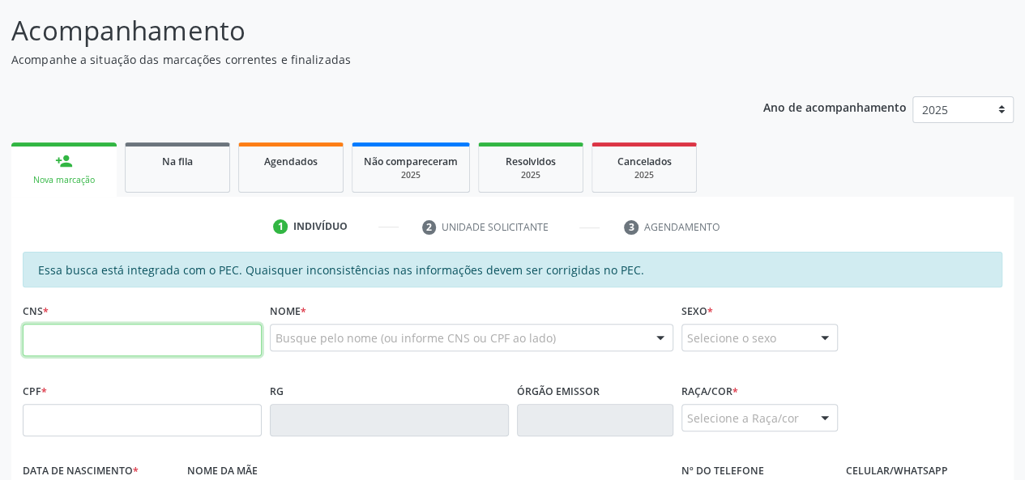
paste input "700 0077 2906 9800"
type input "700 0077 2906 9800"
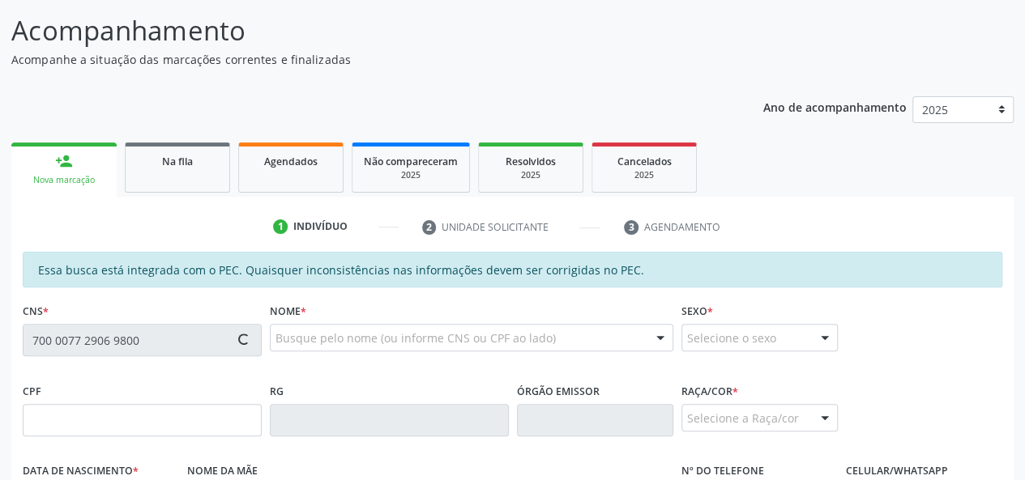
type input "788.150.374-20"
type input "[DATE]"
type input "[PERSON_NAME]"
type input "[PHONE_NUMBER]"
type input "S/N"
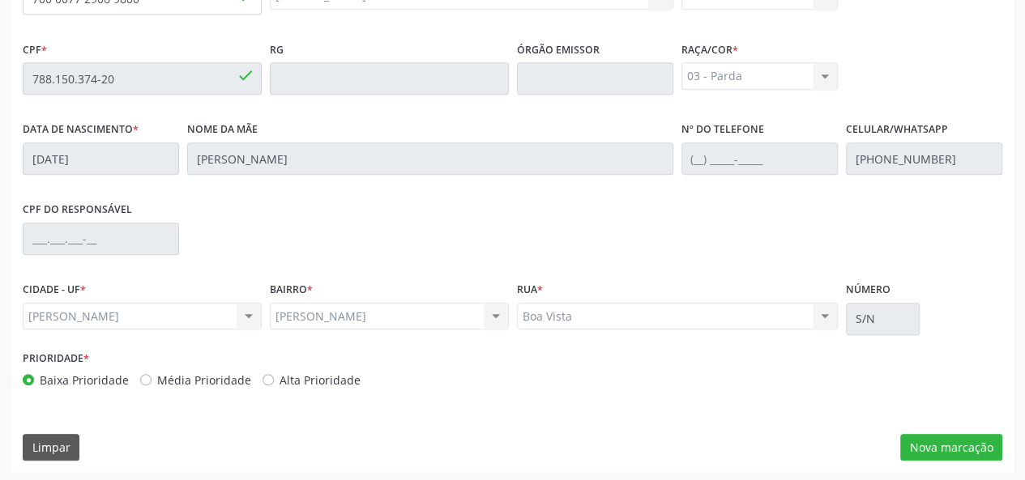
scroll to position [466, 0]
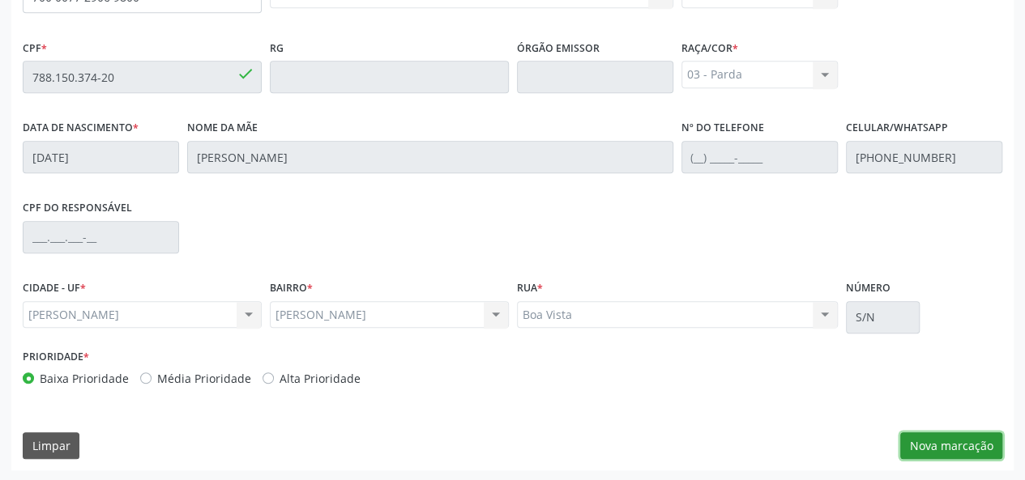
click at [965, 445] on button "Nova marcação" at bounding box center [951, 446] width 102 height 28
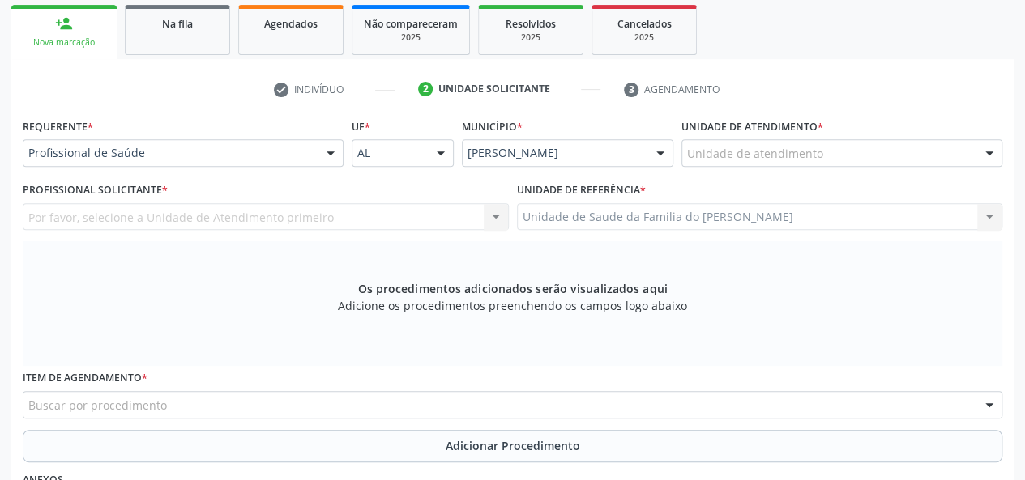
scroll to position [223, 0]
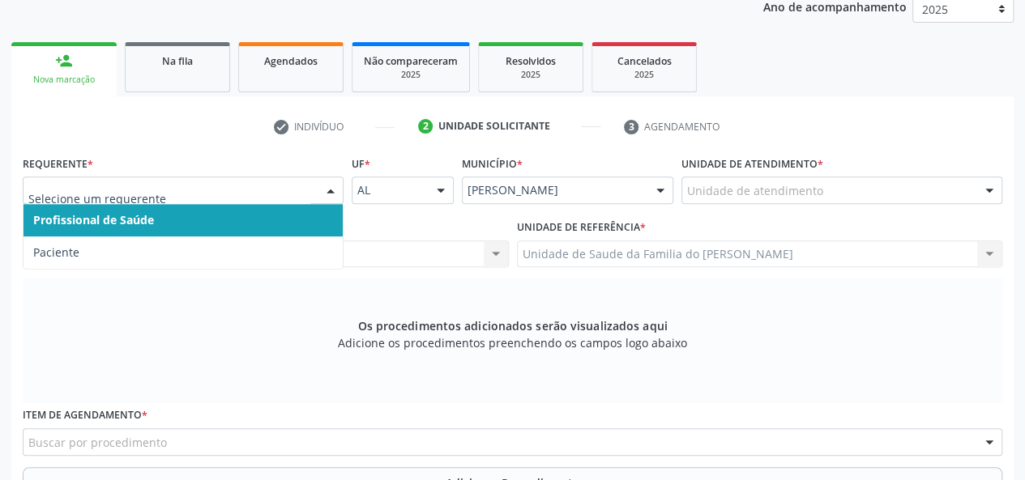
click at [312, 187] on div at bounding box center [183, 191] width 321 height 28
click at [252, 224] on span "Profissional de Saúde" at bounding box center [182, 220] width 319 height 32
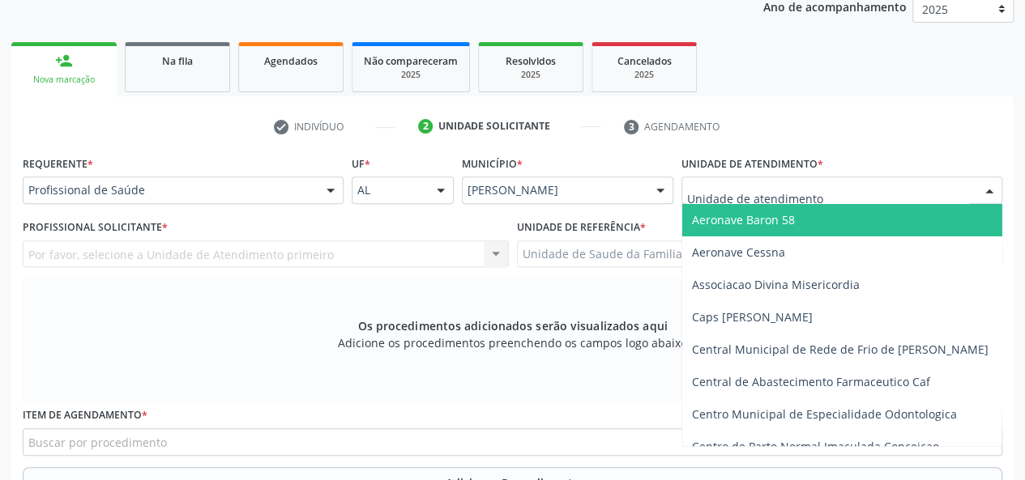
type input "j"
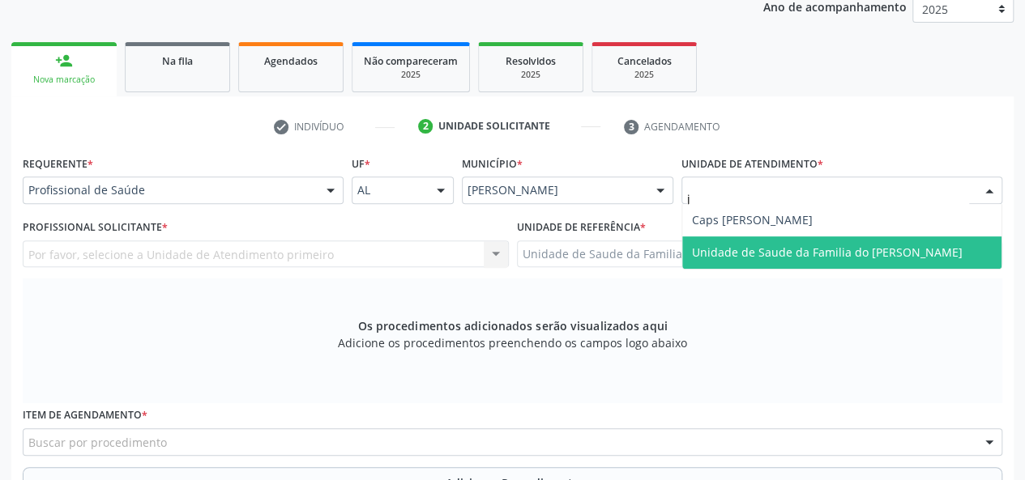
click at [743, 251] on span "Unidade de Saude da Familia do [PERSON_NAME]" at bounding box center [827, 252] width 271 height 15
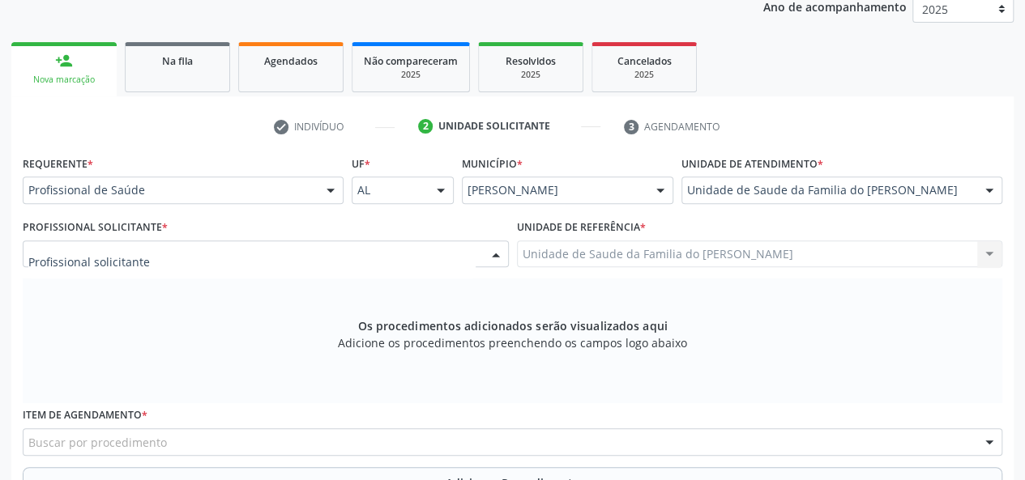
click at [488, 252] on div at bounding box center [496, 255] width 24 height 28
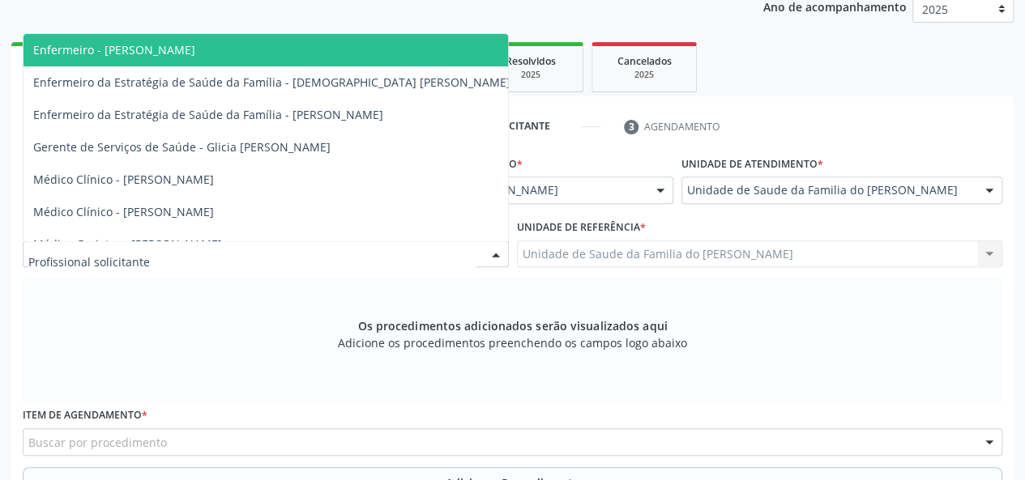
type input "j"
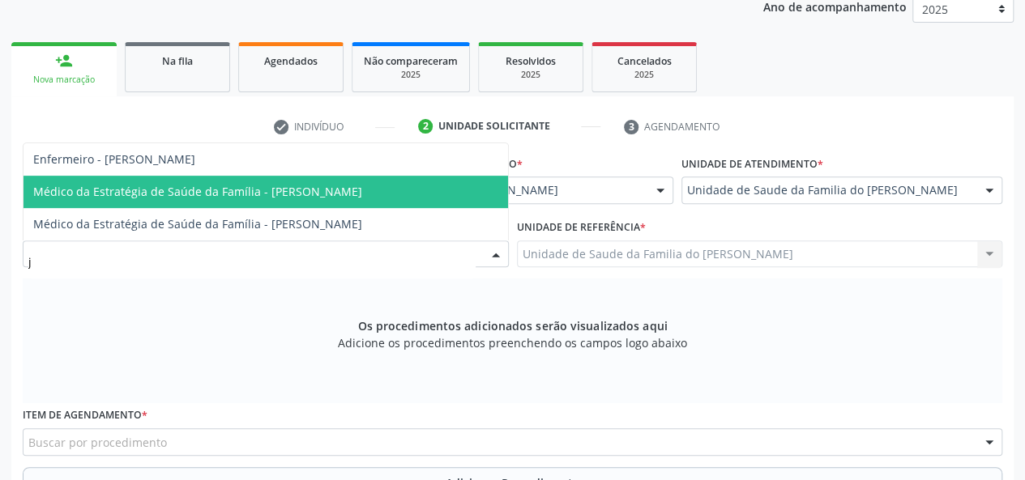
click at [362, 194] on span "Médico da Estratégia de Saúde da Família - [PERSON_NAME]" at bounding box center [197, 191] width 329 height 15
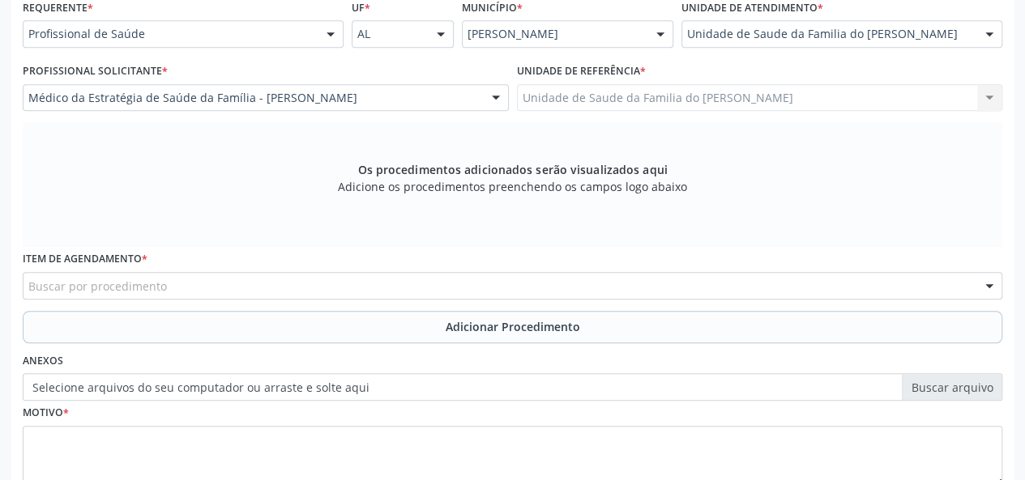
scroll to position [385, 0]
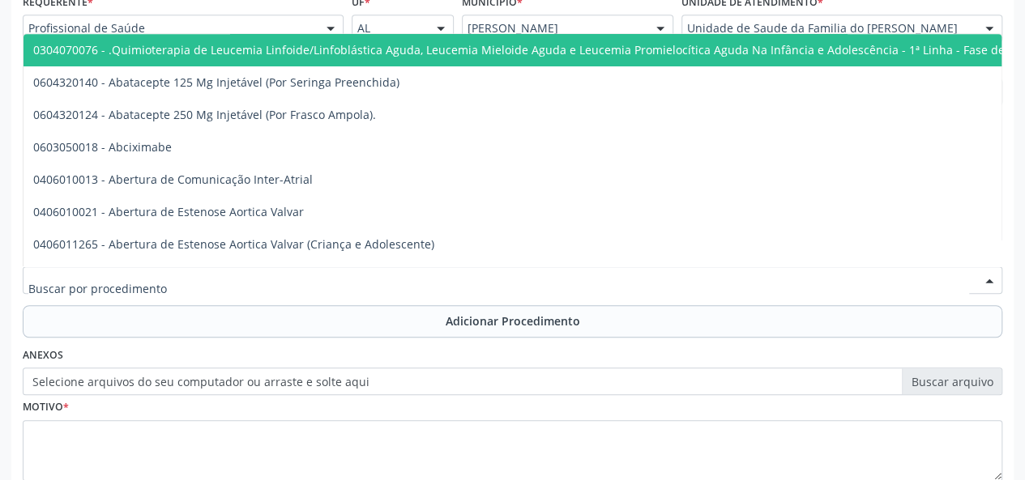
click at [381, 288] on div at bounding box center [512, 280] width 979 height 28
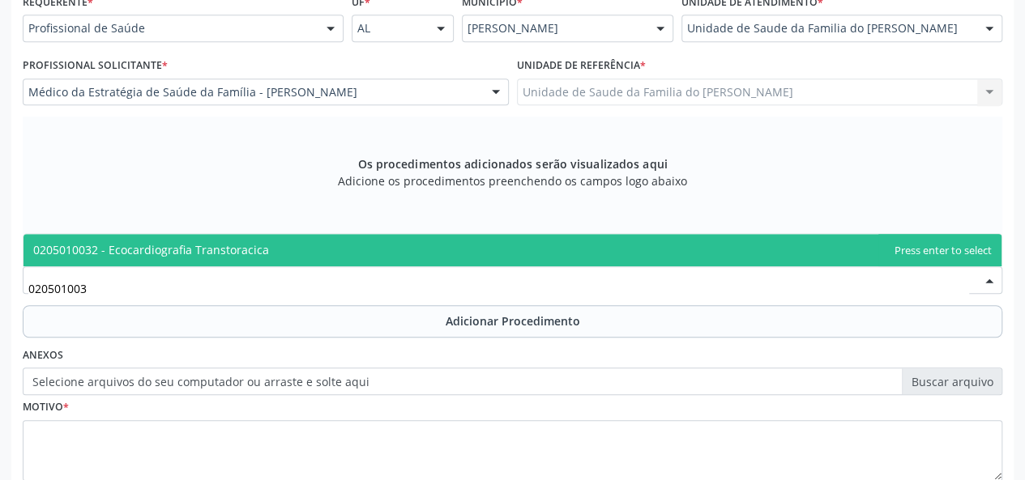
type input "0205010032"
click at [387, 253] on span "0205010032 - Ecocardiografia Transtoracica" at bounding box center [512, 250] width 978 height 32
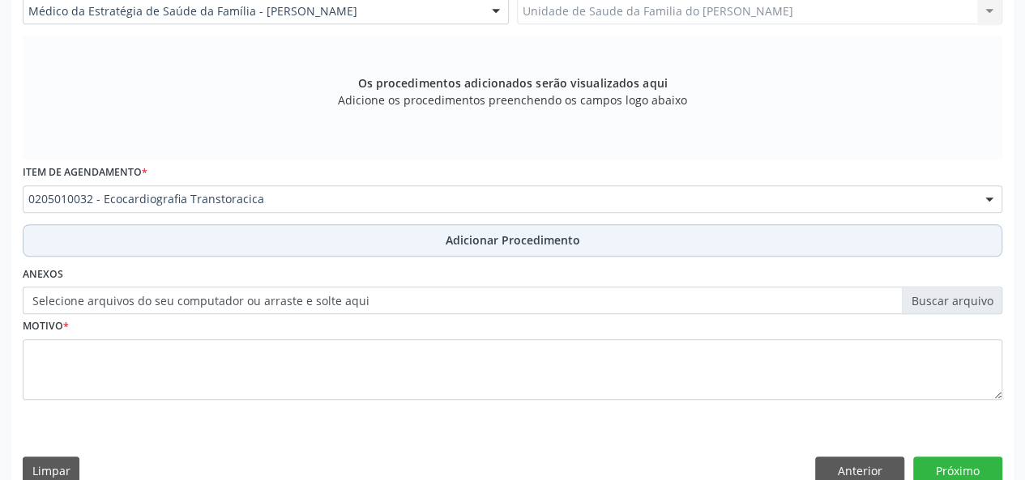
click at [381, 244] on button "Adicionar Procedimento" at bounding box center [512, 240] width 979 height 32
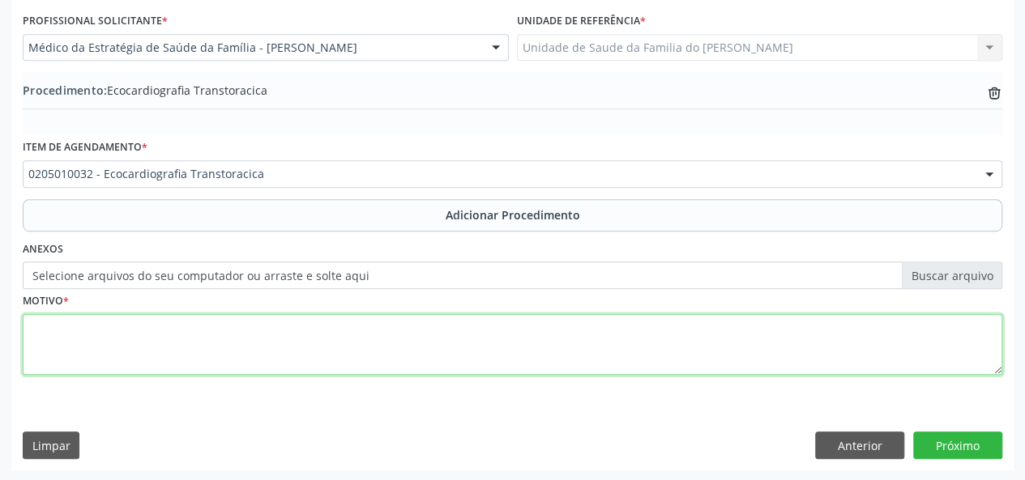
click at [356, 348] on textarea at bounding box center [512, 345] width 979 height 62
click at [190, 331] on textarea "PACIENTE PORTADORA DE MULTIPLOS COMORBIDADES" at bounding box center [512, 345] width 979 height 62
click at [310, 330] on textarea "PACIENTE PORTADORA DE MÚLTIPLOS COMORBIDADES" at bounding box center [512, 345] width 979 height 62
drag, startPoint x: 310, startPoint y: 330, endPoint x: 355, endPoint y: 363, distance: 55.6
click at [355, 363] on textarea "PACIENTE PORTADORA DE MÚLTIPLOS COMORBIDADES" at bounding box center [512, 345] width 979 height 62
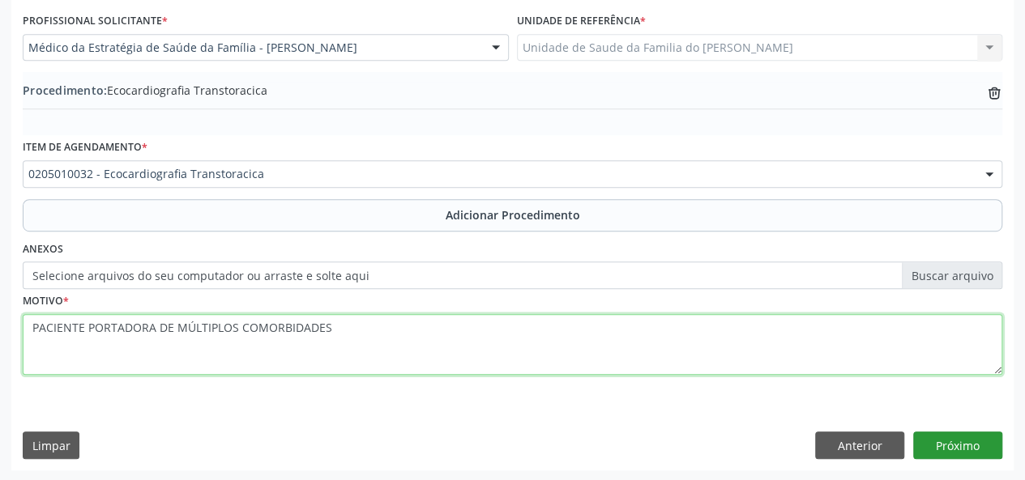
type textarea "PACIENTE PORTADORA DE MÚLTIPLOS COMORBIDADES"
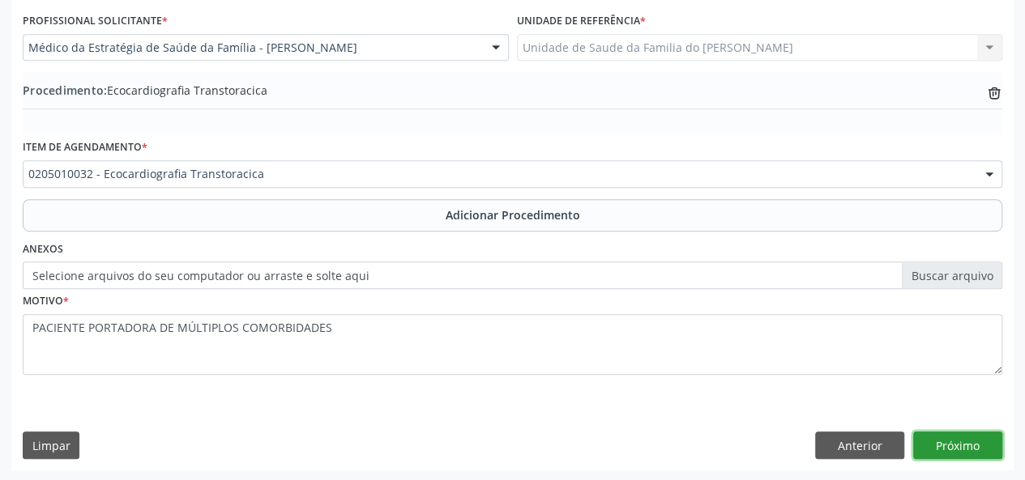
click at [947, 441] on button "Próximo" at bounding box center [957, 446] width 89 height 28
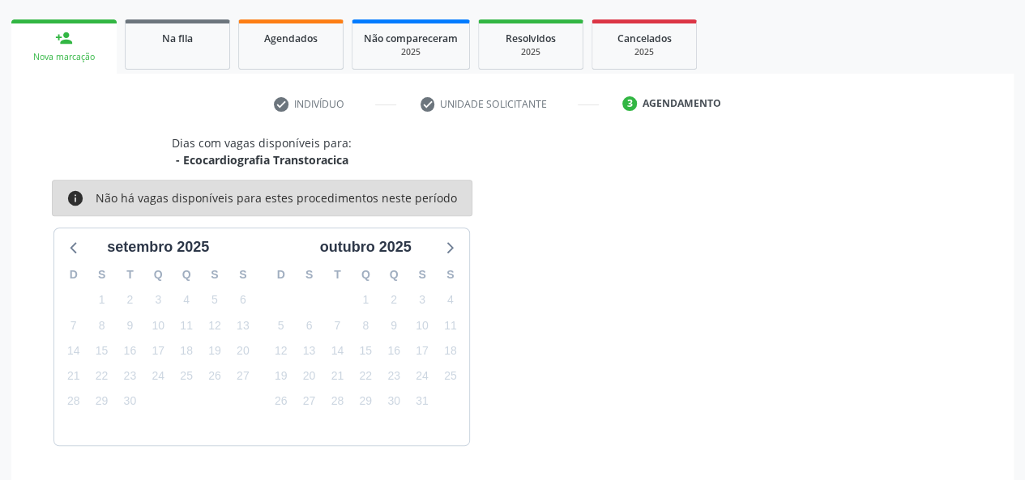
scroll to position [293, 0]
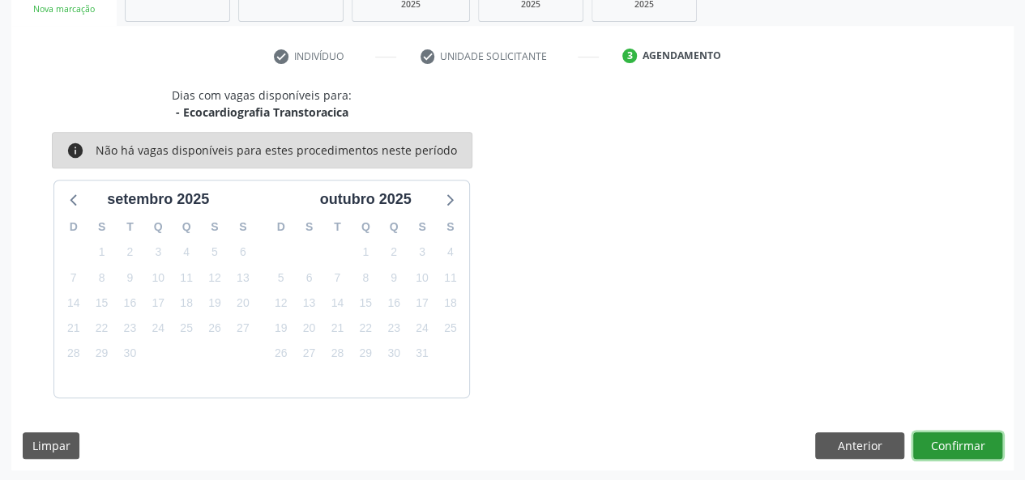
click at [947, 441] on button "Confirmar" at bounding box center [957, 446] width 89 height 28
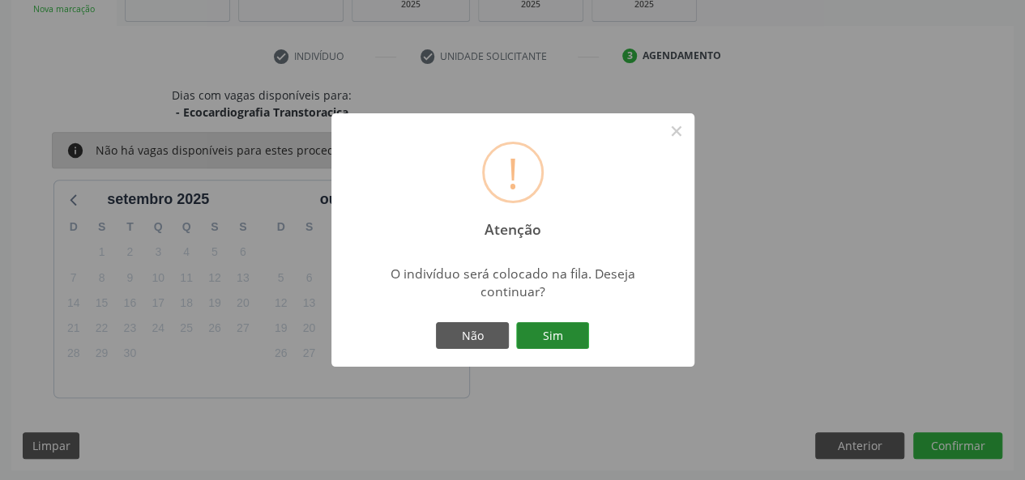
click at [552, 330] on button "Sim" at bounding box center [552, 336] width 73 height 28
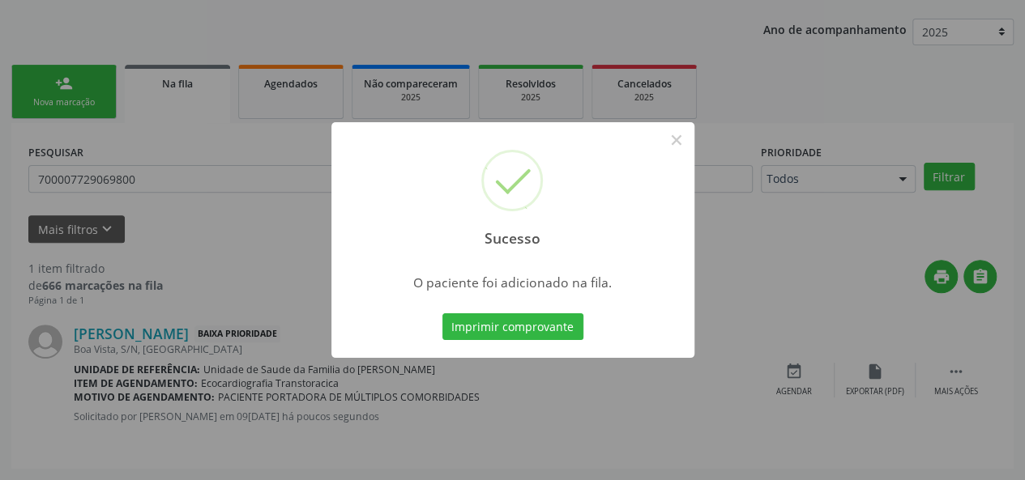
scroll to position [76, 0]
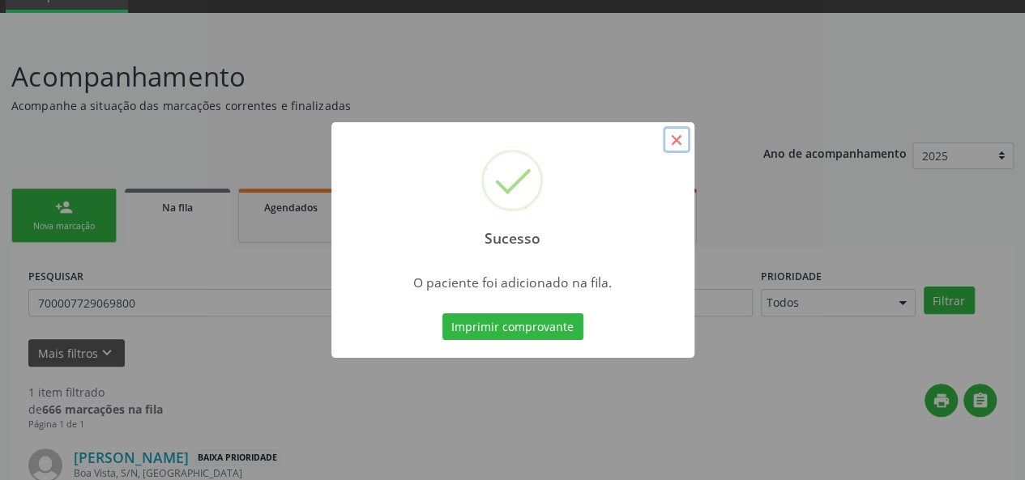
click at [671, 134] on button "×" at bounding box center [676, 140] width 28 height 28
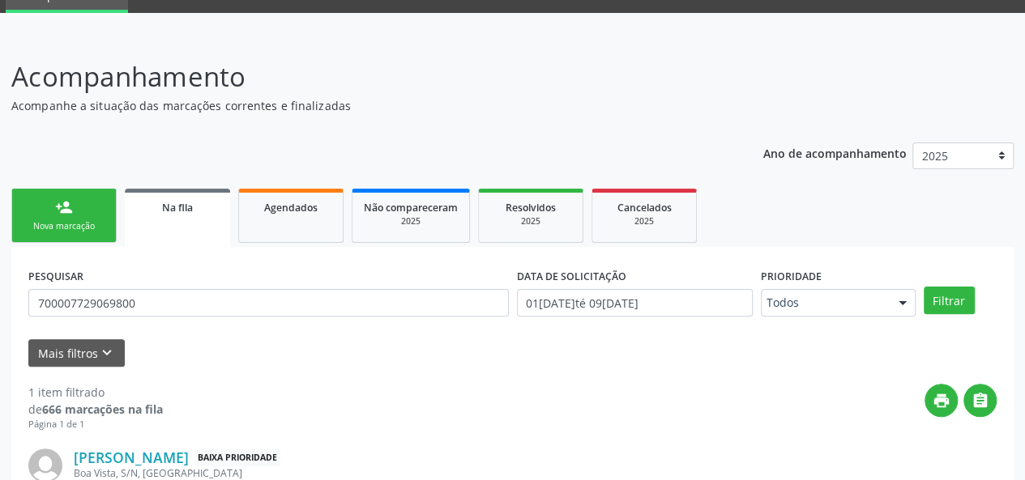
click at [47, 210] on link "person_add Nova marcação" at bounding box center [63, 216] width 105 height 54
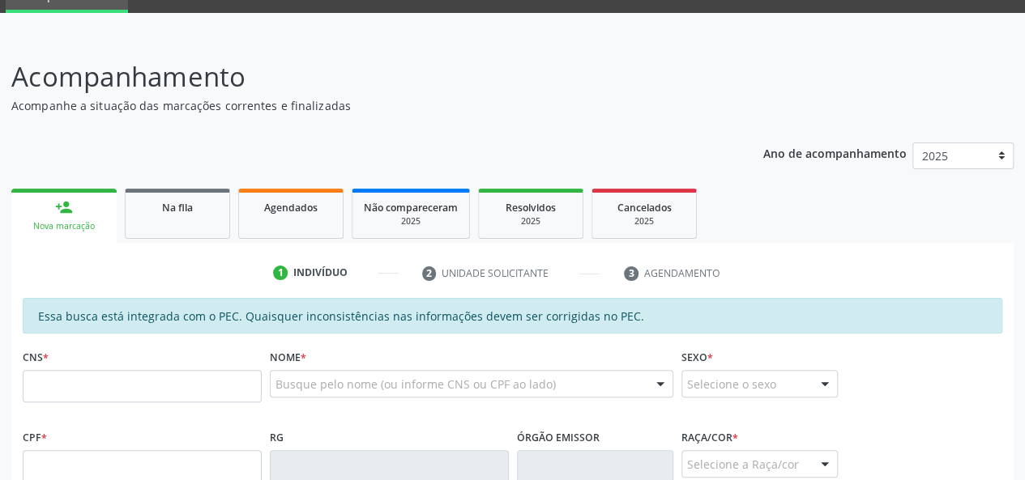
scroll to position [157, 0]
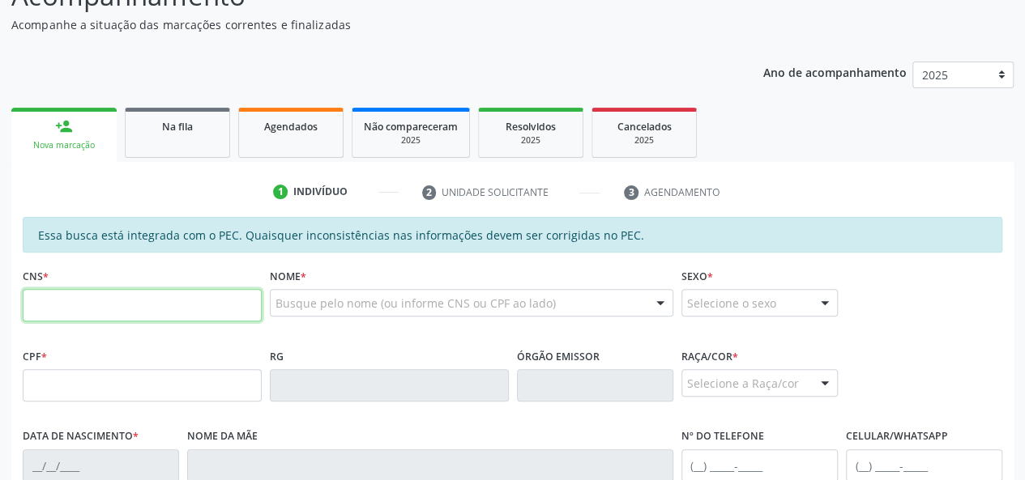
paste input "700 0077 2906 9800"
type input "700 0077 2906 9800"
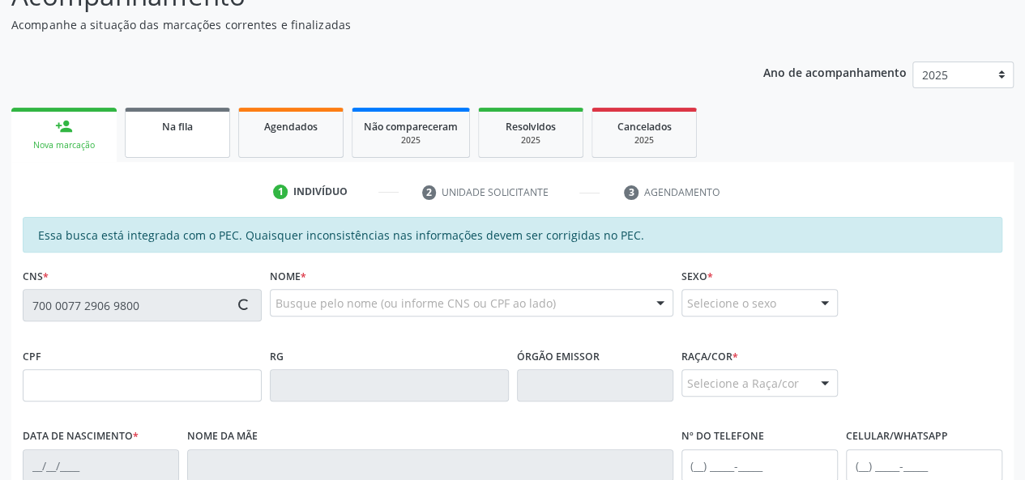
type input "788.150.374-20"
type input "[DATE]"
type input "[PERSON_NAME]"
type input "[PHONE_NUMBER]"
type input "S/N"
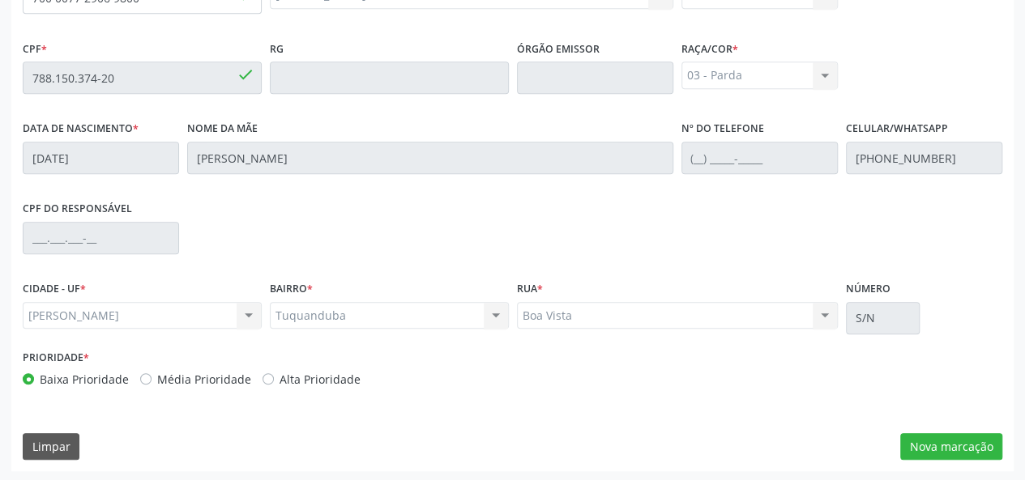
scroll to position [466, 0]
click at [944, 445] on button "Nova marcação" at bounding box center [951, 446] width 102 height 28
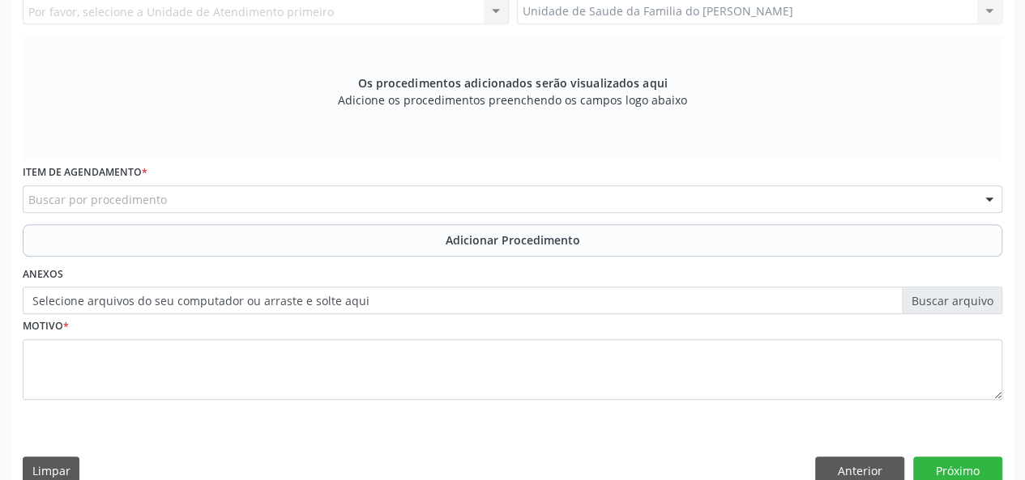
scroll to position [304, 0]
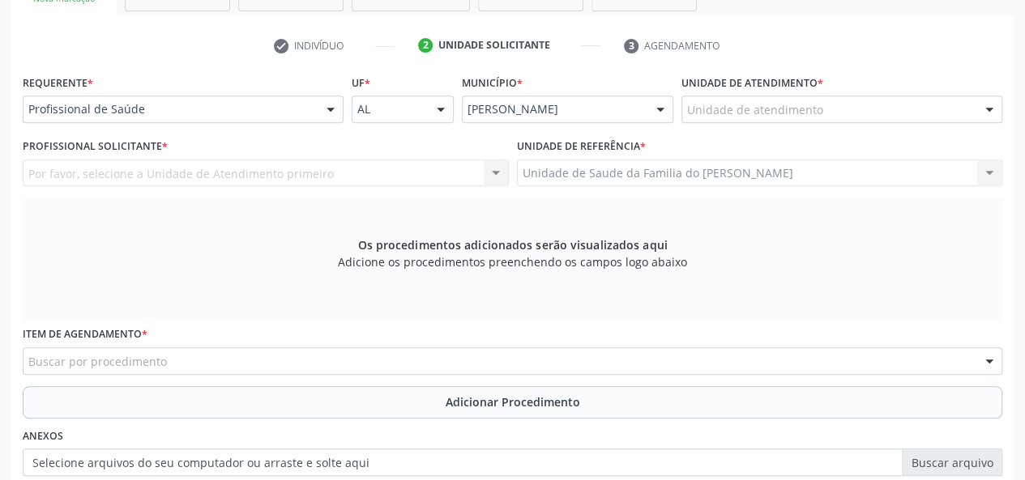
click at [324, 109] on div at bounding box center [330, 110] width 24 height 28
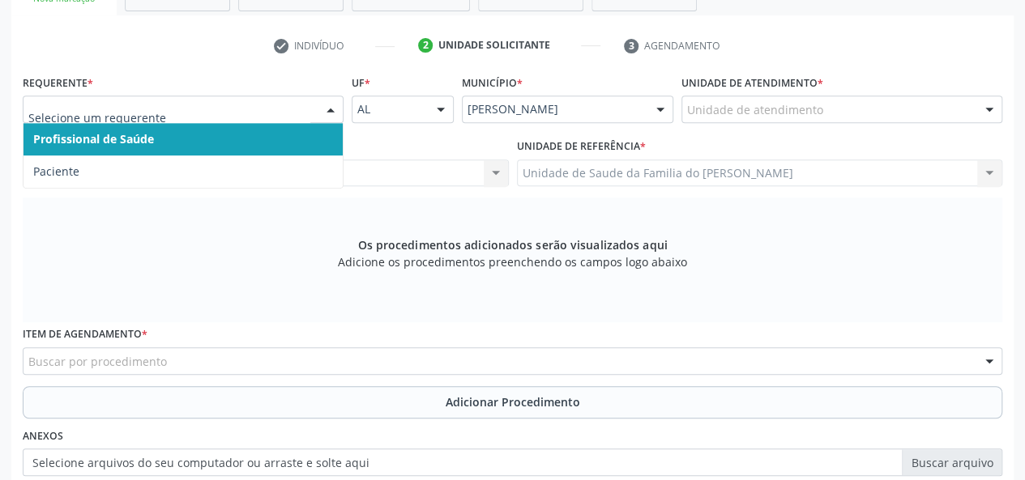
click at [311, 134] on span "Profissional de Saúde" at bounding box center [182, 139] width 319 height 32
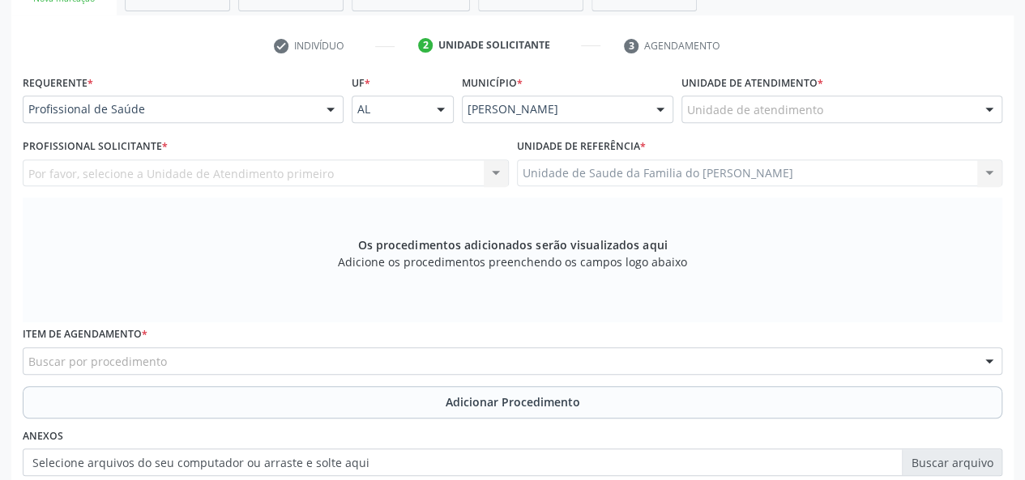
click at [841, 111] on div "Unidade de atendimento" at bounding box center [841, 110] width 321 height 28
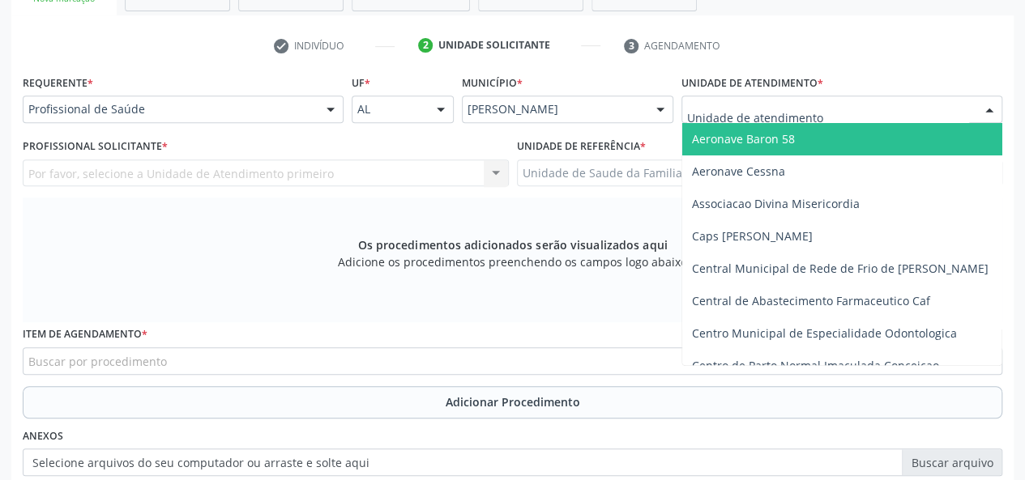
type input "J"
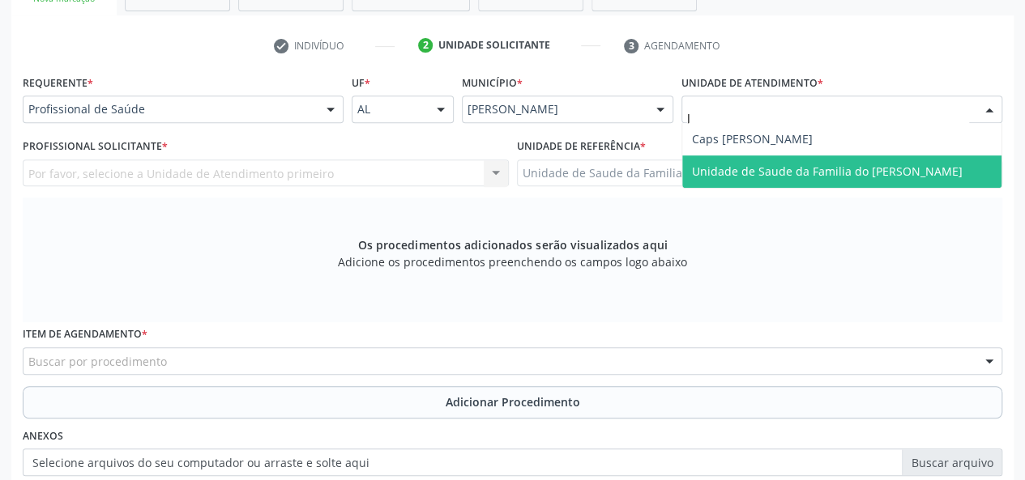
click at [855, 167] on span "Unidade de Saude da Familia do [PERSON_NAME]" at bounding box center [827, 171] width 271 height 15
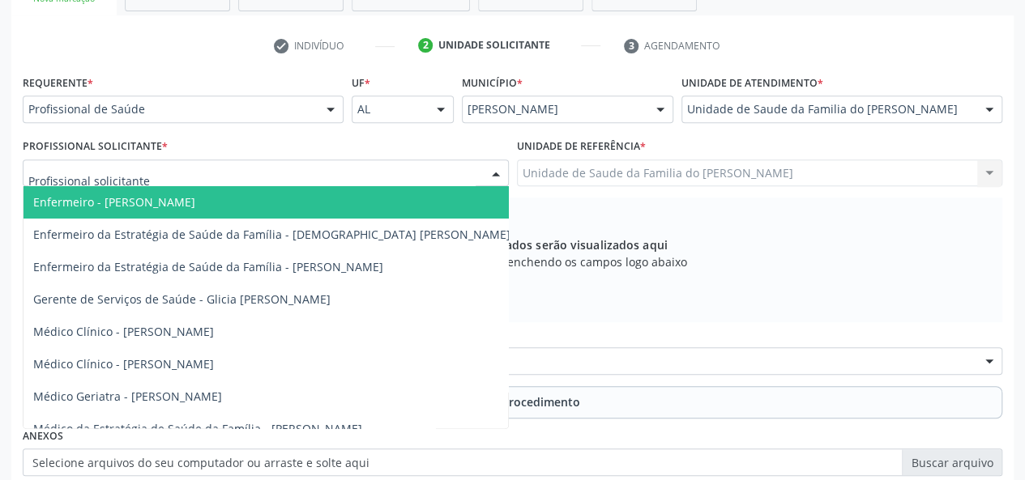
click at [500, 174] on div at bounding box center [496, 174] width 24 height 28
type input "J"
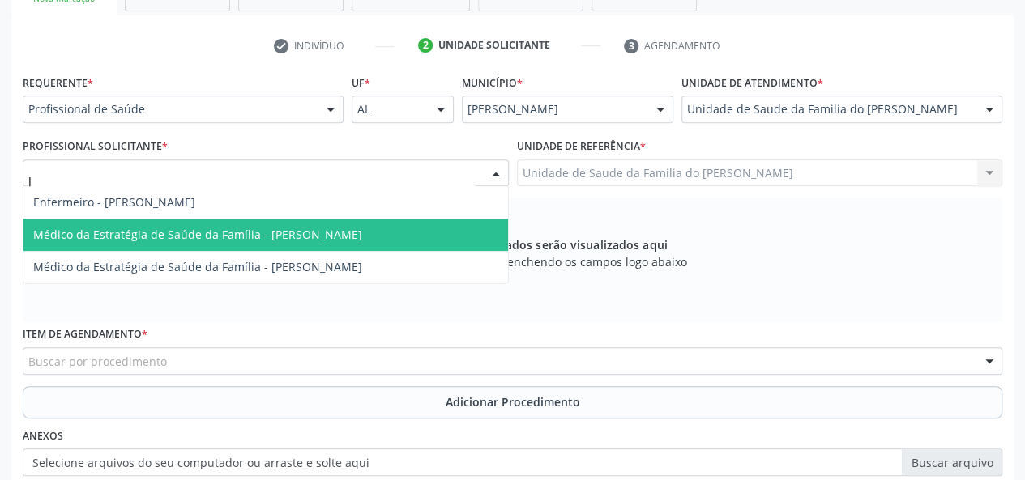
click at [432, 228] on span "Médico da Estratégia de Saúde da Família - [PERSON_NAME]" at bounding box center [265, 235] width 484 height 32
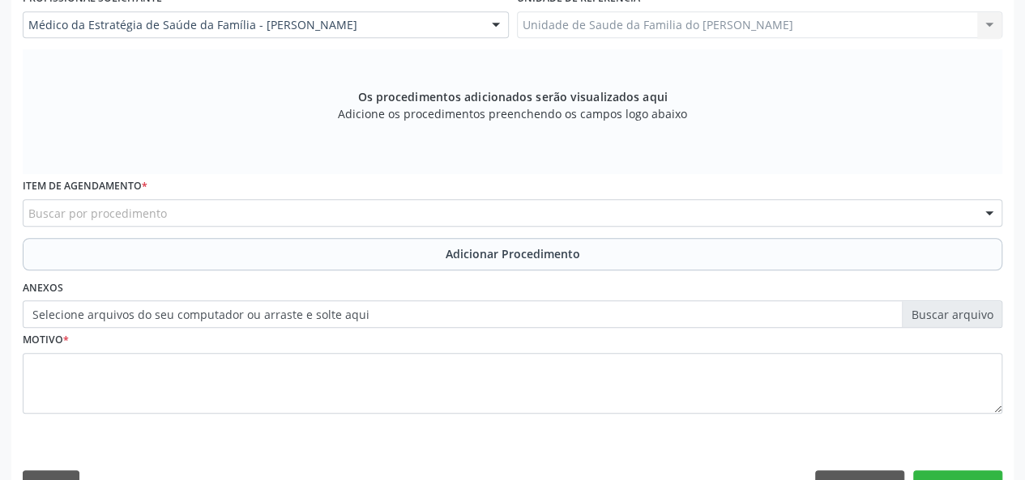
scroll to position [466, 0]
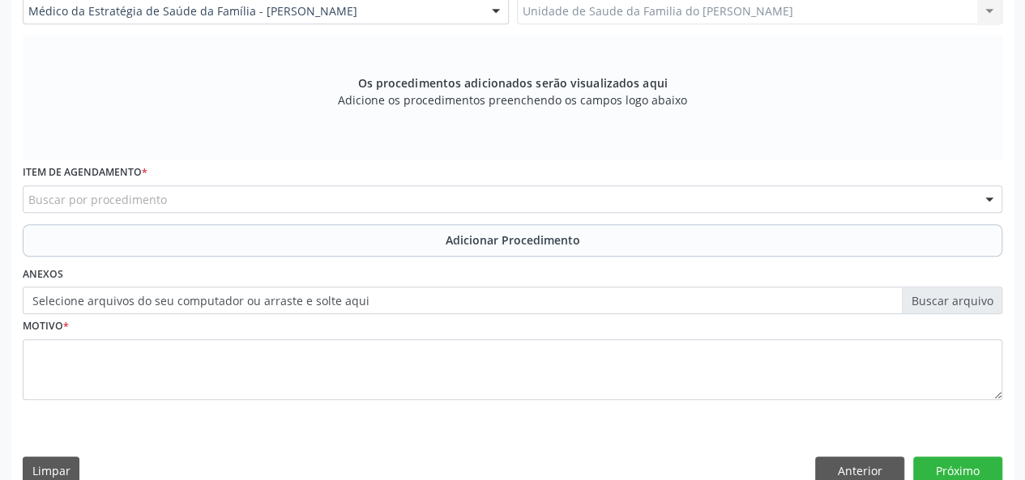
click at [440, 201] on div "Buscar por procedimento" at bounding box center [512, 199] width 979 height 28
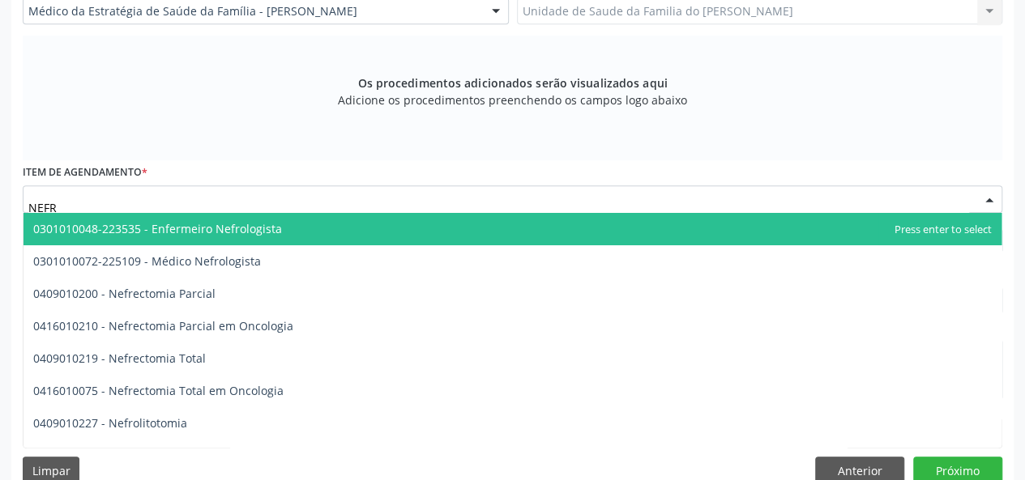
type input "NEFRO"
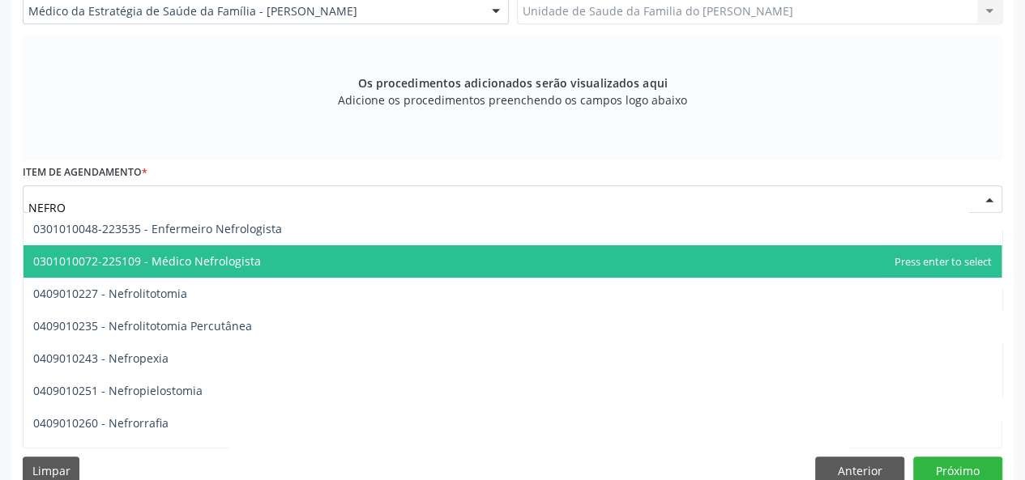
click at [390, 260] on span "0301010072-225109 - Médico Nefrologista" at bounding box center [512, 261] width 978 height 32
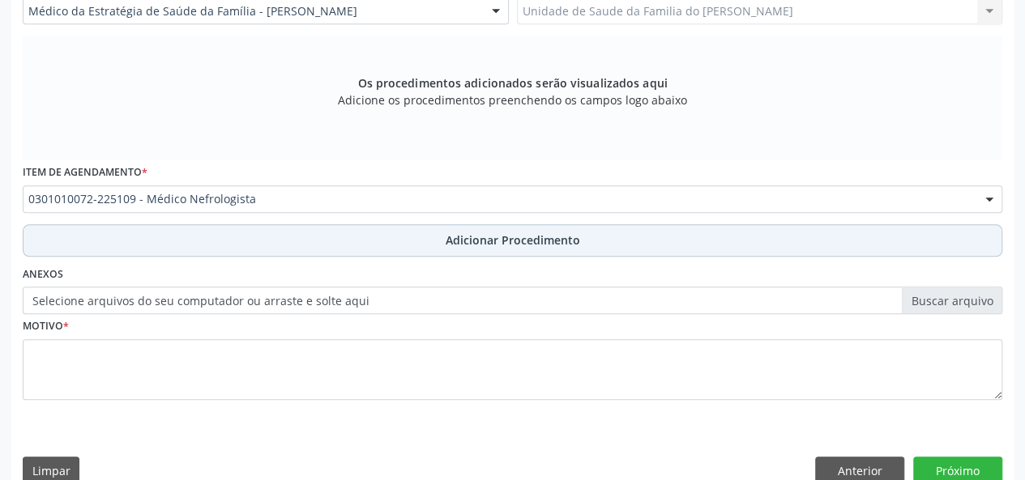
click at [371, 241] on button "Adicionar Procedimento" at bounding box center [512, 240] width 979 height 32
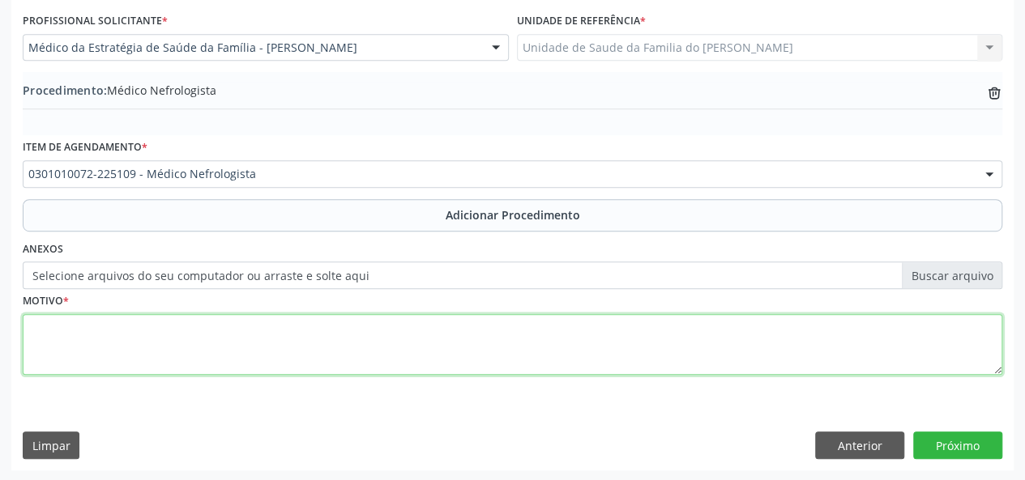
click at [353, 351] on textarea at bounding box center [512, 345] width 979 height 62
type textarea "A"
click at [54, 330] on textarea "AVALIACAO" at bounding box center [512, 345] width 979 height 62
type textarea "AVALIAÇÃO"
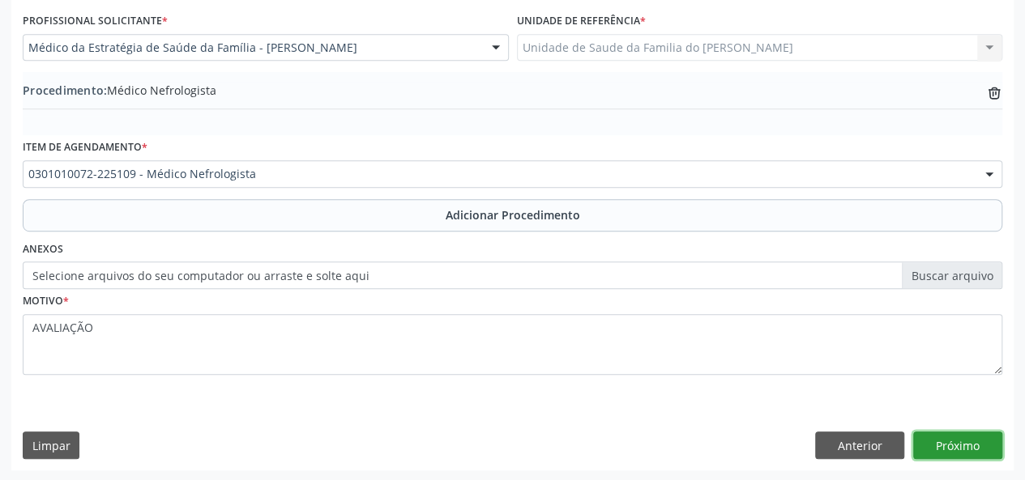
click at [928, 445] on button "Próximo" at bounding box center [957, 446] width 89 height 28
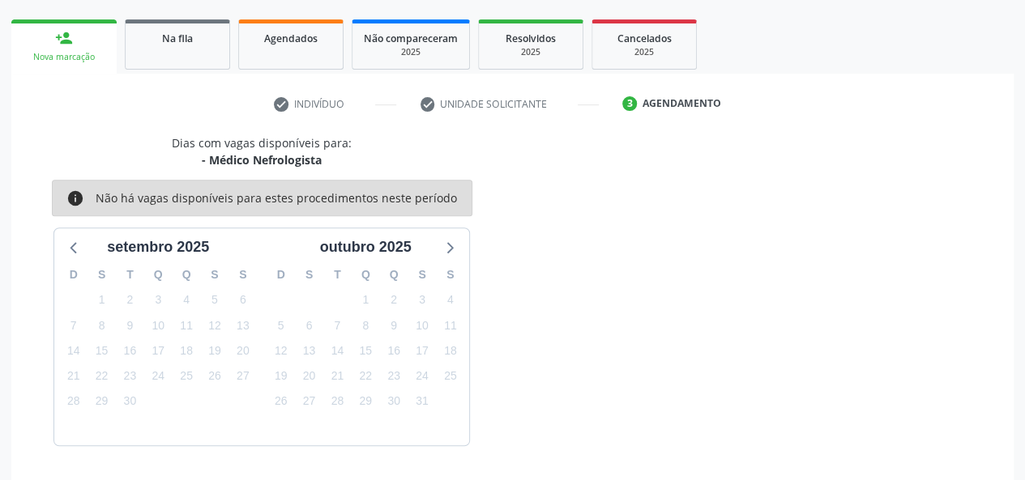
scroll to position [293, 0]
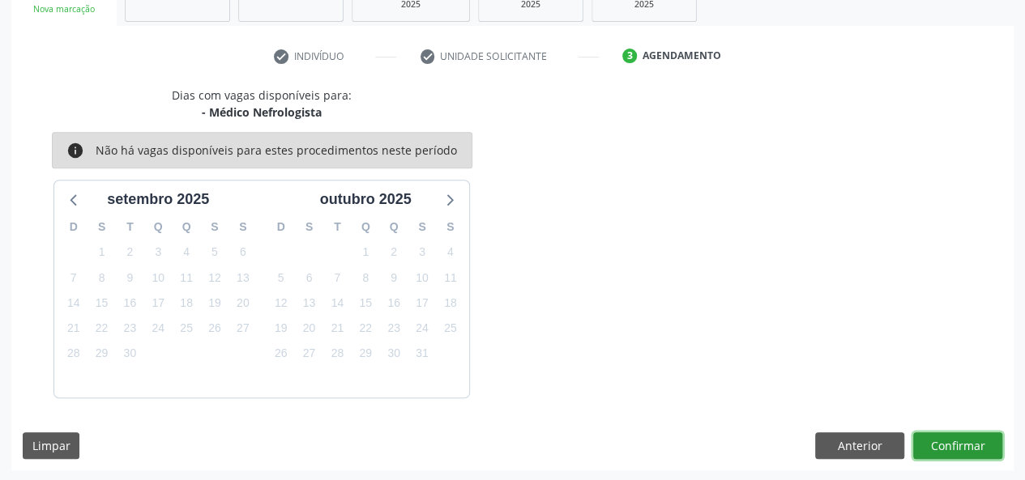
click at [961, 441] on button "Confirmar" at bounding box center [957, 446] width 89 height 28
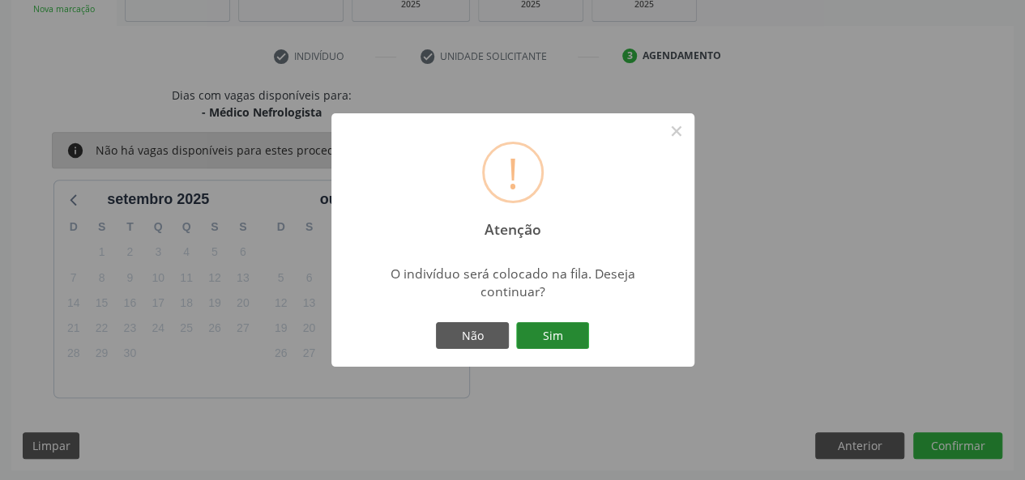
click at [573, 328] on button "Sim" at bounding box center [552, 336] width 73 height 28
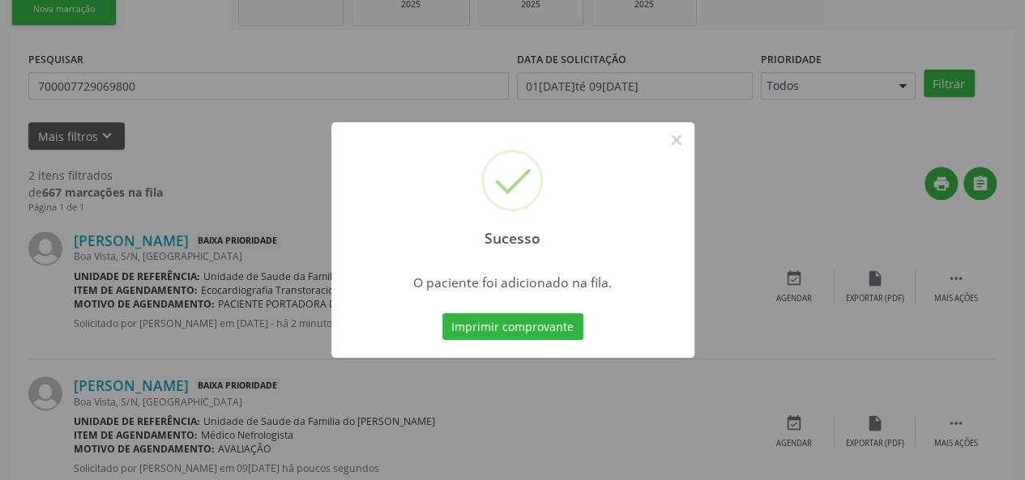
scroll to position [76, 0]
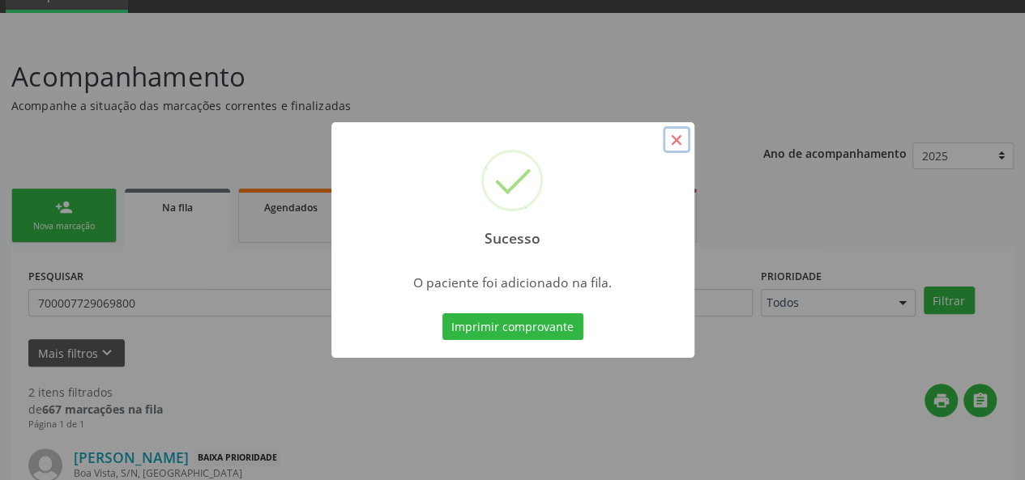
click at [672, 139] on button "×" at bounding box center [676, 140] width 28 height 28
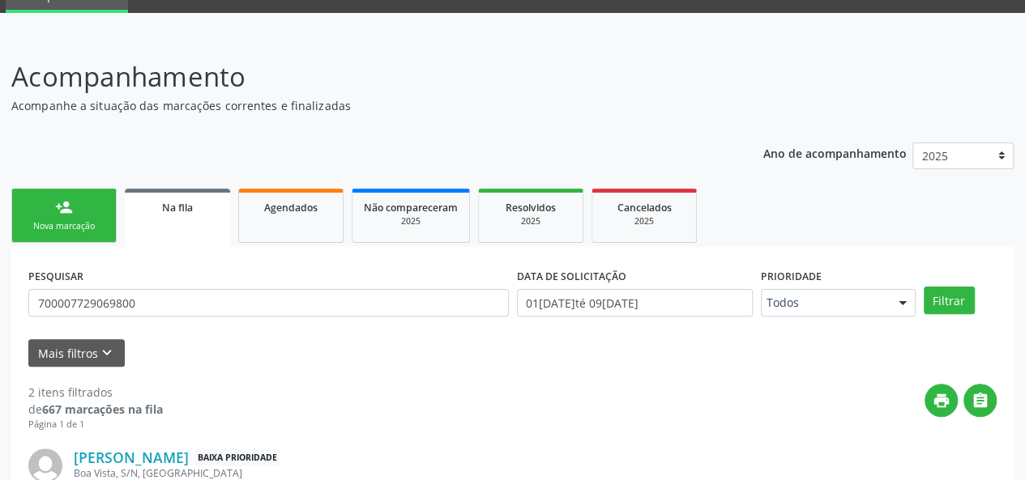
click at [73, 223] on div "Nova marcação" at bounding box center [63, 226] width 81 height 12
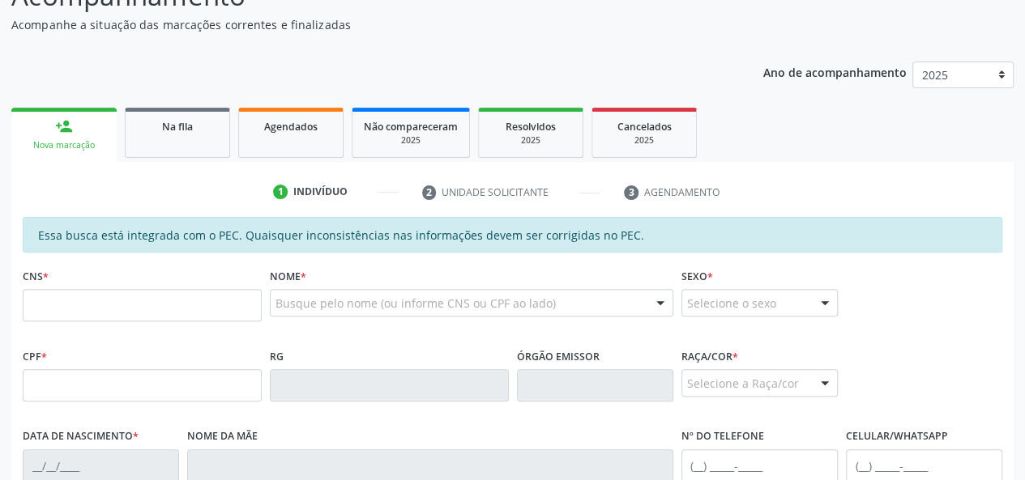
scroll to position [238, 0]
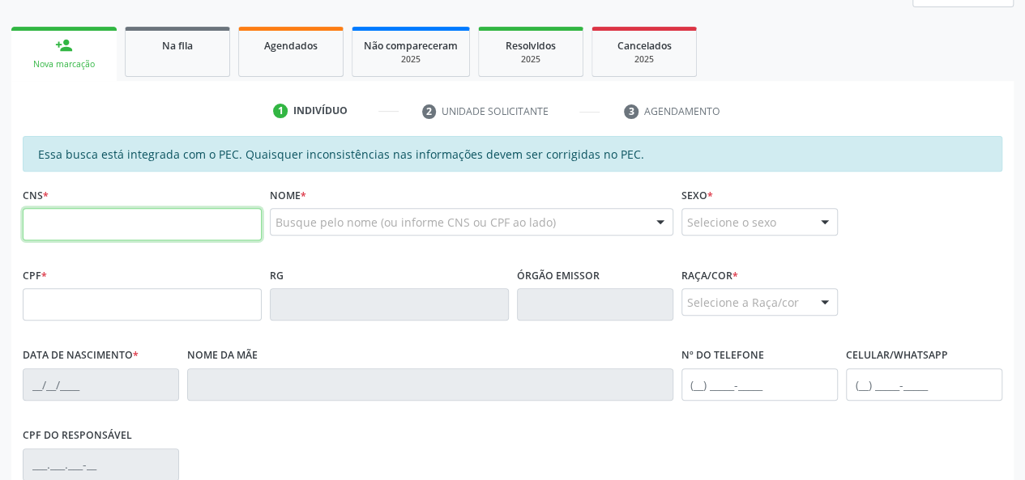
click at [73, 223] on input "text" at bounding box center [142, 224] width 239 height 32
click at [70, 227] on input "text" at bounding box center [142, 224] width 239 height 32
click at [84, 224] on input "text" at bounding box center [142, 224] width 239 height 32
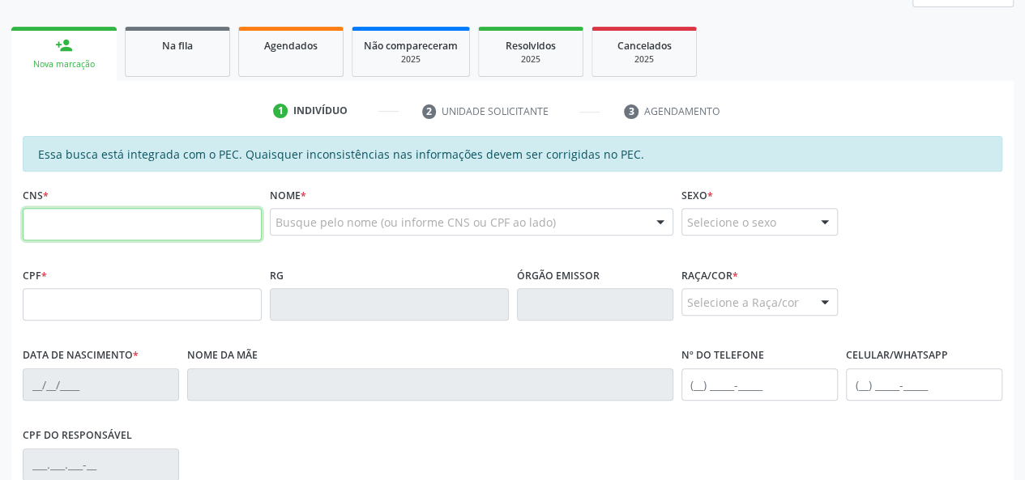
click at [84, 224] on input "text" at bounding box center [142, 224] width 239 height 32
type input "700 0068 8359 3408"
type input "348.069.894-87"
type input "[DATE]"
type input "[PERSON_NAME]"
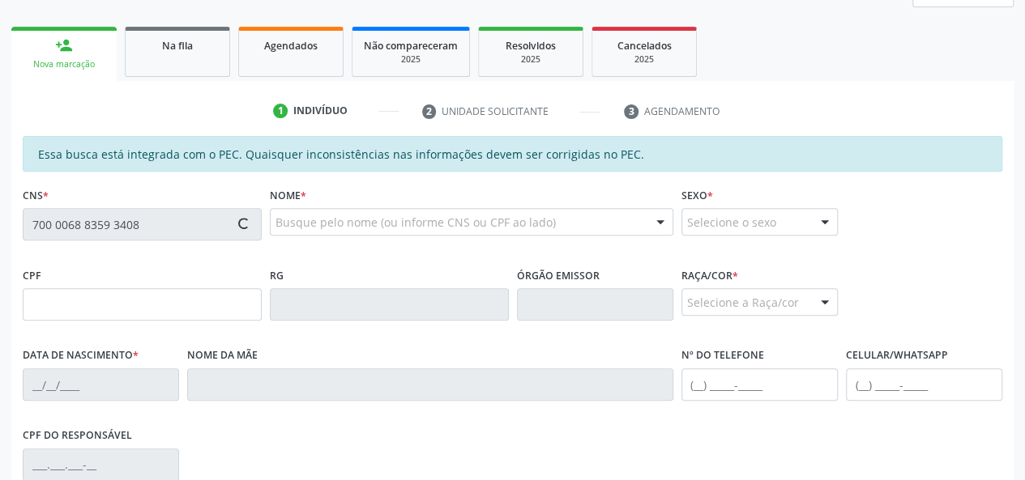
type input "[PHONE_NUMBER]"
type input "03"
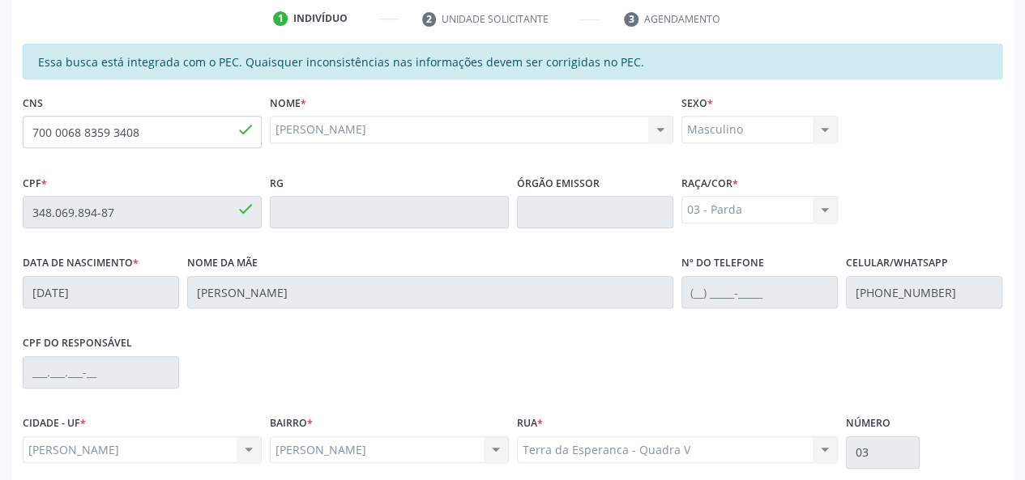
scroll to position [466, 0]
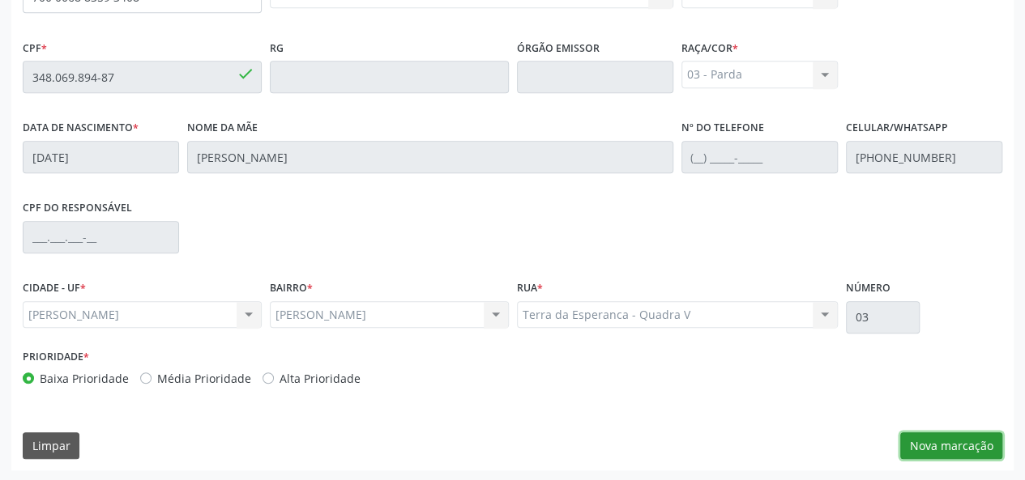
click at [932, 438] on button "Nova marcação" at bounding box center [951, 446] width 102 height 28
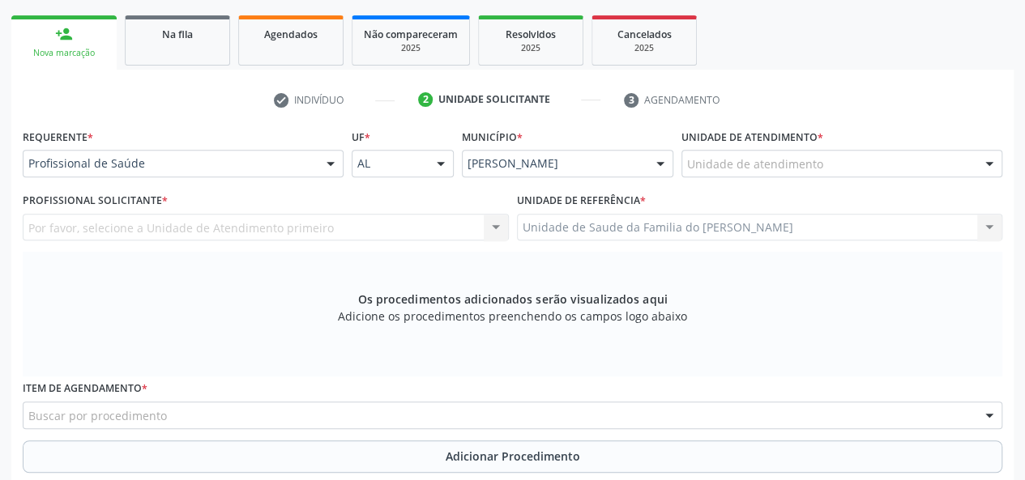
scroll to position [223, 0]
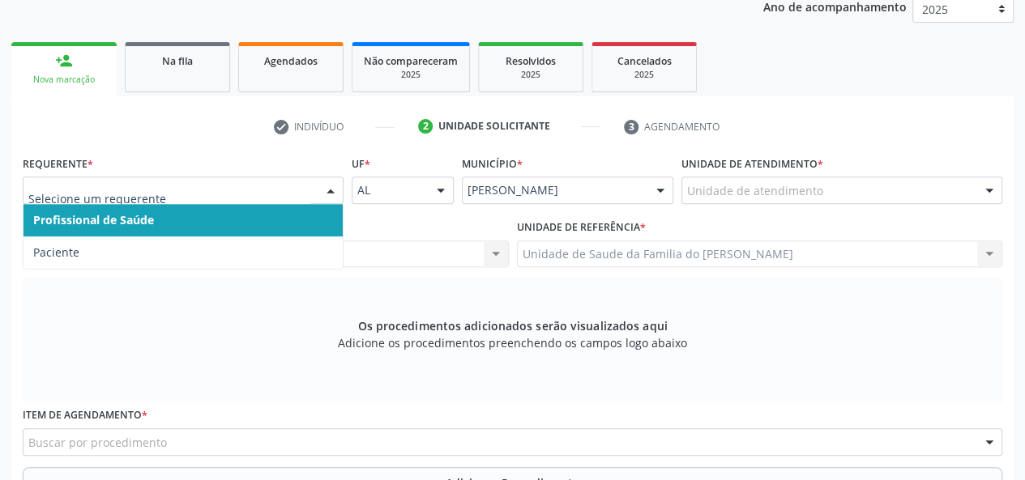
click at [270, 222] on span "Profissional de Saúde" at bounding box center [182, 220] width 319 height 32
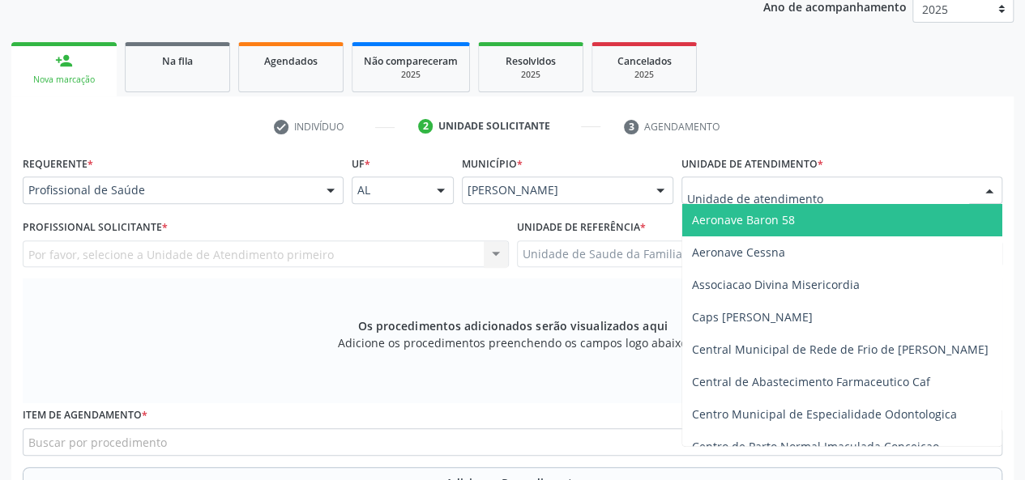
type input "j"
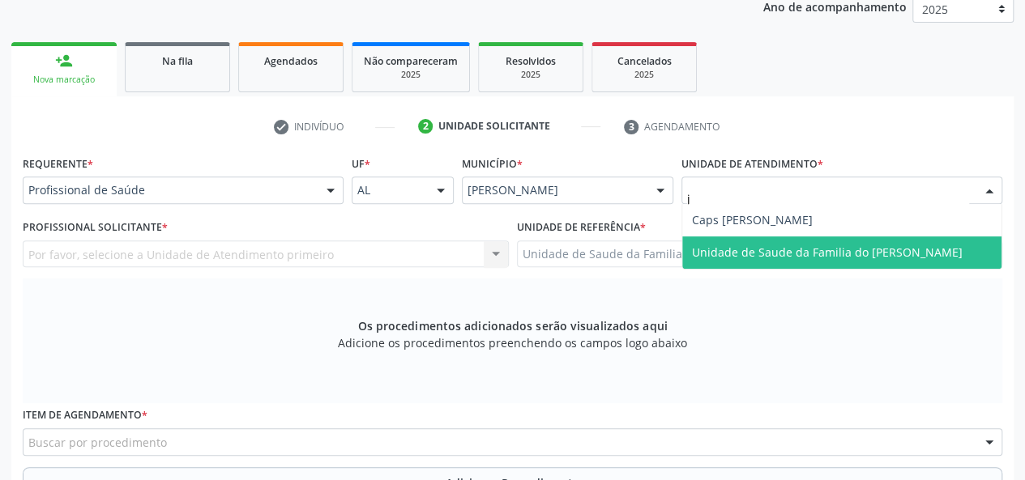
click at [802, 253] on span "Unidade de Saude da Familia do [PERSON_NAME]" at bounding box center [827, 252] width 271 height 15
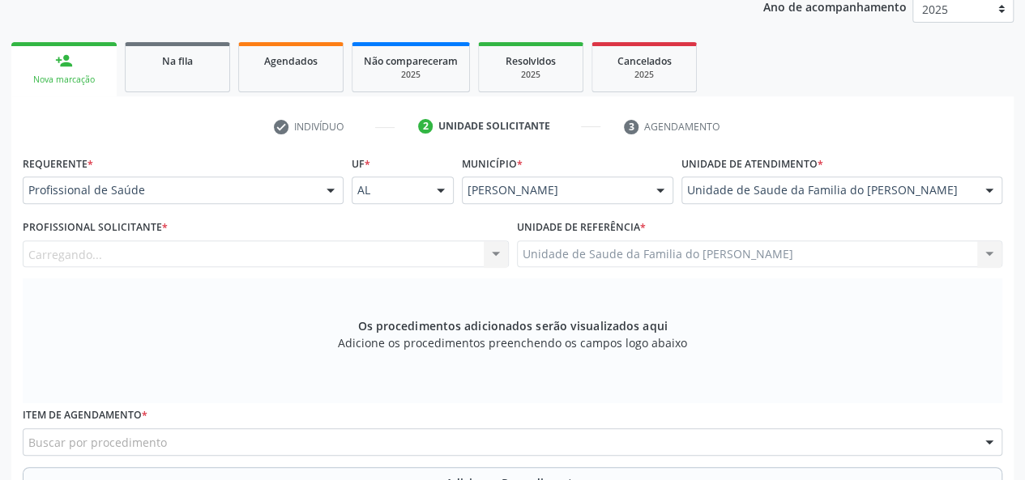
click at [486, 253] on div at bounding box center [496, 255] width 24 height 28
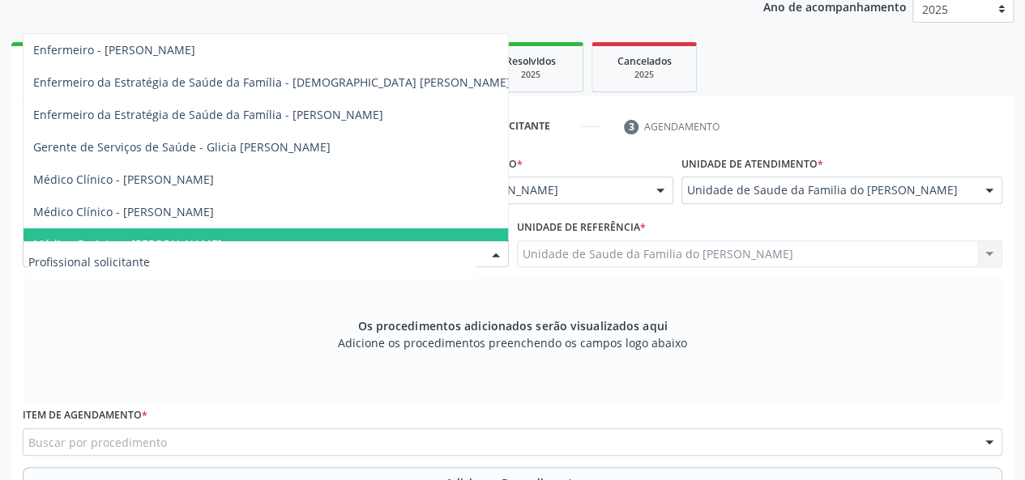
type input "j"
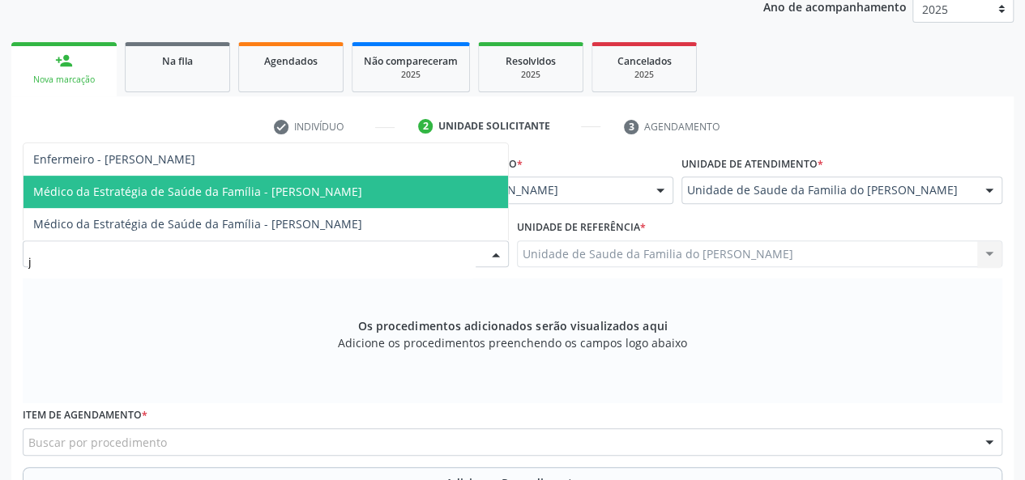
click at [362, 198] on span "Médico da Estratégia de Saúde da Família - [PERSON_NAME]" at bounding box center [197, 191] width 329 height 15
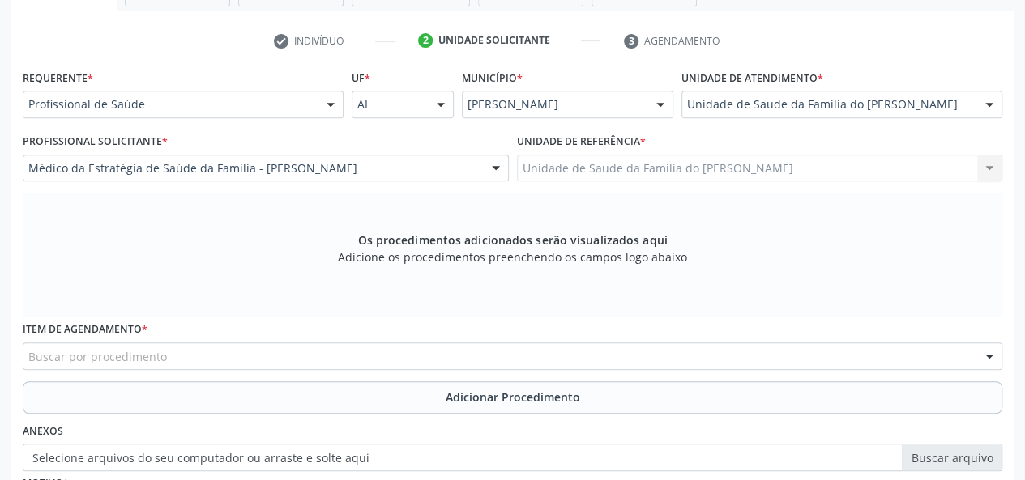
scroll to position [385, 0]
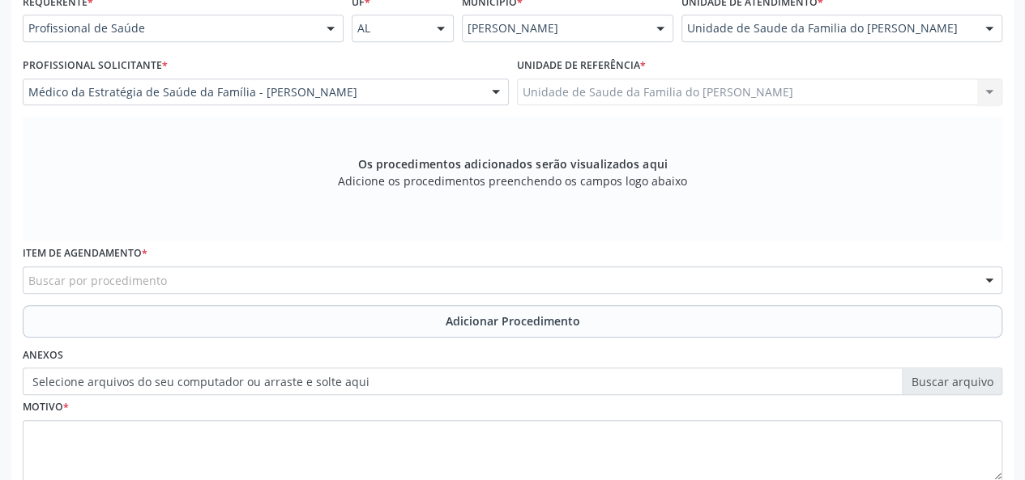
click at [387, 283] on div "Buscar por procedimento" at bounding box center [512, 280] width 979 height 28
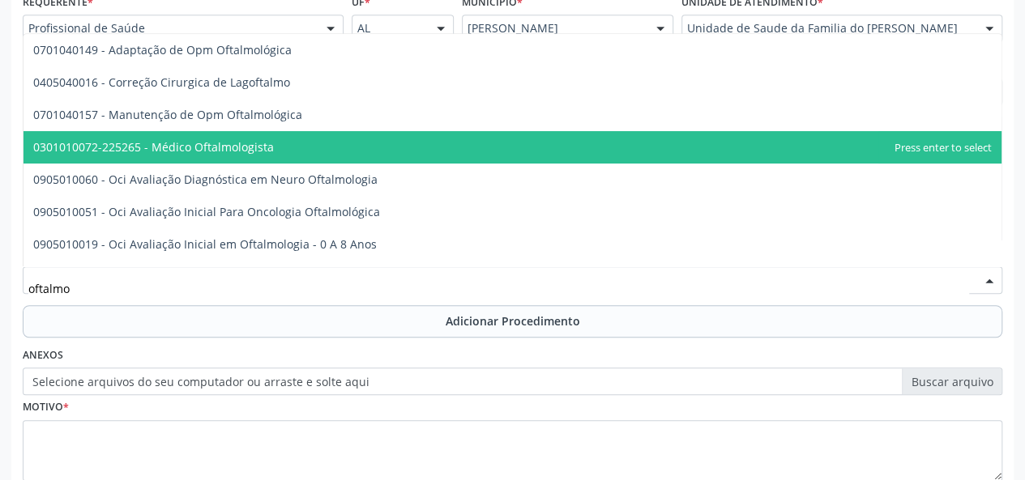
click at [363, 152] on span "0301010072-225265 - Médico Oftalmologista" at bounding box center [512, 147] width 978 height 32
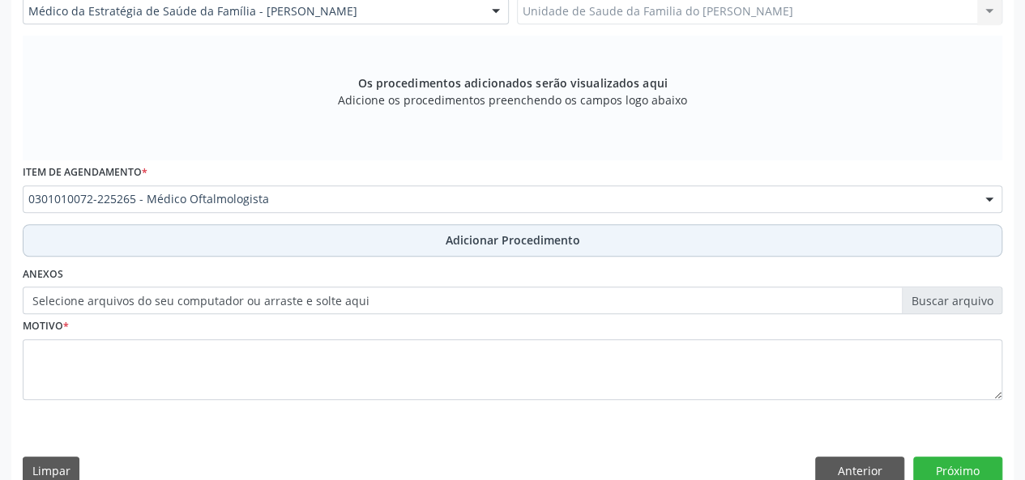
click at [360, 235] on button "Adicionar Procedimento" at bounding box center [512, 240] width 979 height 32
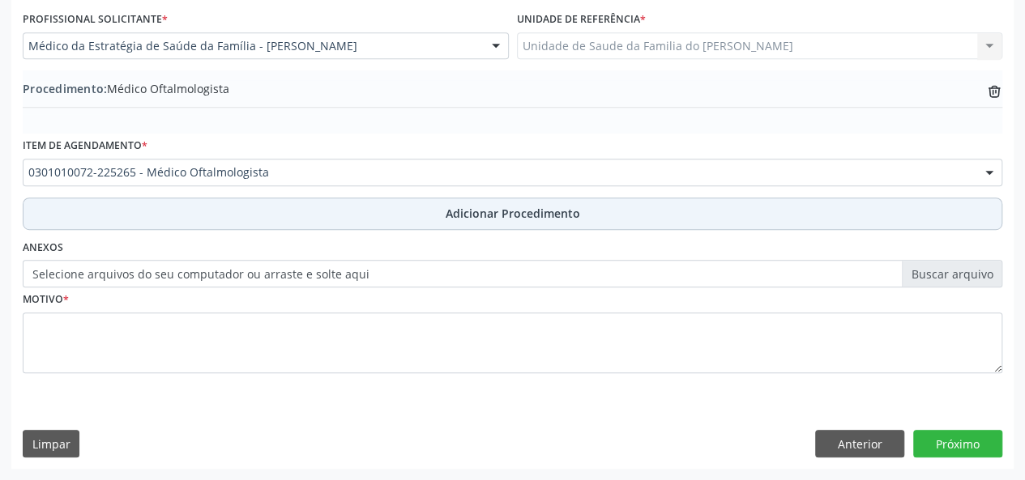
scroll to position [429, 0]
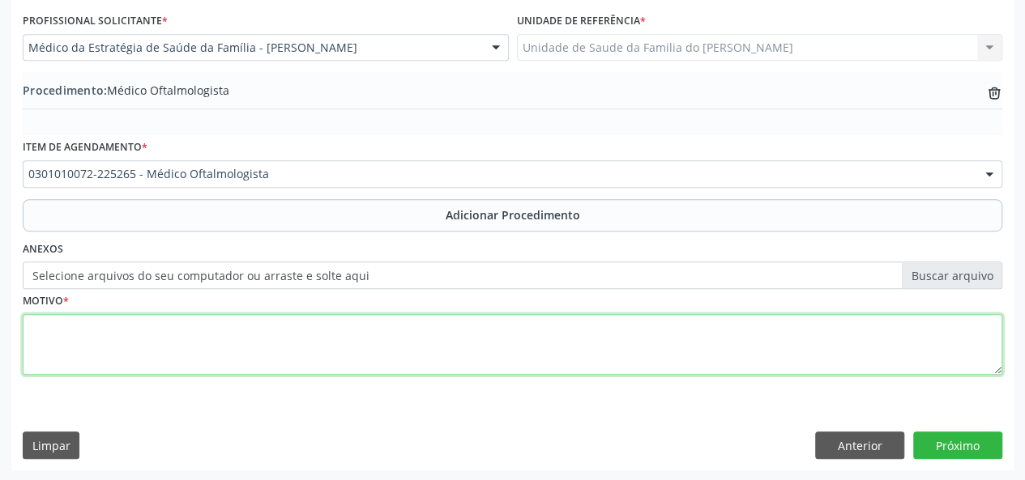
click at [317, 356] on textarea at bounding box center [512, 345] width 979 height 62
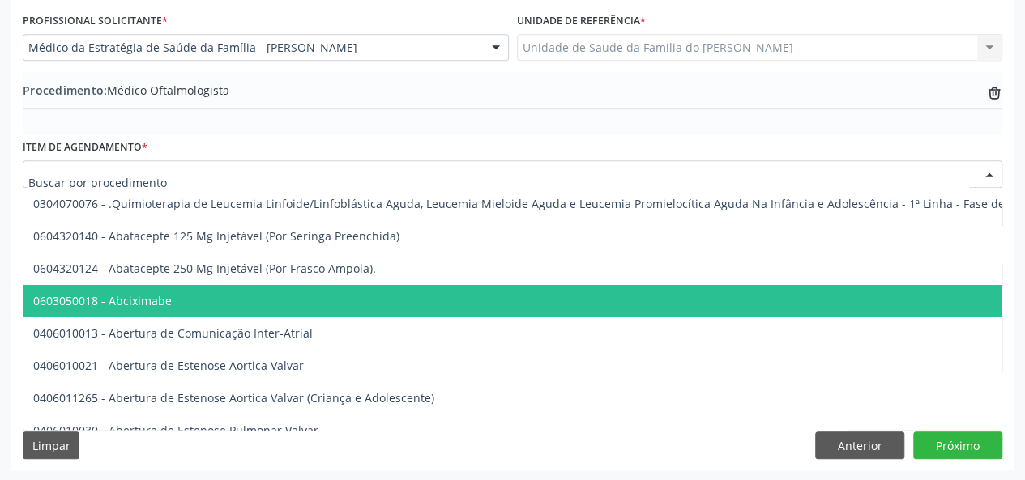
drag, startPoint x: 335, startPoint y: 175, endPoint x: 280, endPoint y: 175, distance: 55.1
click at [280, 88] on div "Procedimento: Médico Oftalmologista trash-outline icon" at bounding box center [512, 92] width 979 height 20
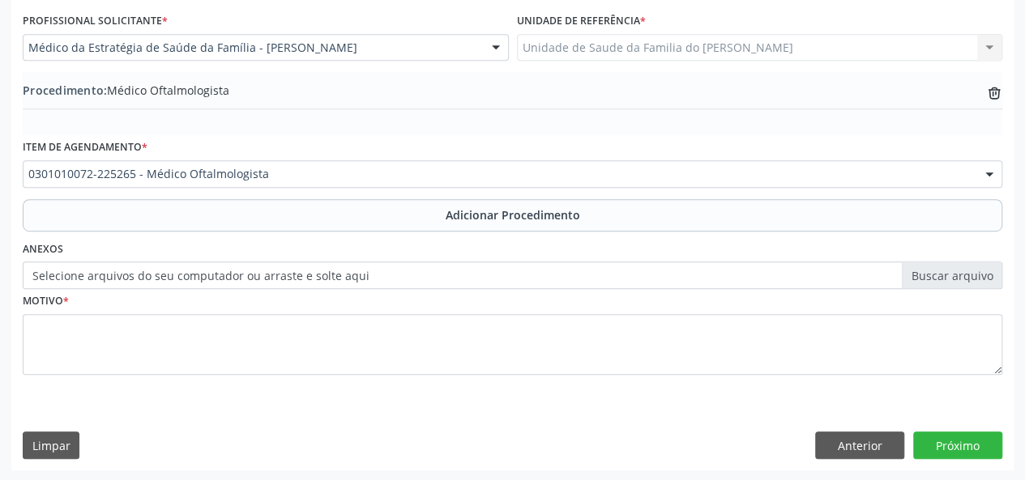
click at [280, 89] on div "Procedimento: Médico Oftalmologista trash-outline icon" at bounding box center [512, 92] width 979 height 20
click at [871, 444] on button "Anterior" at bounding box center [859, 446] width 89 height 28
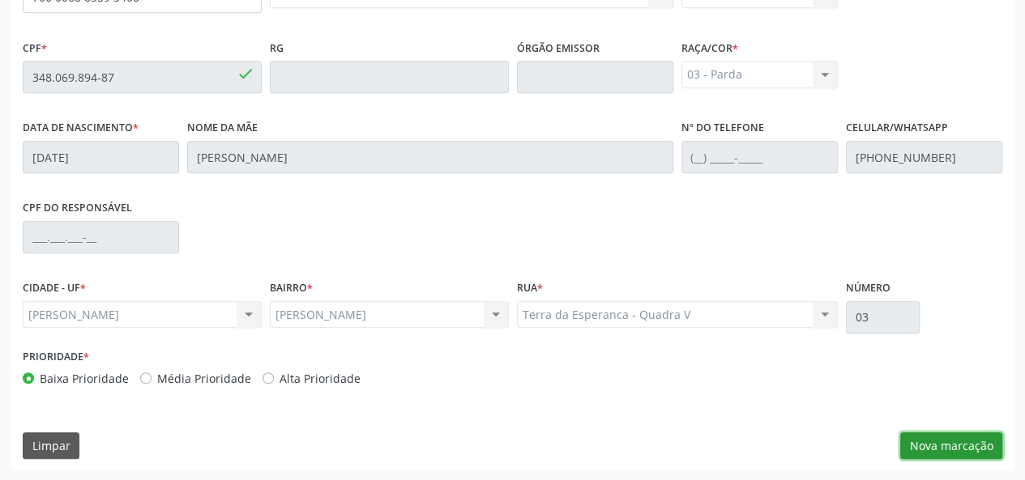
click at [961, 452] on button "Nova marcação" at bounding box center [951, 446] width 102 height 28
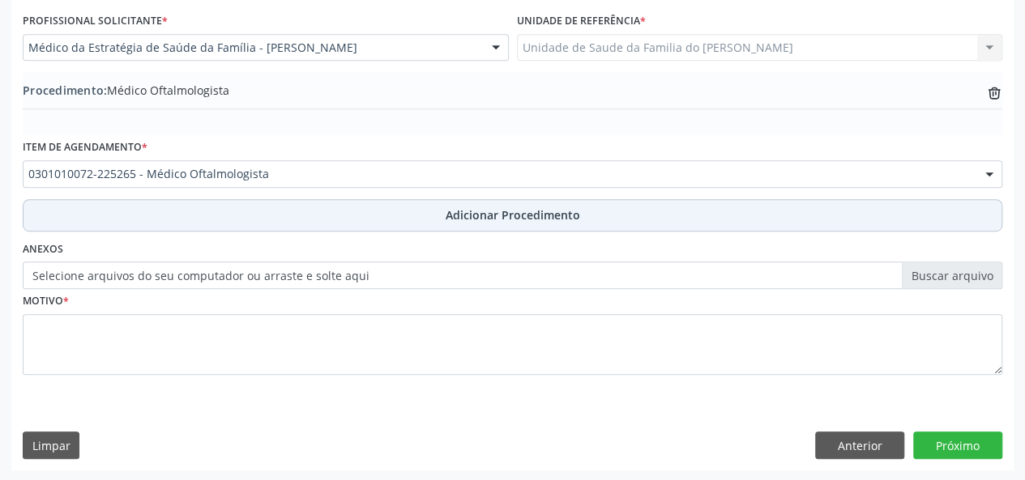
scroll to position [348, 0]
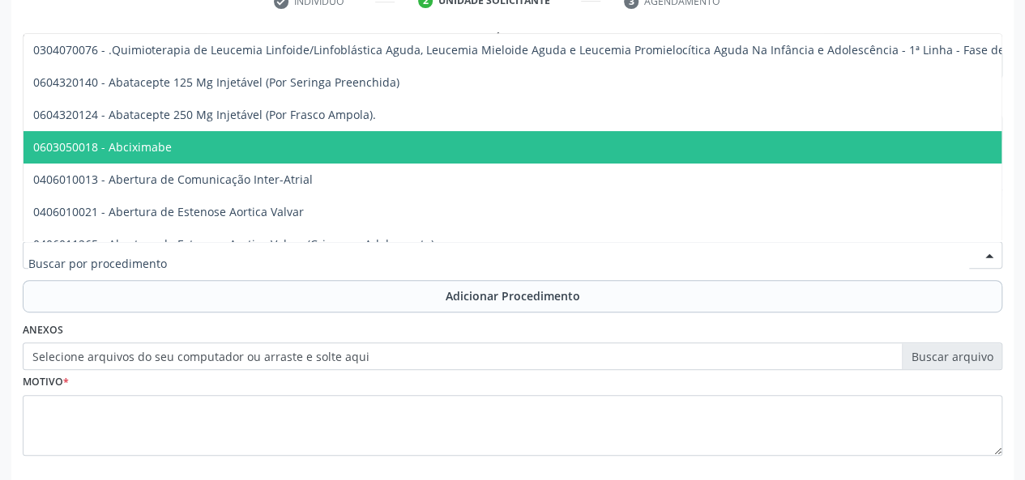
drag, startPoint x: 356, startPoint y: 260, endPoint x: 261, endPoint y: 264, distance: 95.7
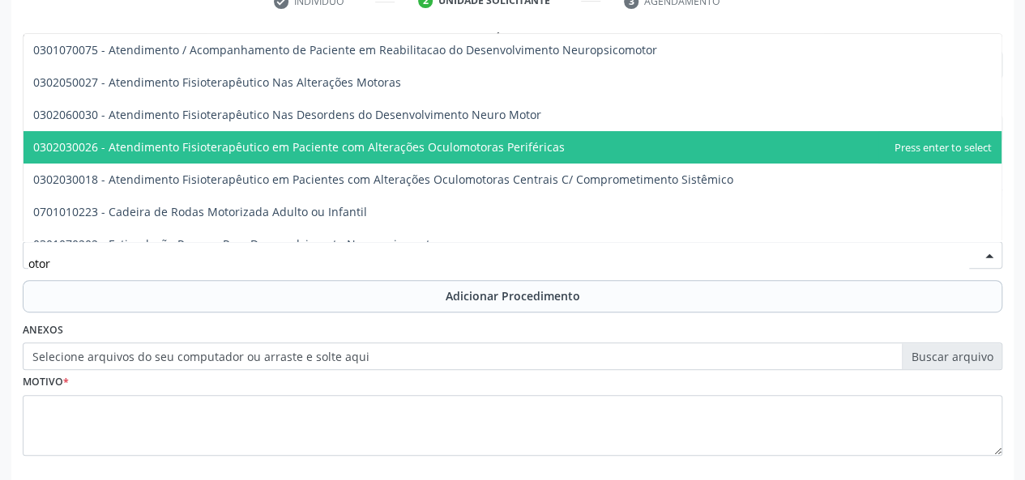
type input "otorr"
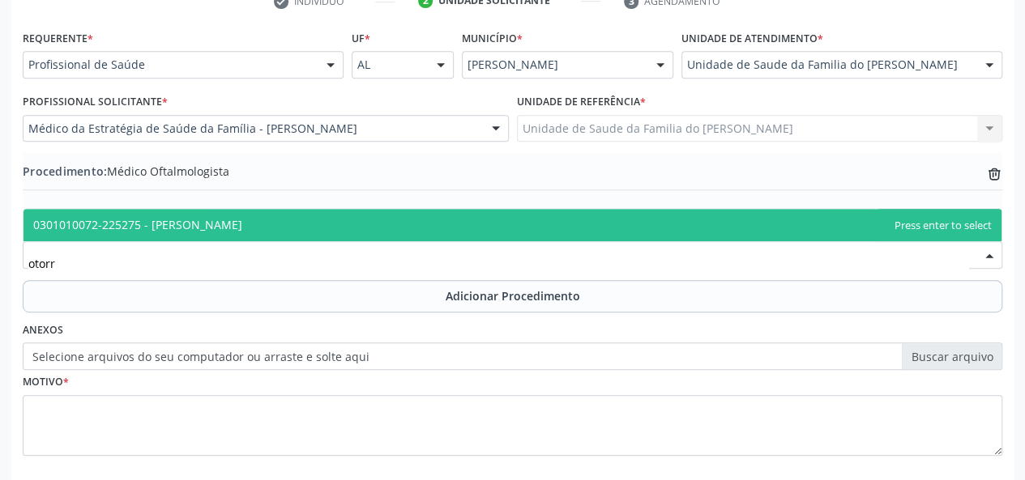
click at [272, 232] on span "0301010072-225275 - [PERSON_NAME]" at bounding box center [512, 225] width 978 height 32
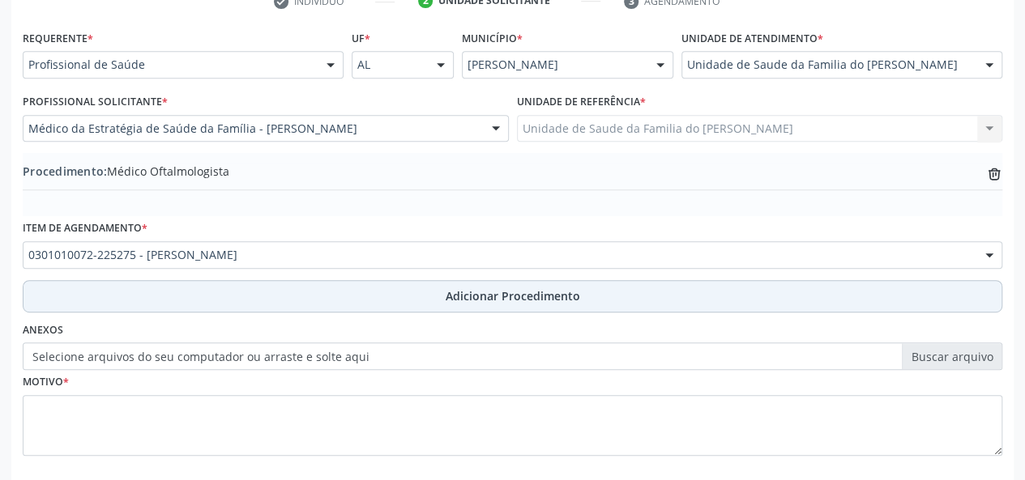
click at [452, 304] on button "Adicionar Procedimento" at bounding box center [512, 296] width 979 height 32
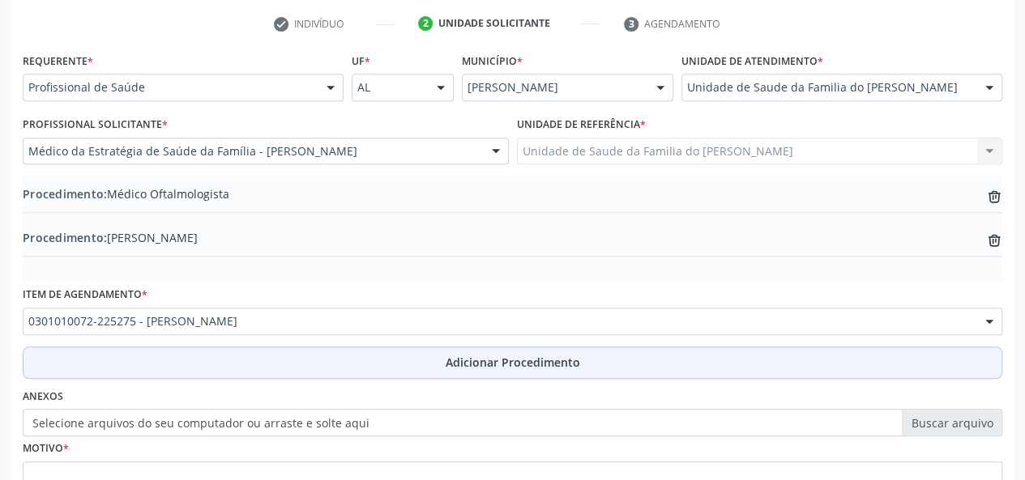
scroll to position [310, 0]
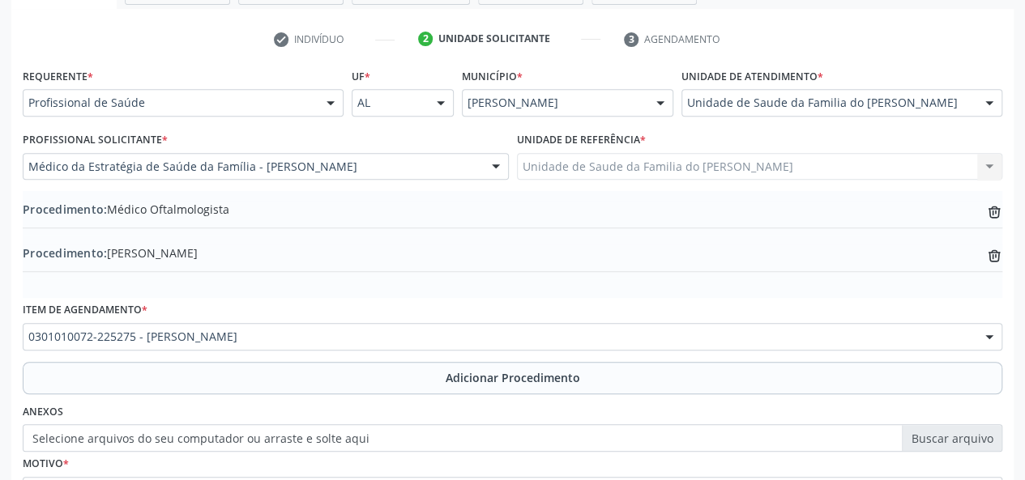
click at [262, 213] on div "Procedimento: Médico Oftalmologista trash-outline icon" at bounding box center [512, 211] width 979 height 20
click at [238, 209] on div "Procedimento: Médico Oftalmologista trash-outline icon" at bounding box center [512, 211] width 979 height 20
click at [991, 208] on icon at bounding box center [994, 211] width 12 height 7
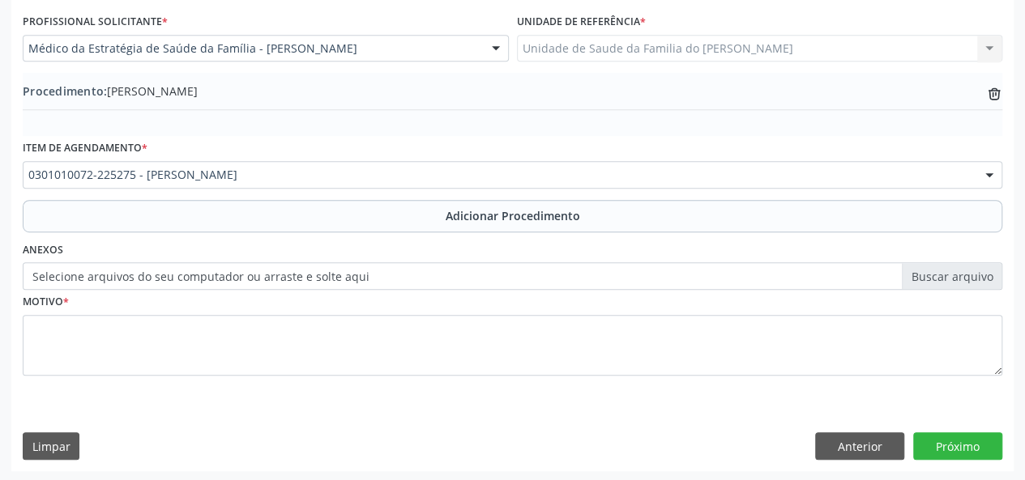
scroll to position [429, 0]
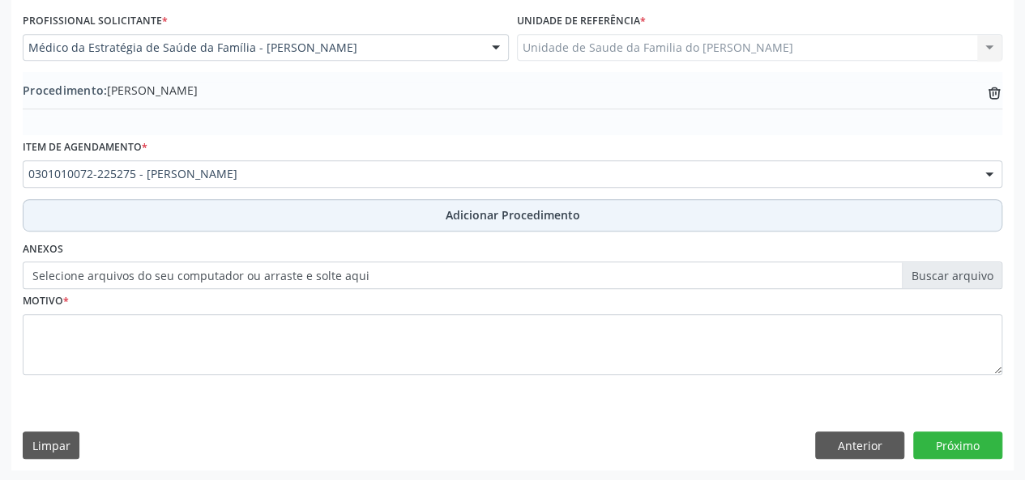
click at [651, 223] on button "Adicionar Procedimento" at bounding box center [512, 215] width 979 height 32
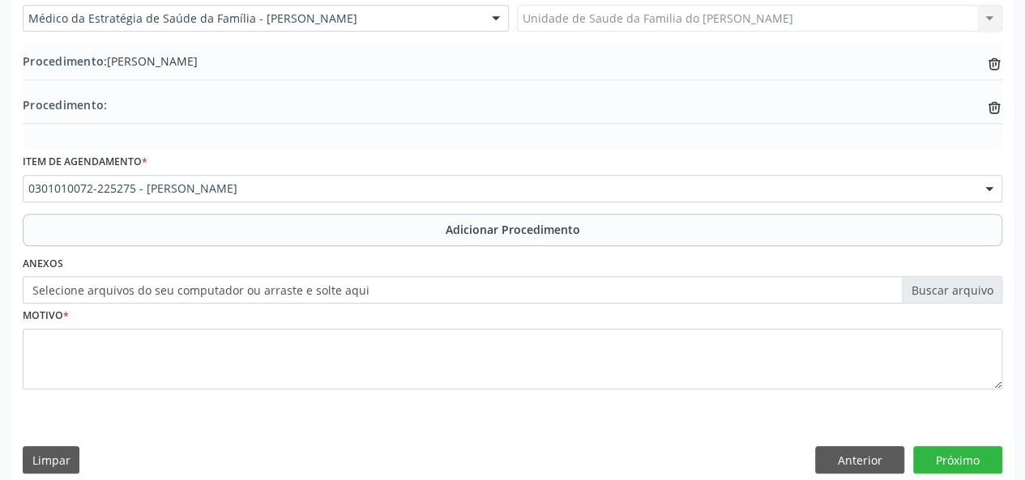
scroll to position [472, 0]
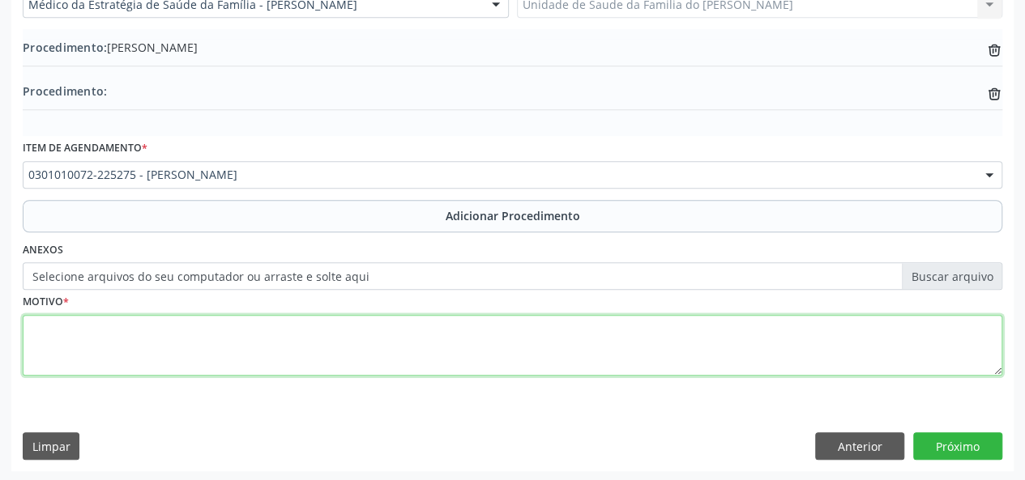
click at [562, 320] on textarea at bounding box center [512, 346] width 979 height 62
click at [75, 326] on textarea "avaliacxao" at bounding box center [512, 346] width 979 height 62
drag, startPoint x: 69, startPoint y: 328, endPoint x: 101, endPoint y: 333, distance: 32.8
click at [101, 333] on textarea "avaliacxao" at bounding box center [512, 346] width 979 height 62
click at [103, 331] on textarea "avaliacxao" at bounding box center [512, 346] width 979 height 62
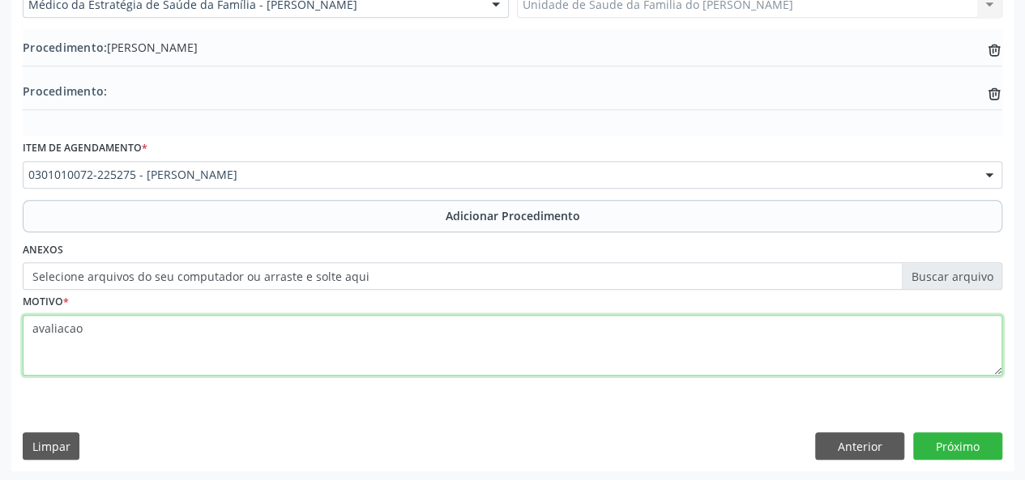
click at [36, 330] on textarea "avaliacao" at bounding box center [512, 346] width 979 height 62
type textarea "avaliação ( urgente)"
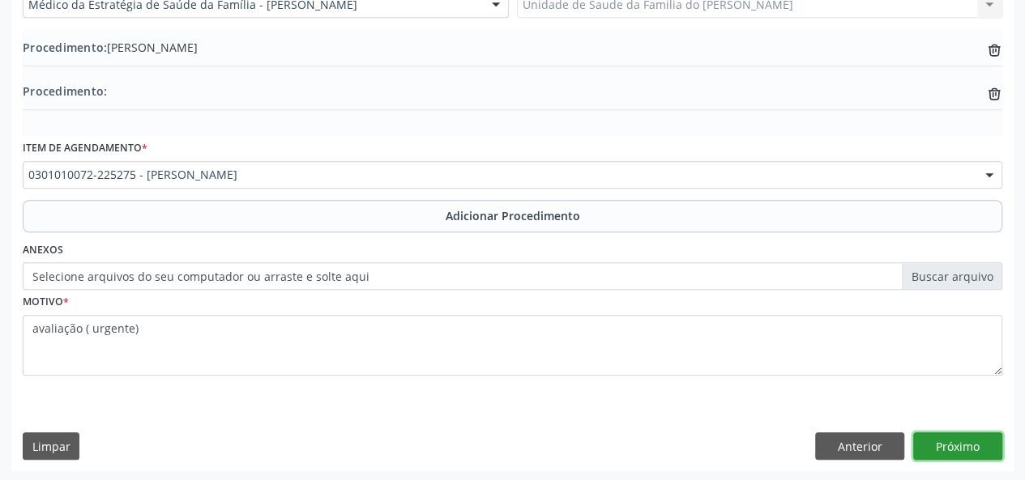
click at [939, 439] on button "Próximo" at bounding box center [957, 446] width 89 height 28
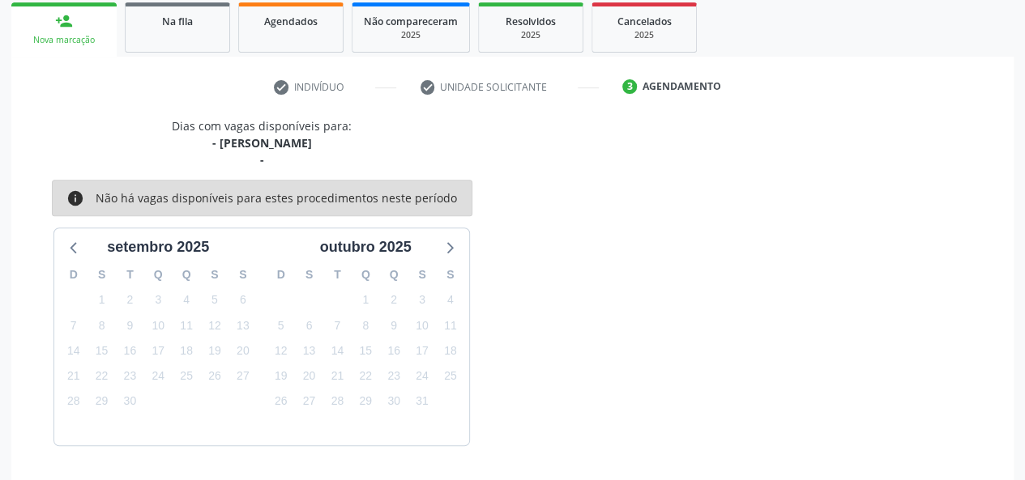
scroll to position [309, 0]
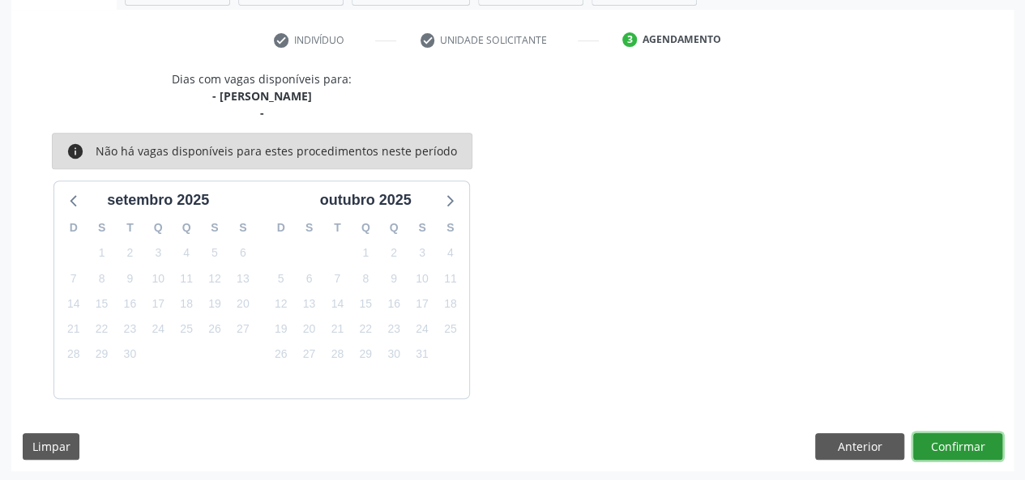
click at [938, 446] on button "Confirmar" at bounding box center [957, 447] width 89 height 28
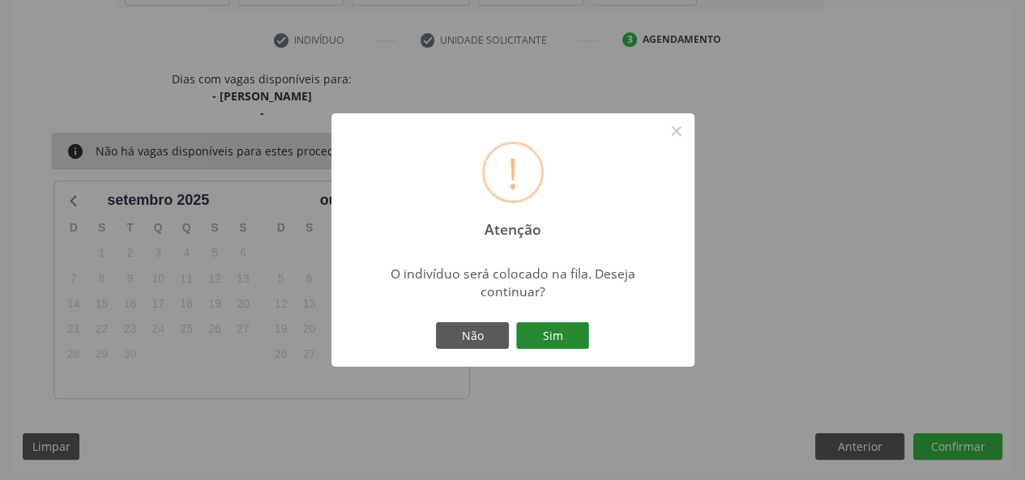
click at [544, 331] on button "Sim" at bounding box center [552, 336] width 73 height 28
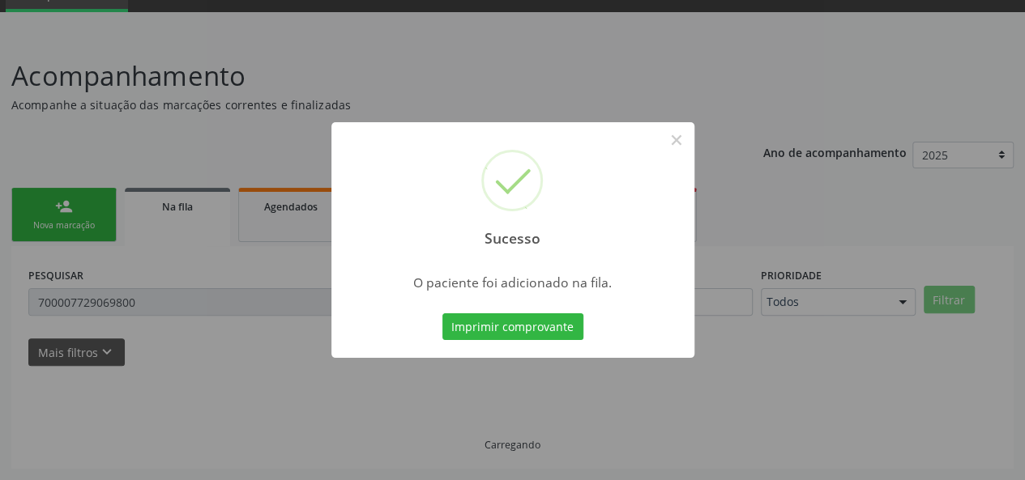
scroll to position [76, 0]
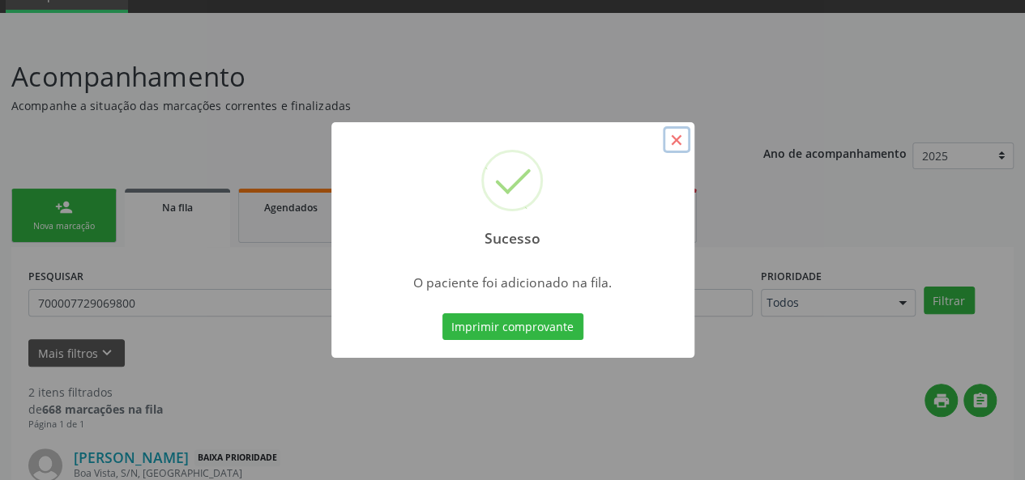
click at [670, 142] on button "×" at bounding box center [676, 140] width 28 height 28
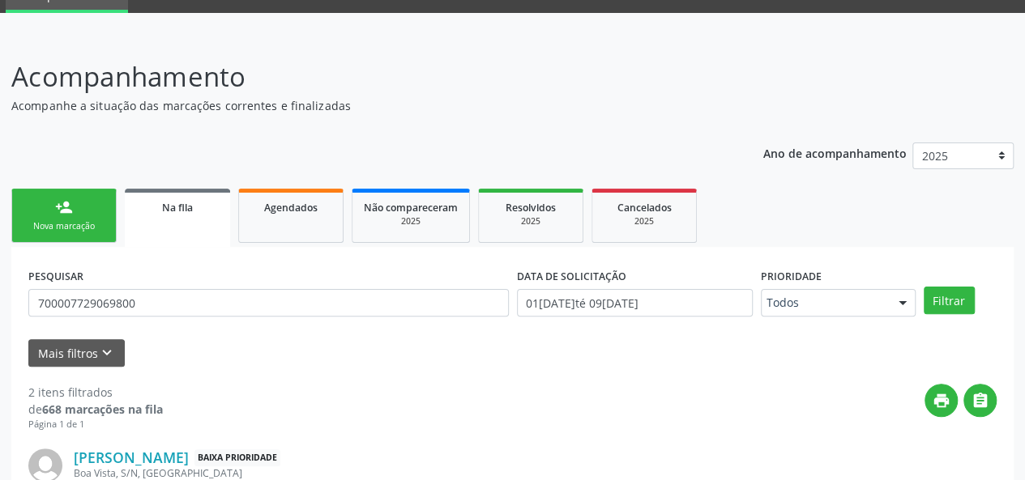
click at [10, 213] on div "Acompanhamento Acompanhe a situação das marcações correntes e finalizadas Relat…" at bounding box center [512, 393] width 1025 height 714
click at [58, 216] on link "person_add Nova marcação" at bounding box center [63, 216] width 105 height 54
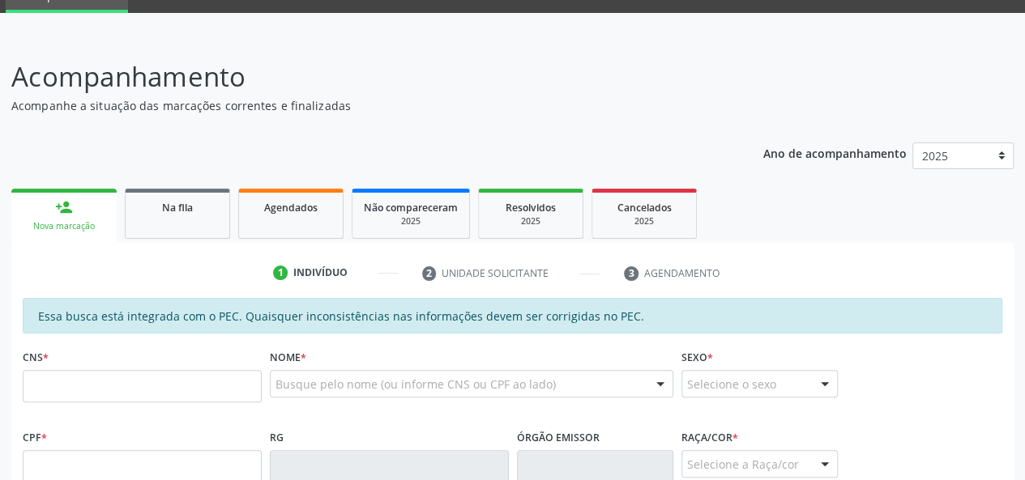
scroll to position [157, 0]
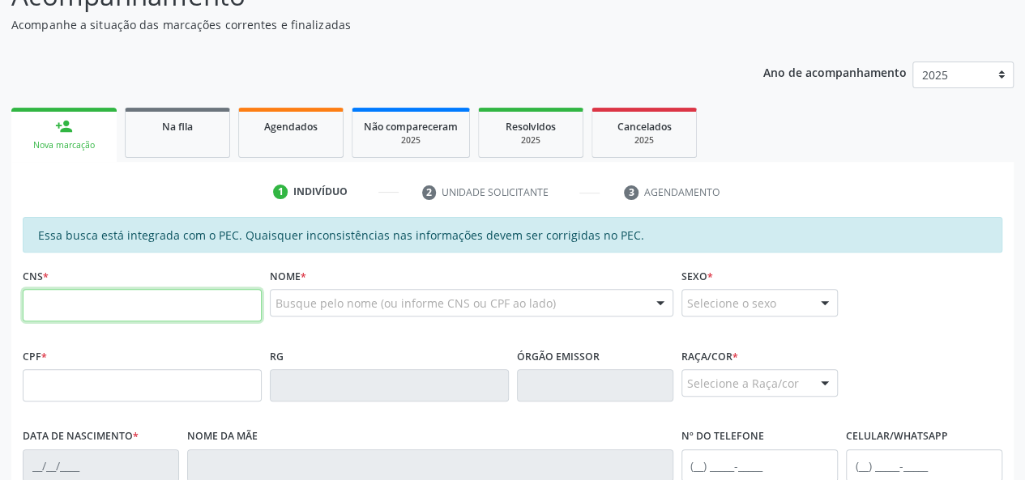
click at [96, 310] on input "text" at bounding box center [142, 305] width 239 height 32
type input "702 5013 0048 6038"
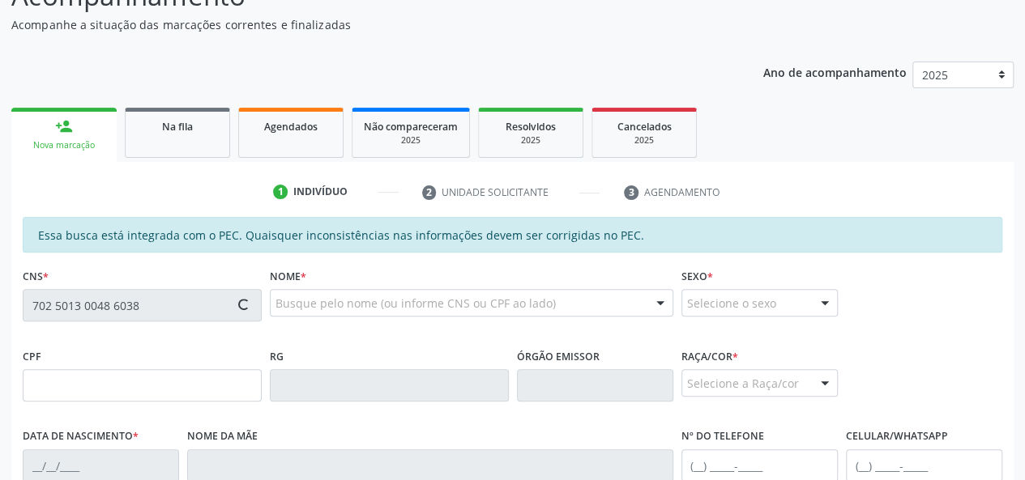
type input "052.453.354-76"
type input "2[DATE]"
type input "[PERSON_NAME]"
type input "[PHONE_NUMBER]"
type input "S/N"
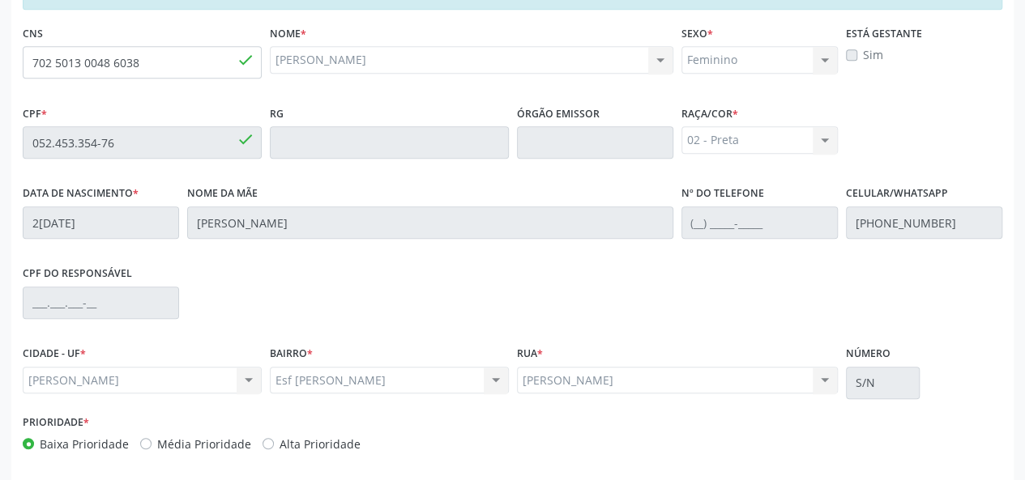
scroll to position [466, 0]
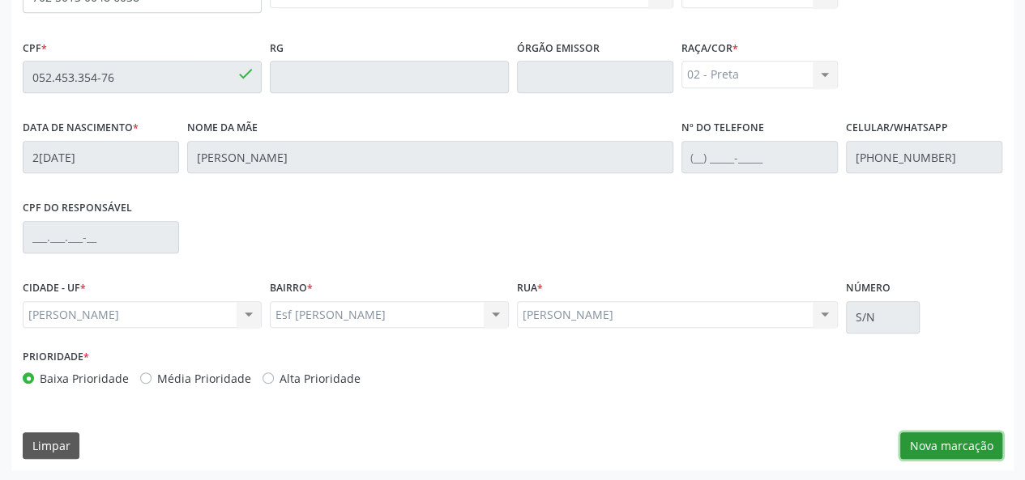
click at [947, 441] on button "Nova marcação" at bounding box center [951, 446] width 102 height 28
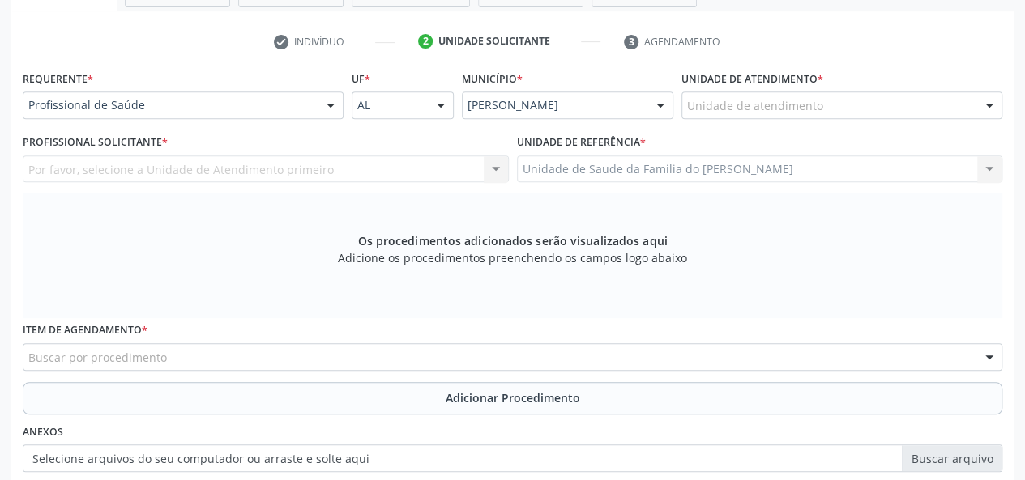
scroll to position [304, 0]
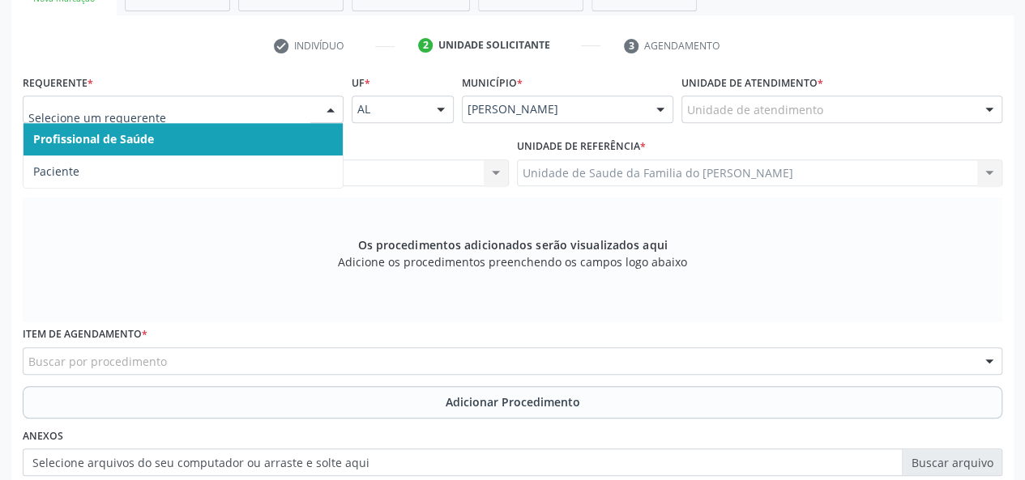
click at [317, 114] on div at bounding box center [183, 110] width 321 height 28
click at [298, 145] on span "Profissional de Saúde" at bounding box center [182, 139] width 319 height 32
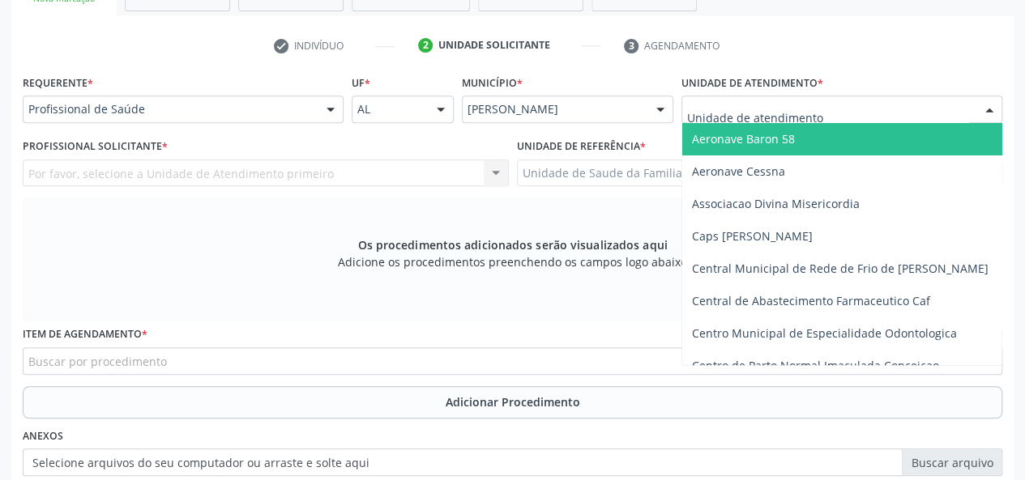
click at [818, 106] on div at bounding box center [841, 110] width 321 height 28
type input "j"
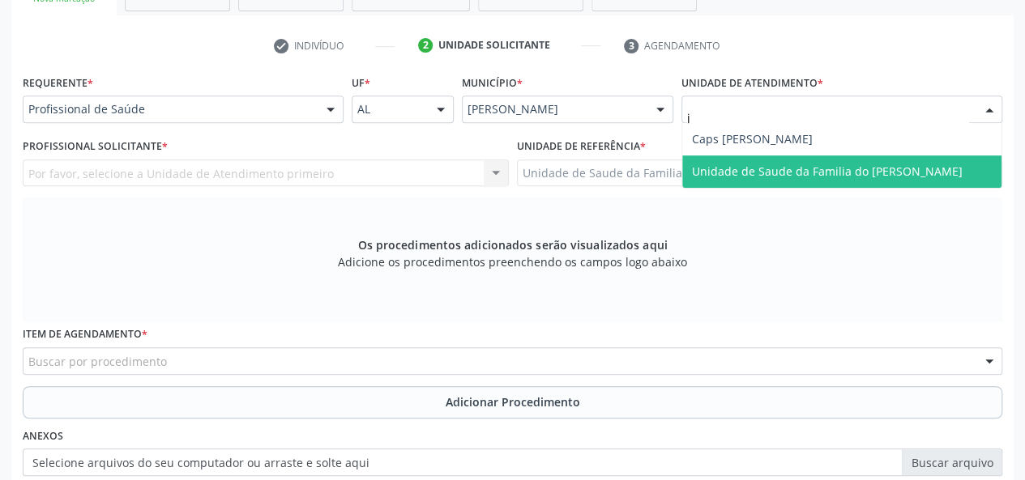
click at [833, 168] on span "Unidade de Saude da Familia do [PERSON_NAME]" at bounding box center [827, 171] width 271 height 15
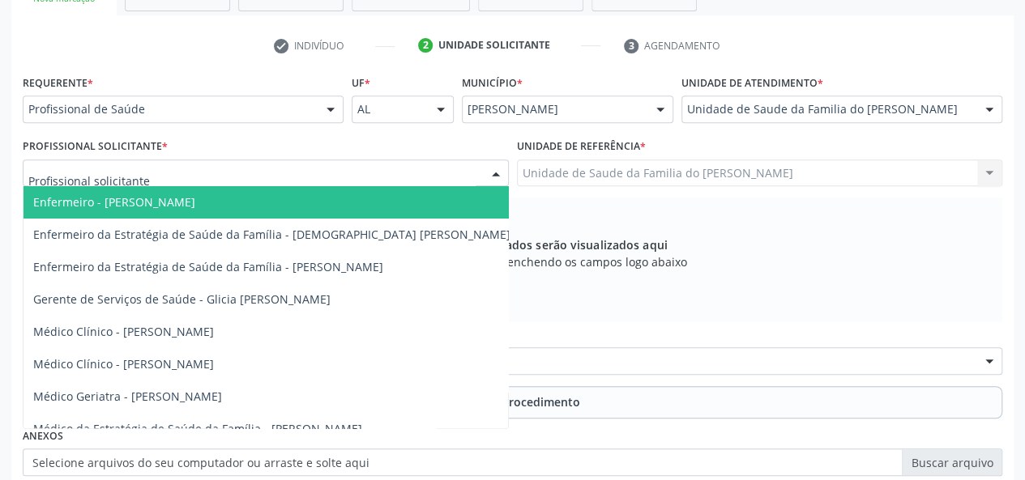
click at [502, 175] on div at bounding box center [496, 174] width 24 height 28
type input "j"
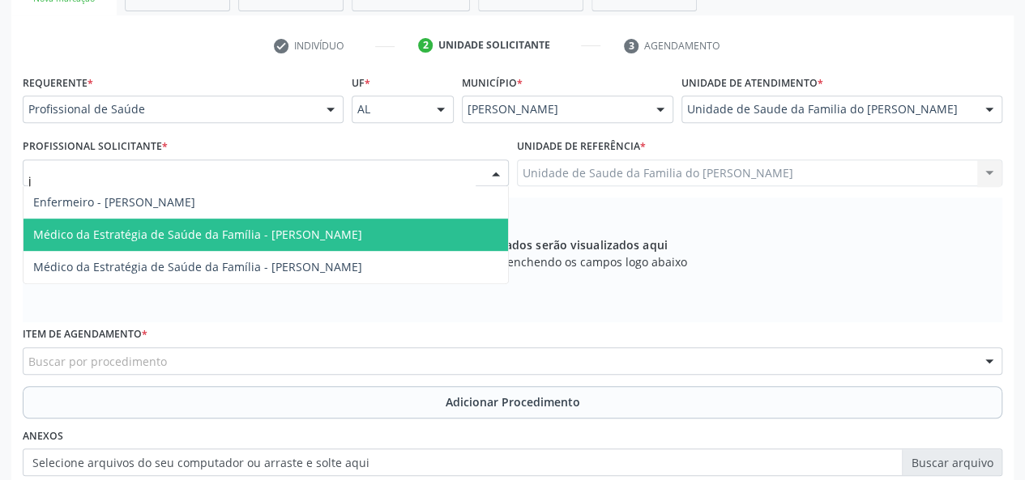
click at [345, 227] on span "Médico da Estratégia de Saúde da Família - [PERSON_NAME]" at bounding box center [197, 234] width 329 height 15
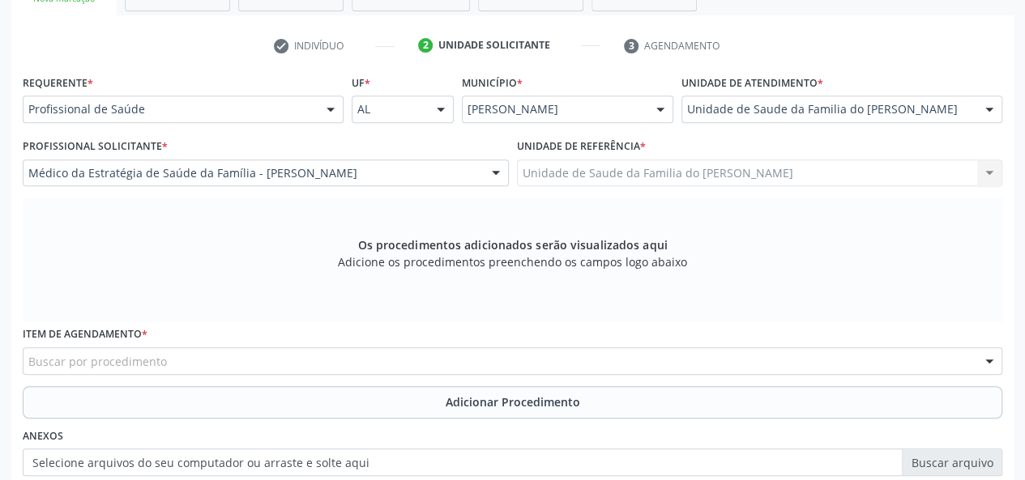
scroll to position [385, 0]
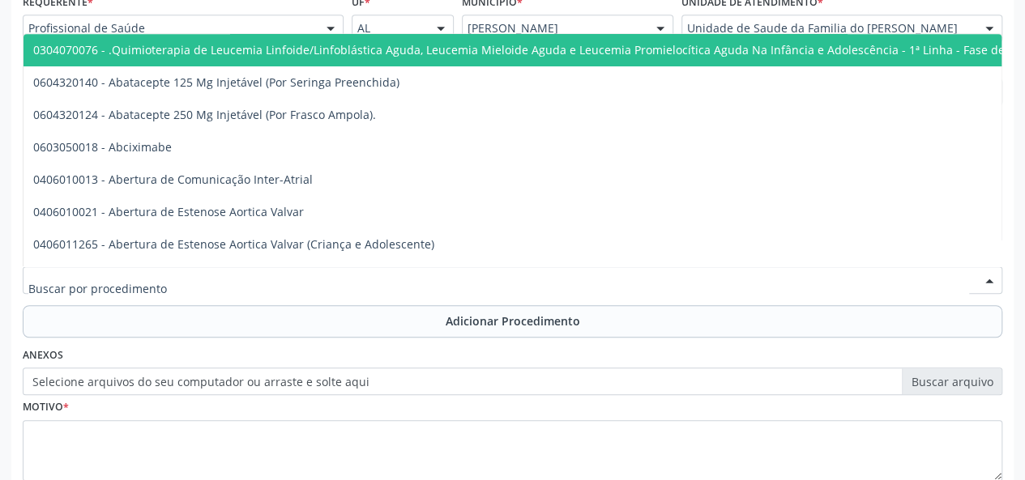
click at [313, 282] on div at bounding box center [512, 280] width 979 height 28
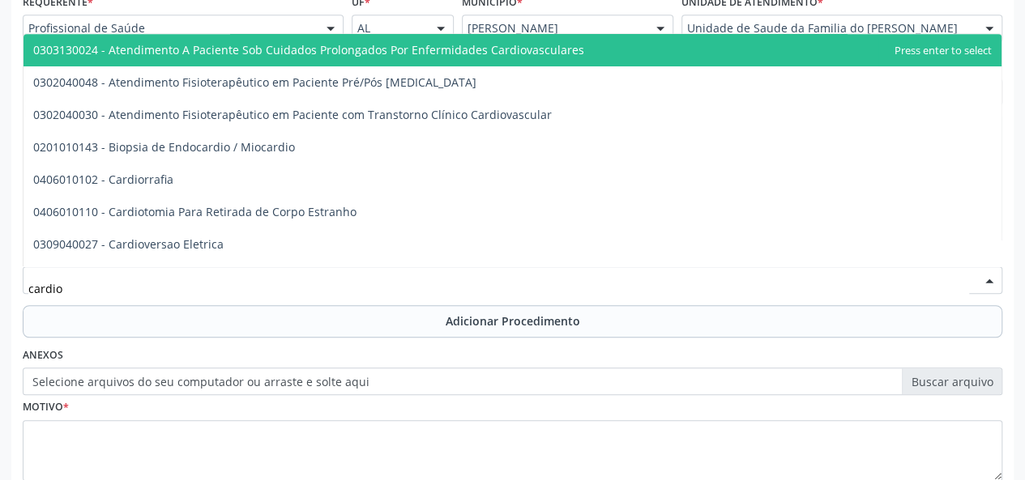
type input "cardiol"
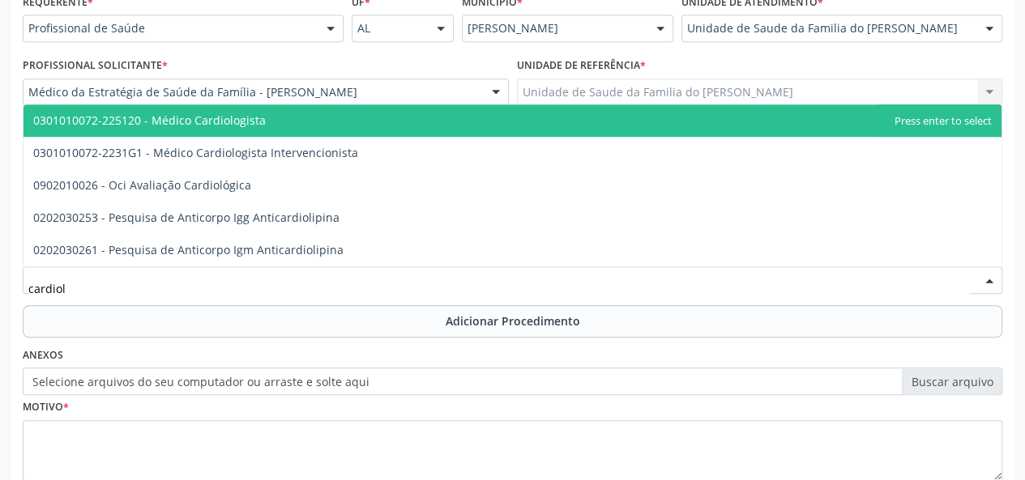
click at [282, 120] on span "0301010072-225120 - Médico Cardiologista" at bounding box center [512, 120] width 978 height 32
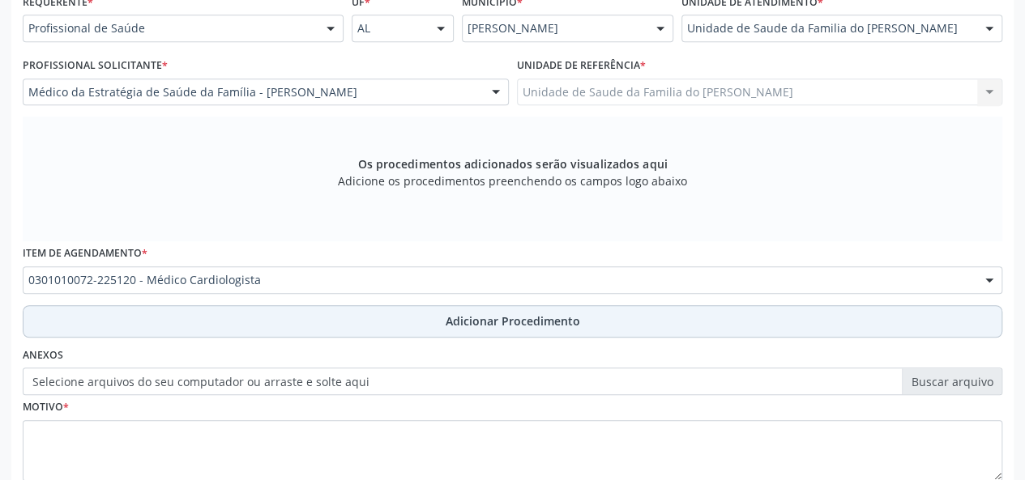
click at [308, 323] on button "Adicionar Procedimento" at bounding box center [512, 321] width 979 height 32
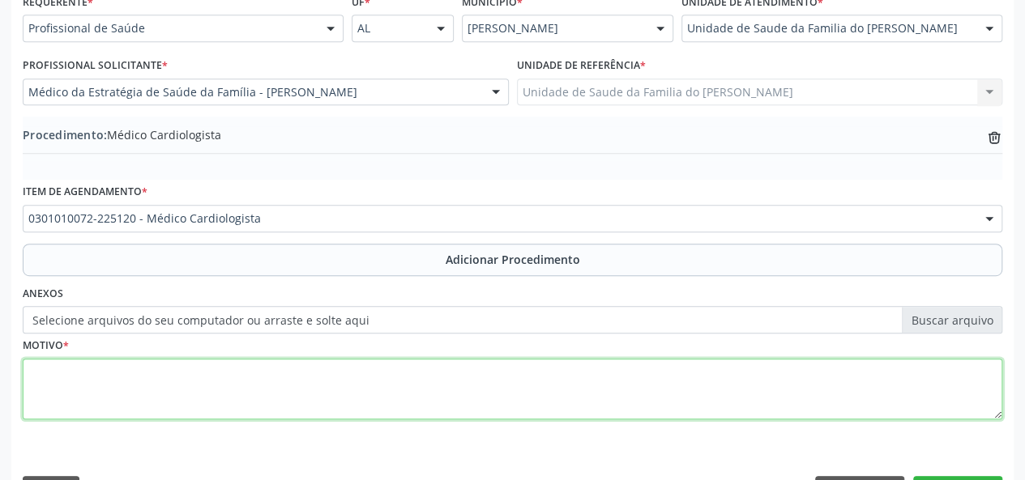
click at [299, 390] on textarea at bounding box center [512, 390] width 979 height 62
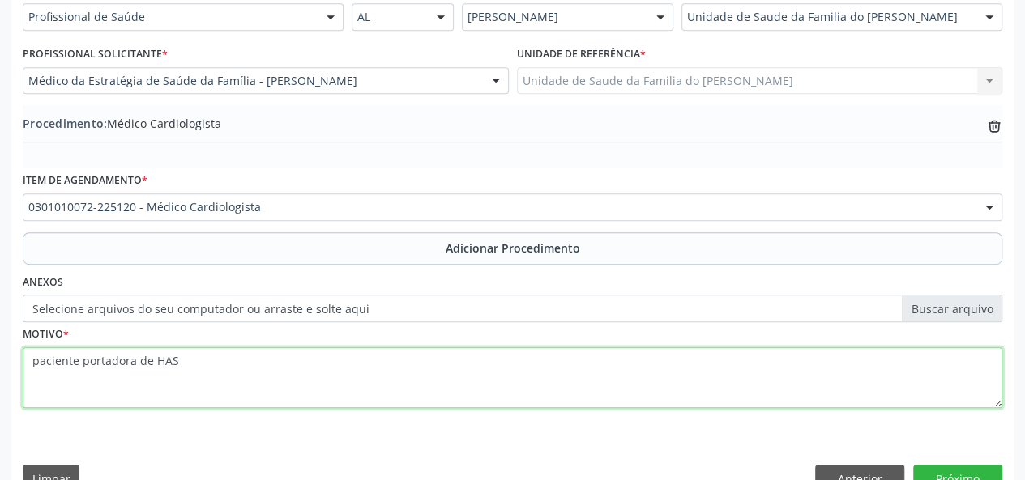
scroll to position [429, 0]
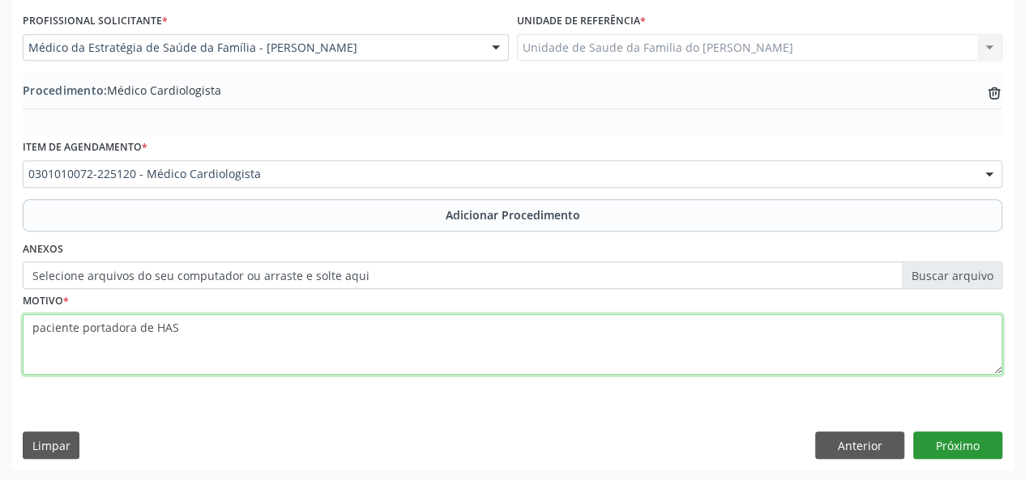
type textarea "paciente portadora de HAS"
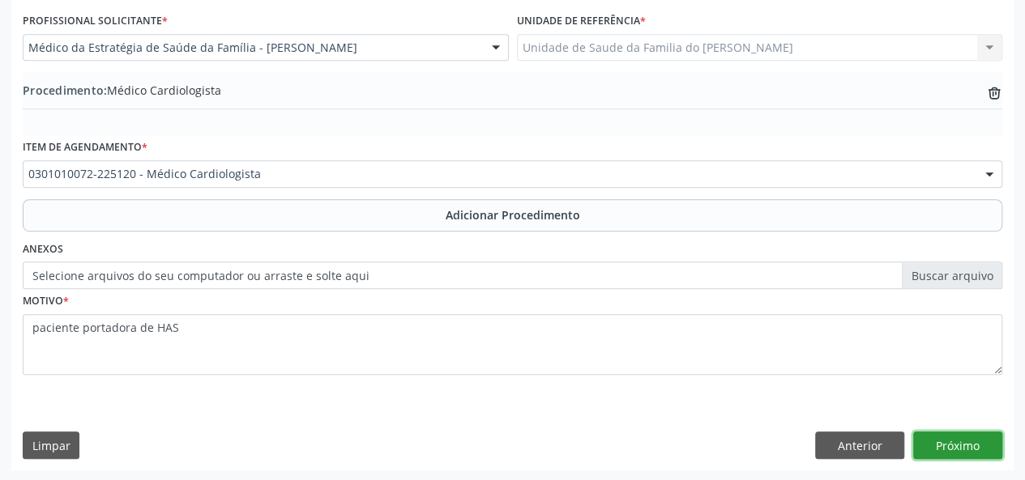
click at [966, 449] on button "Próximo" at bounding box center [957, 446] width 89 height 28
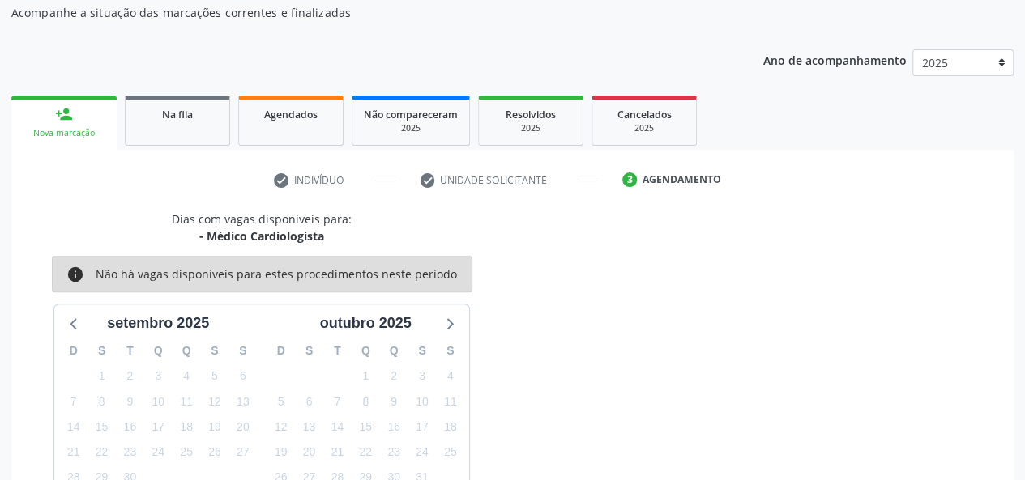
scroll to position [293, 0]
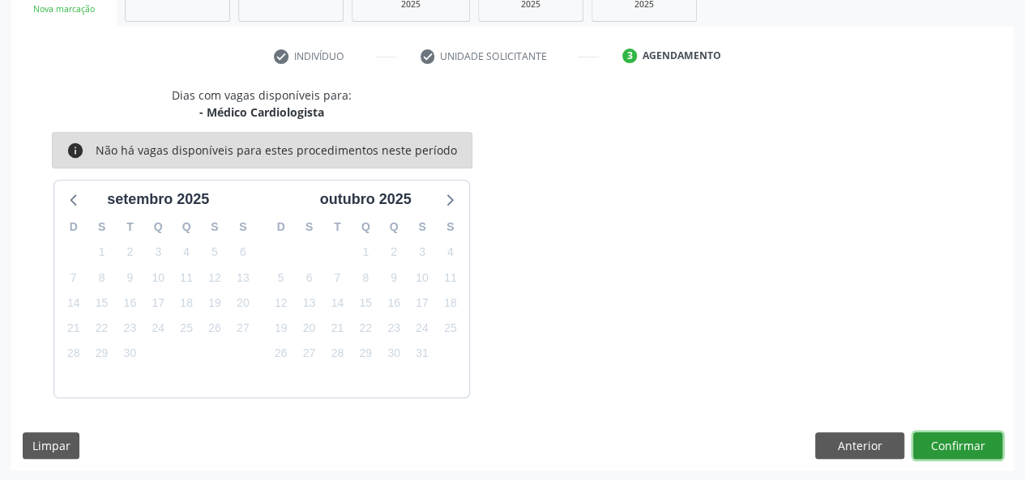
click at [943, 440] on button "Confirmar" at bounding box center [957, 446] width 89 height 28
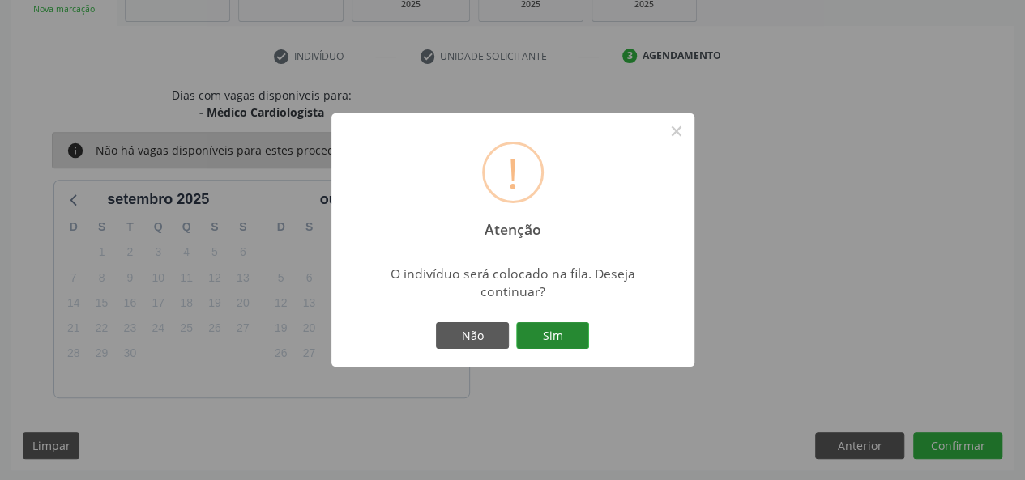
click at [553, 333] on button "Sim" at bounding box center [552, 336] width 73 height 28
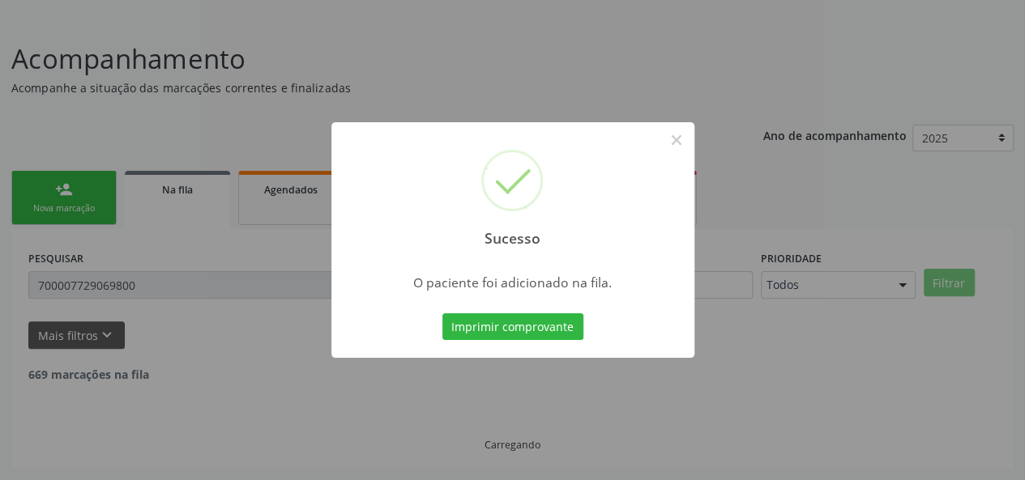
scroll to position [76, 0]
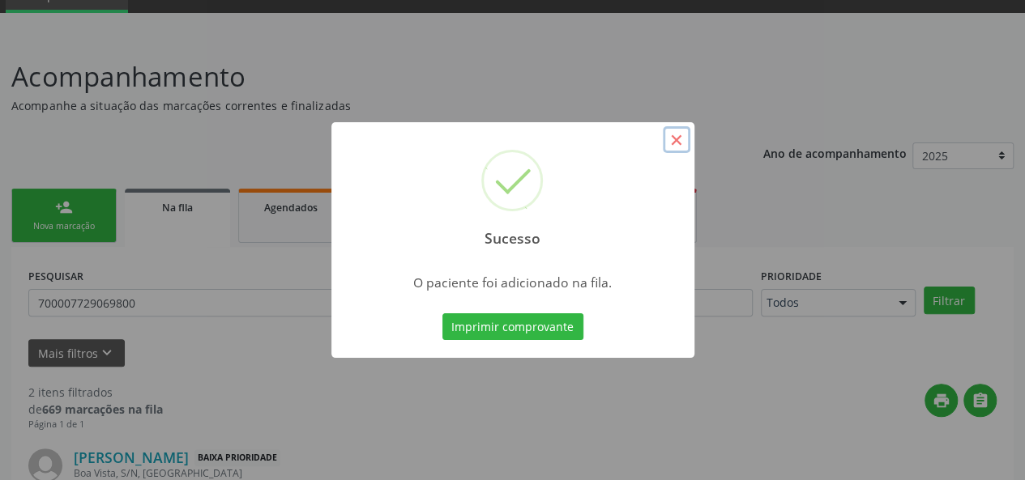
click at [669, 138] on button "×" at bounding box center [676, 140] width 28 height 28
